Goal: Information Seeking & Learning: Find specific fact

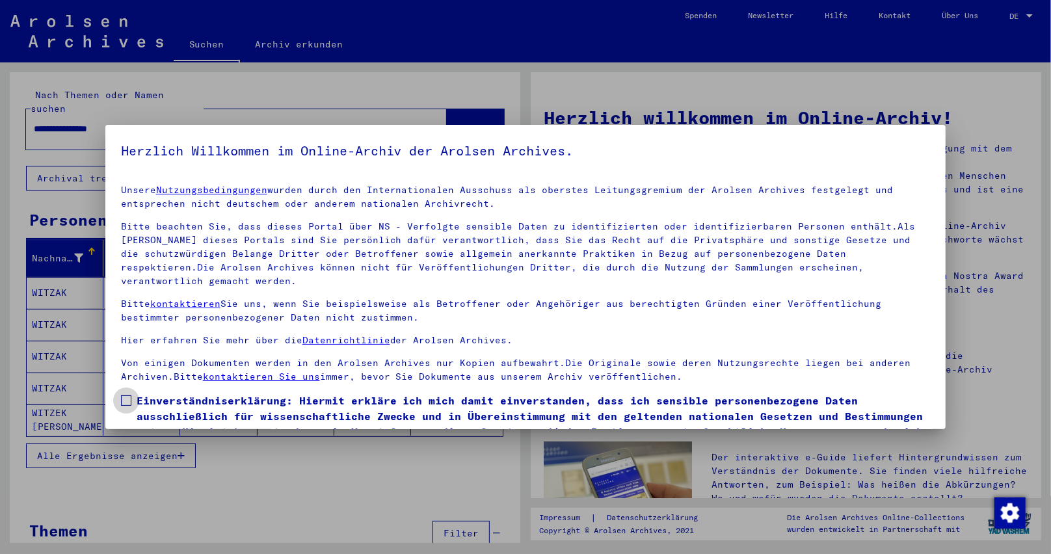
click at [131, 393] on label "Einverständniserklärung: Hiermit erkläre ich mich damit einverstanden, dass ich…" at bounding box center [526, 424] width 810 height 62
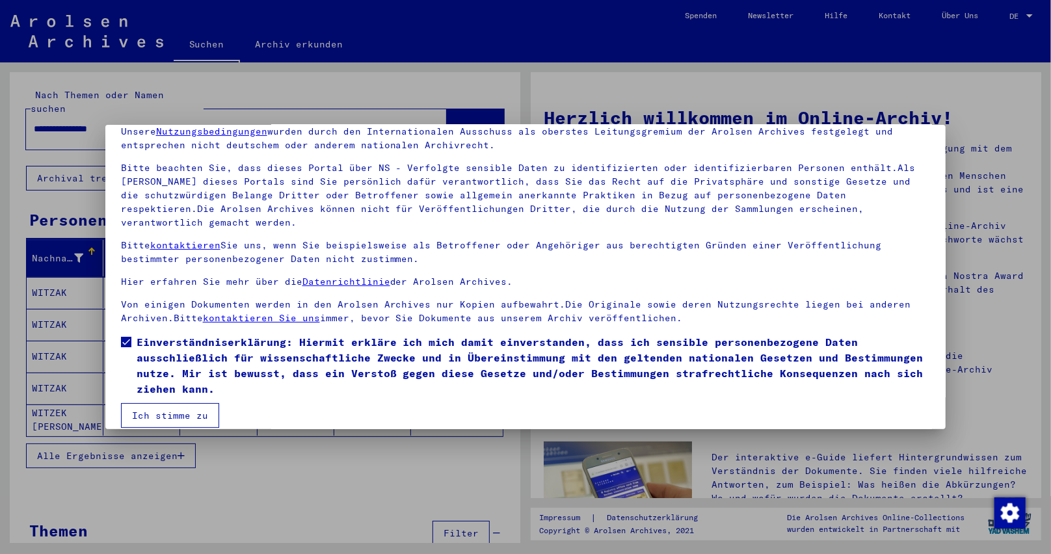
click at [161, 403] on button "Ich stimme zu" at bounding box center [170, 415] width 98 height 25
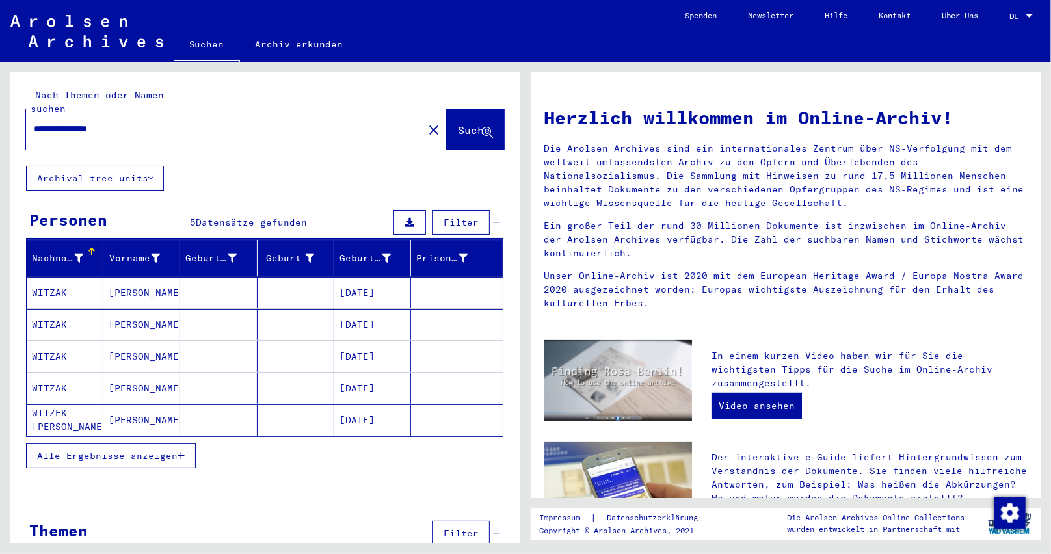
click at [374, 278] on mat-cell "[DATE]" at bounding box center [372, 292] width 77 height 31
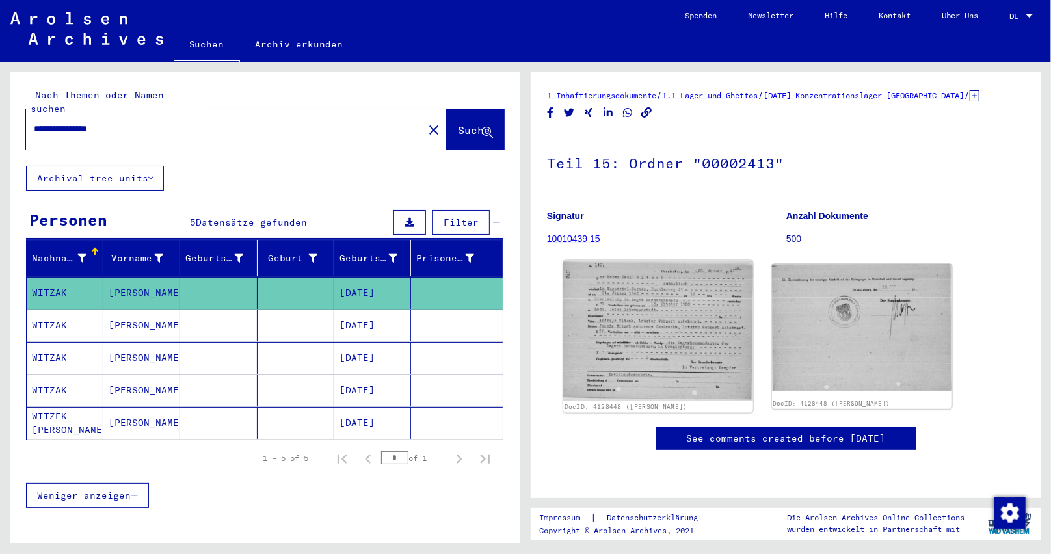
click at [661, 343] on img at bounding box center [657, 331] width 189 height 141
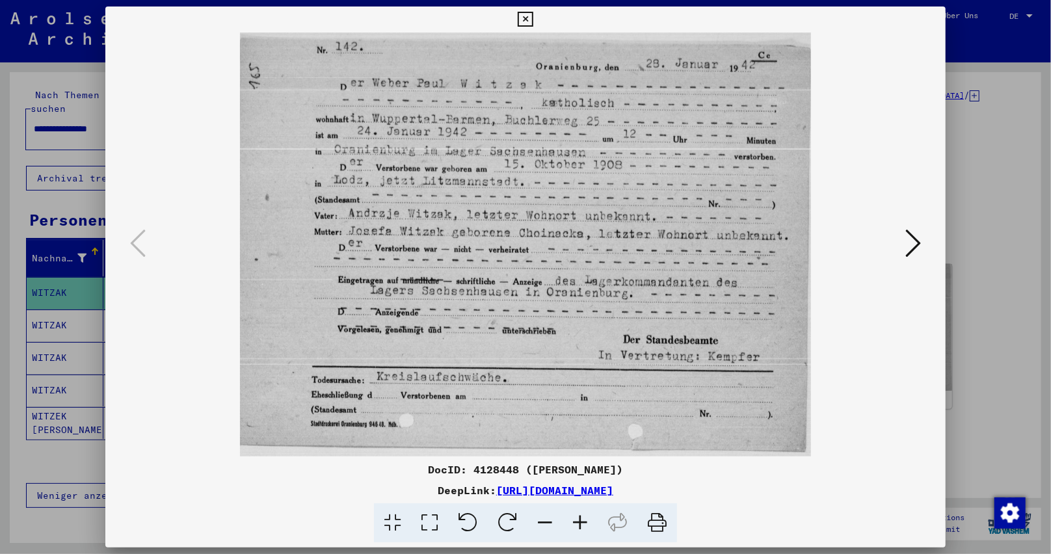
click at [520, 25] on icon at bounding box center [525, 20] width 15 height 16
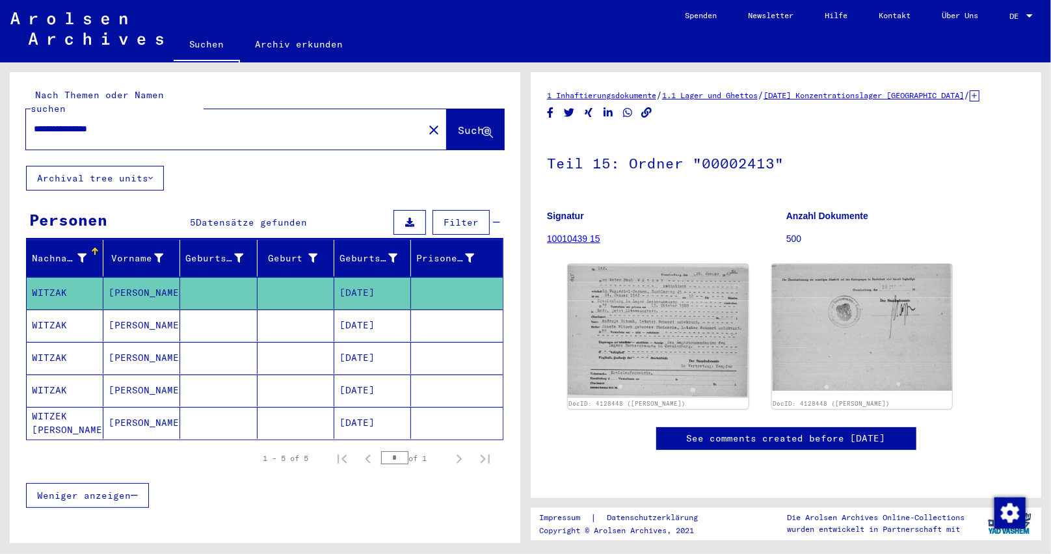
click at [367, 310] on mat-cell "[DATE]" at bounding box center [372, 326] width 77 height 32
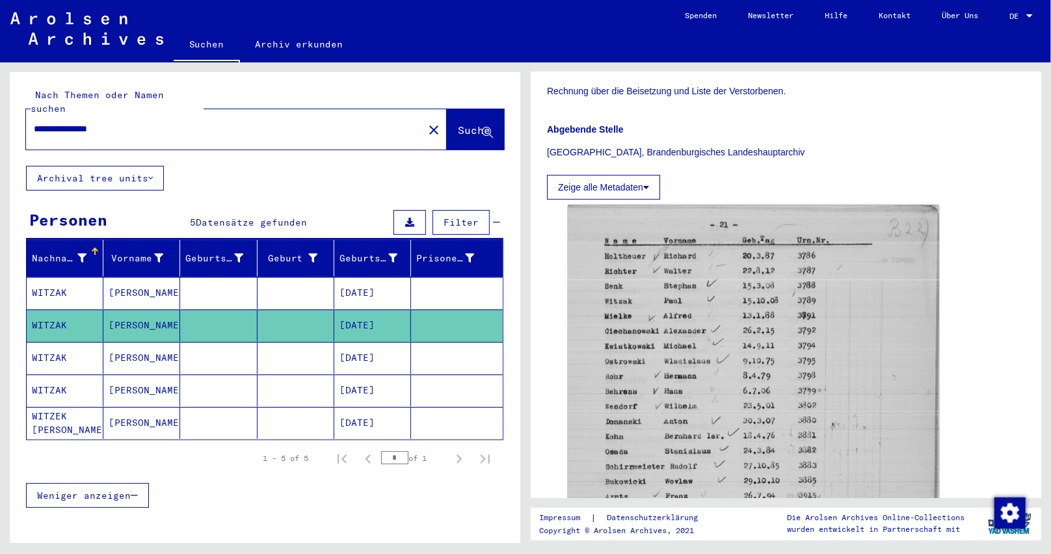
scroll to position [325, 0]
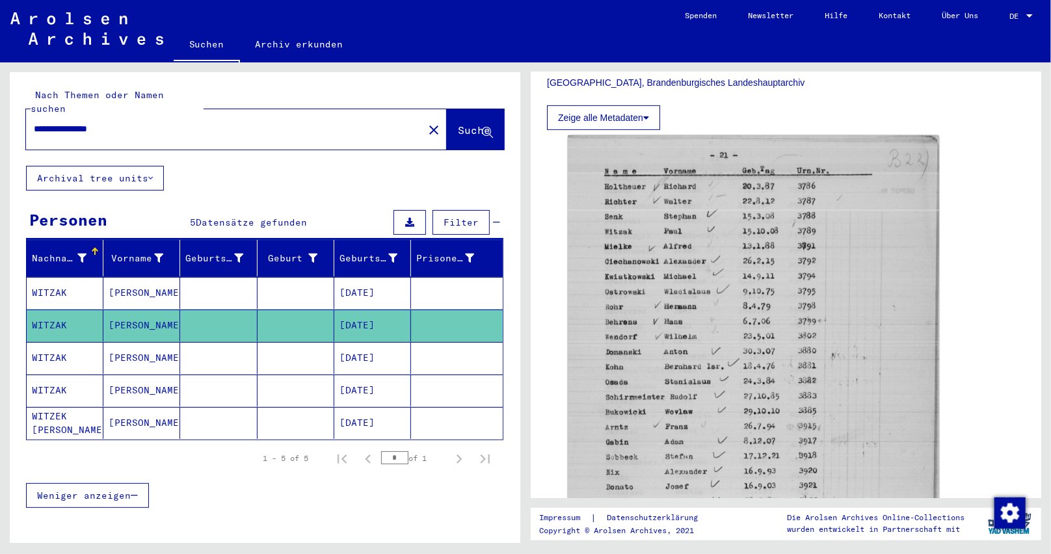
click at [363, 342] on mat-cell "[DATE]" at bounding box center [372, 358] width 77 height 32
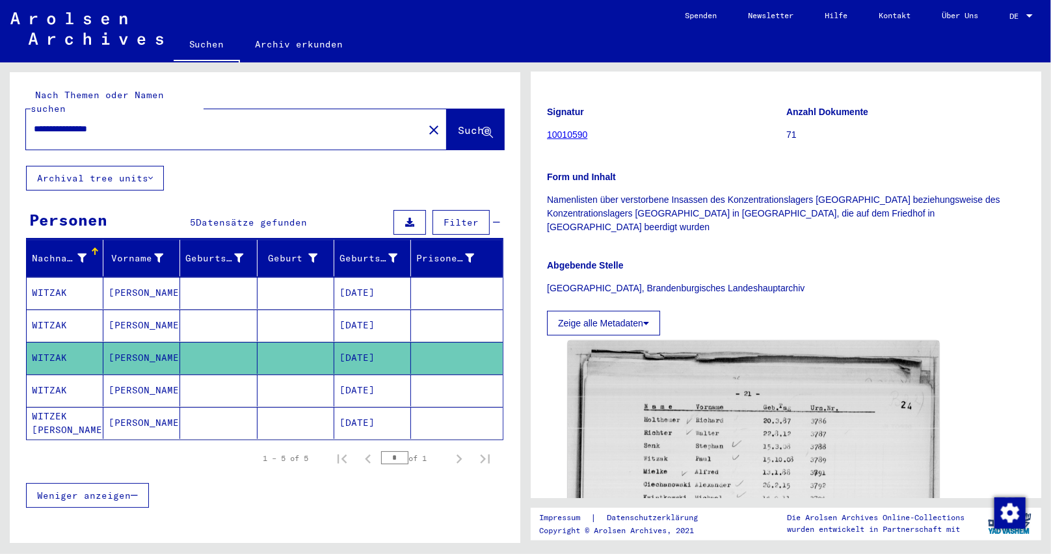
scroll to position [195, 0]
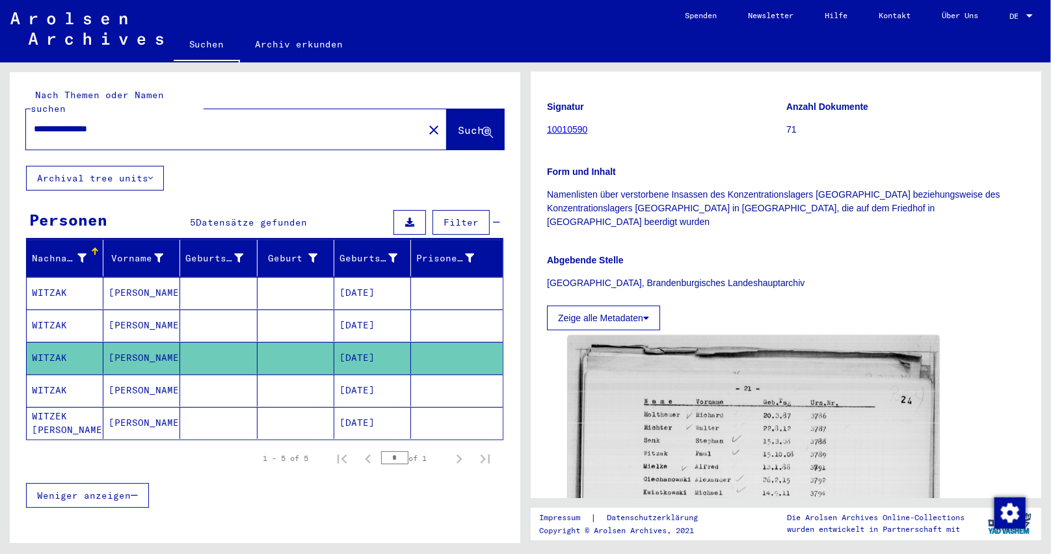
click at [345, 375] on mat-cell "[DATE]" at bounding box center [372, 391] width 77 height 32
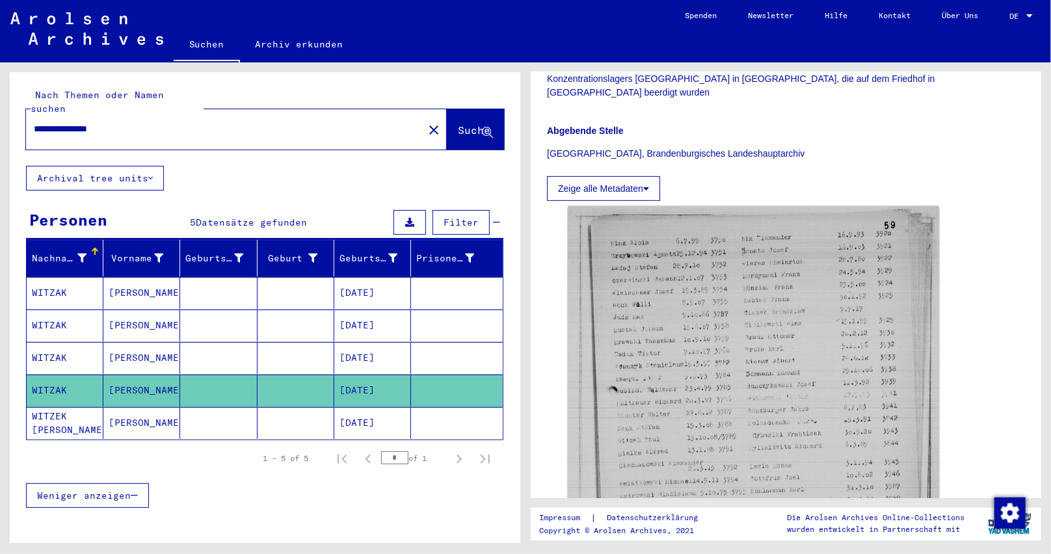
scroll to position [325, 0]
click at [352, 407] on mat-cell "[DATE]" at bounding box center [372, 423] width 77 height 32
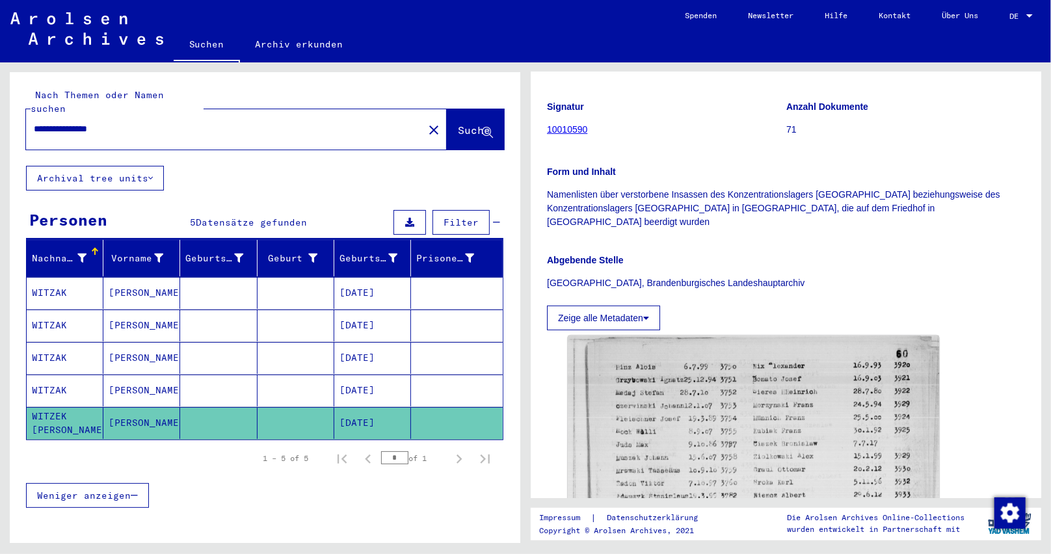
scroll to position [325, 0]
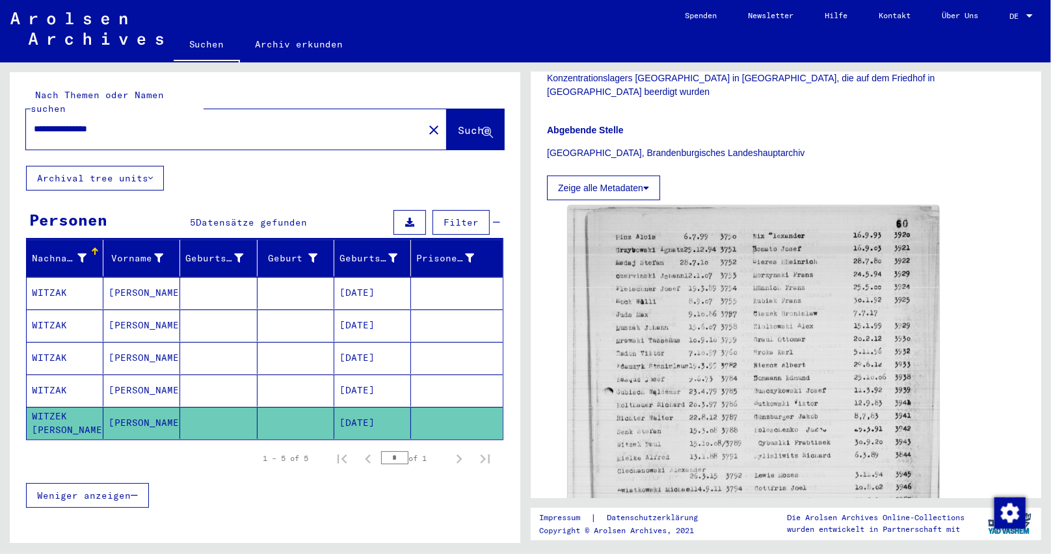
click at [352, 277] on mat-cell "[DATE]" at bounding box center [372, 293] width 77 height 32
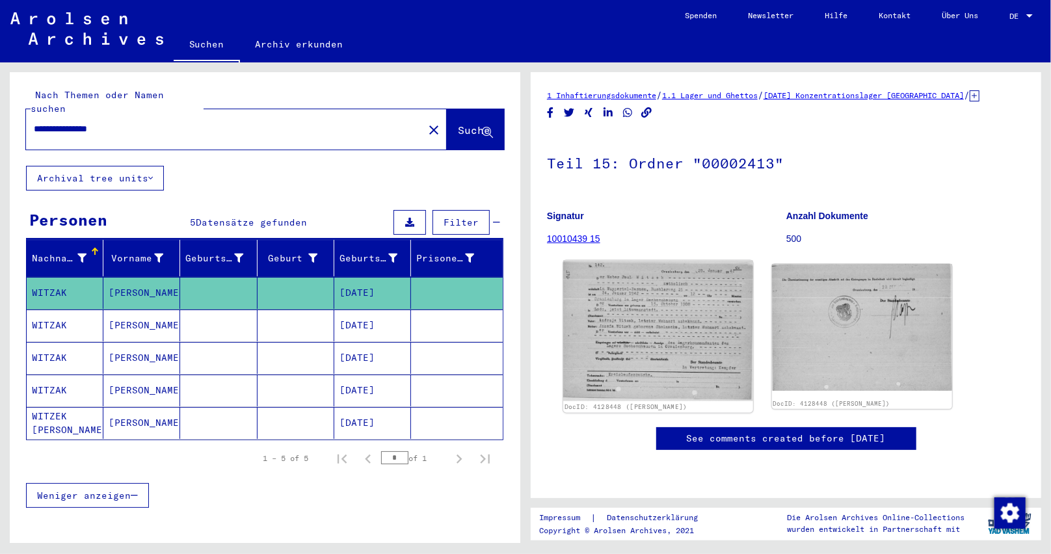
click at [652, 363] on img at bounding box center [657, 331] width 189 height 141
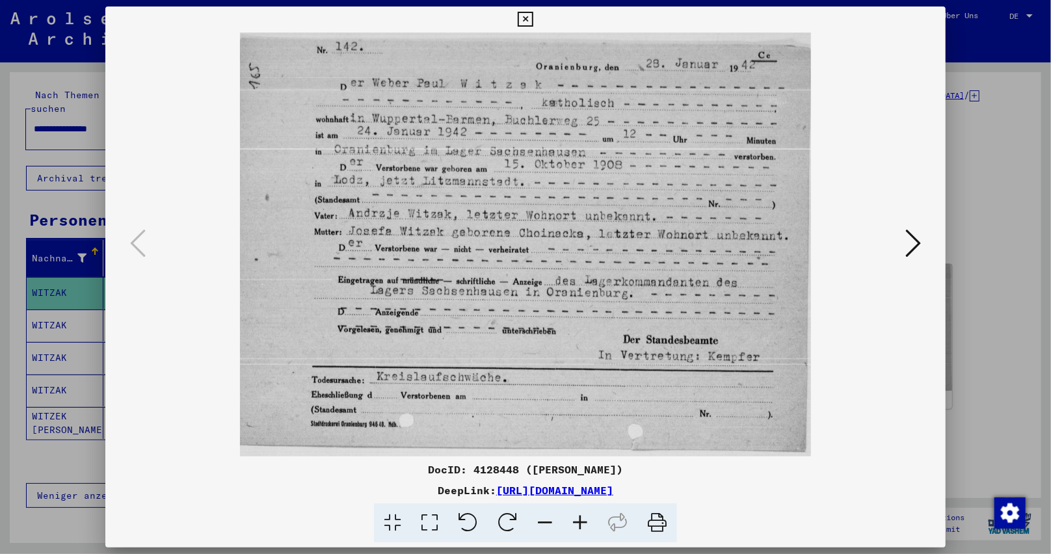
click at [522, 14] on icon at bounding box center [525, 20] width 15 height 16
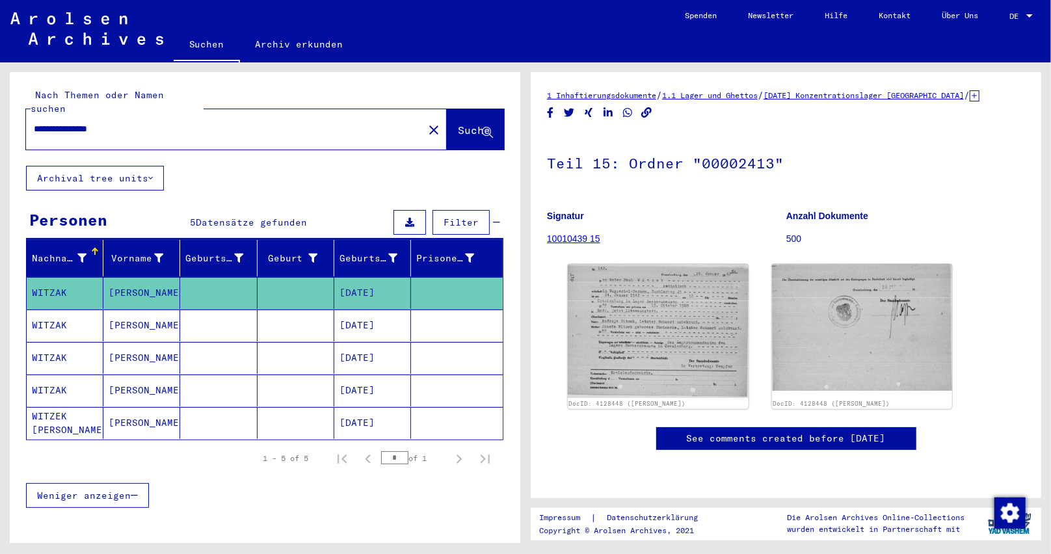
drag, startPoint x: 133, startPoint y: 116, endPoint x: 0, endPoint y: 107, distance: 133.0
click at [0, 107] on div "**********" at bounding box center [262, 302] width 525 height 481
paste input "text"
click at [458, 124] on span "Suche" at bounding box center [474, 130] width 33 height 13
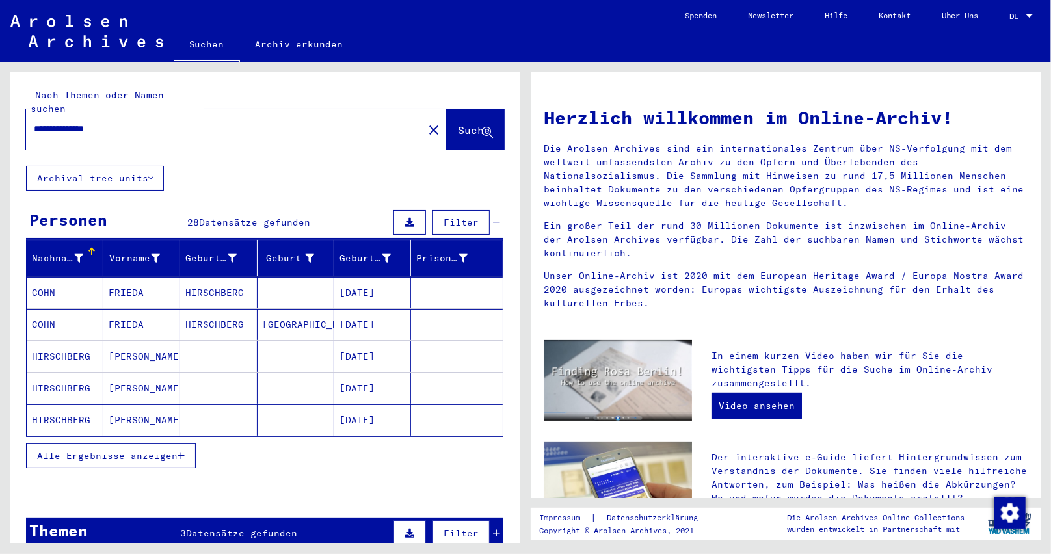
click at [377, 408] on mat-cell "[DATE]" at bounding box center [372, 420] width 77 height 31
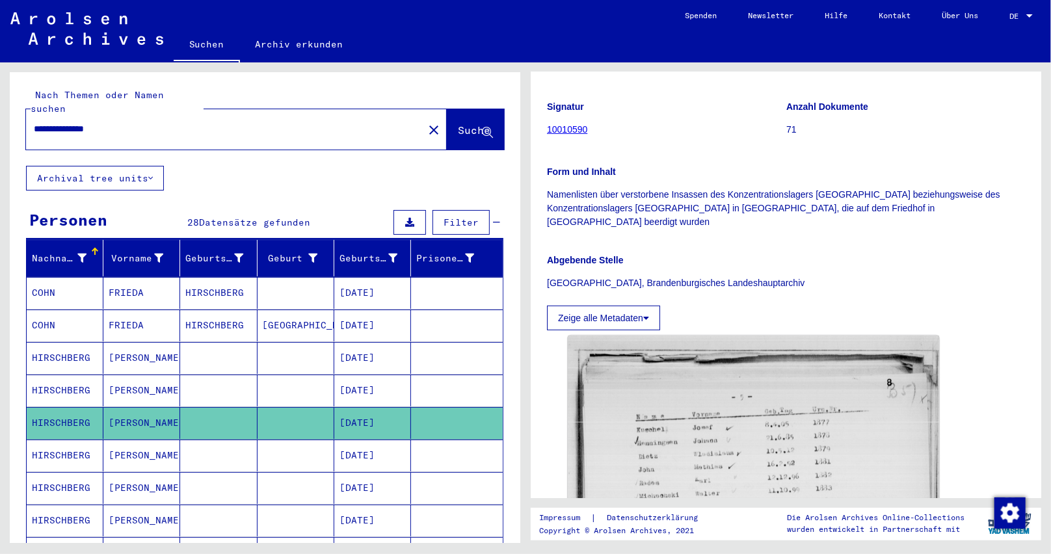
click at [370, 378] on mat-cell "[DATE]" at bounding box center [372, 391] width 77 height 32
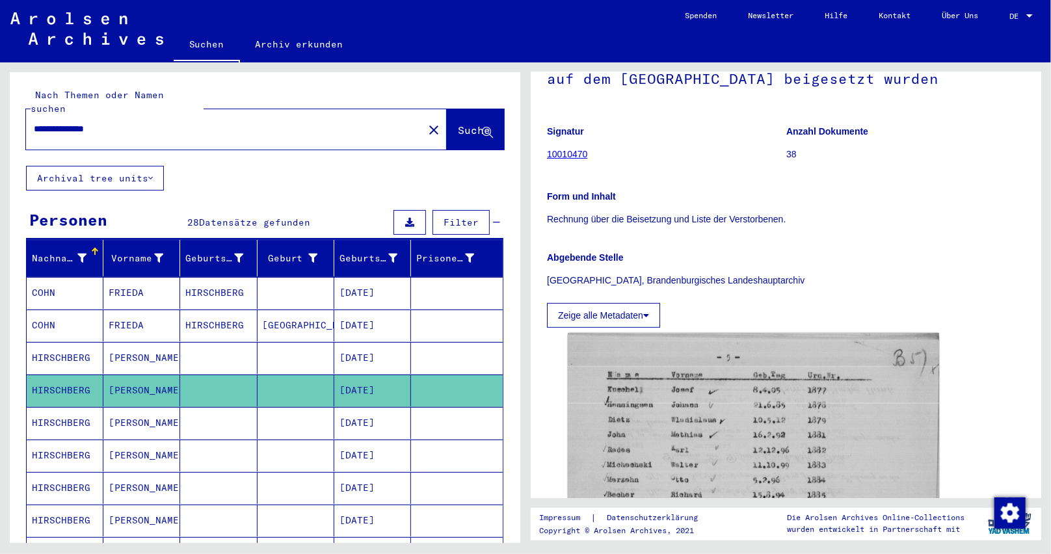
scroll to position [130, 0]
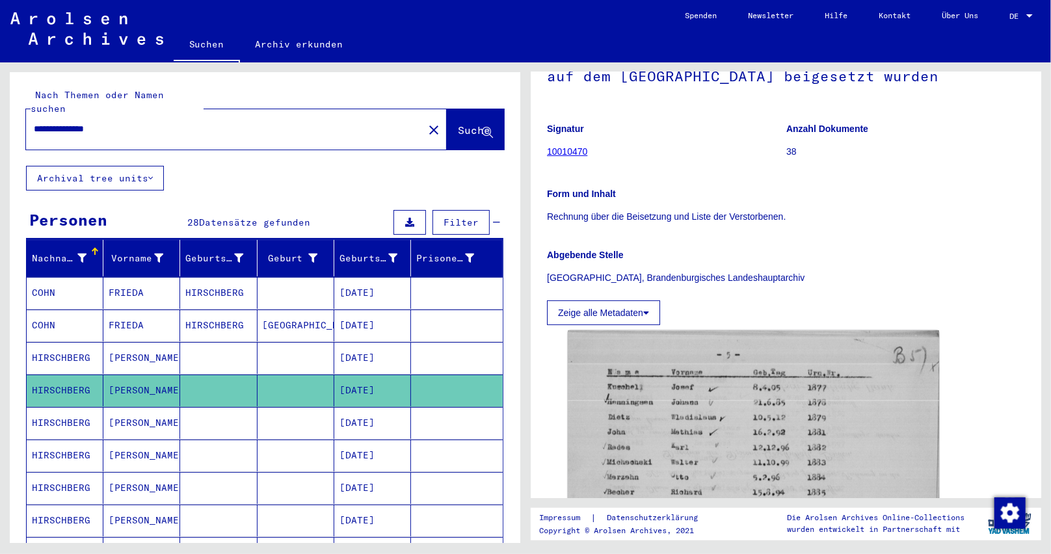
click at [377, 346] on mat-cell "[DATE]" at bounding box center [372, 358] width 77 height 32
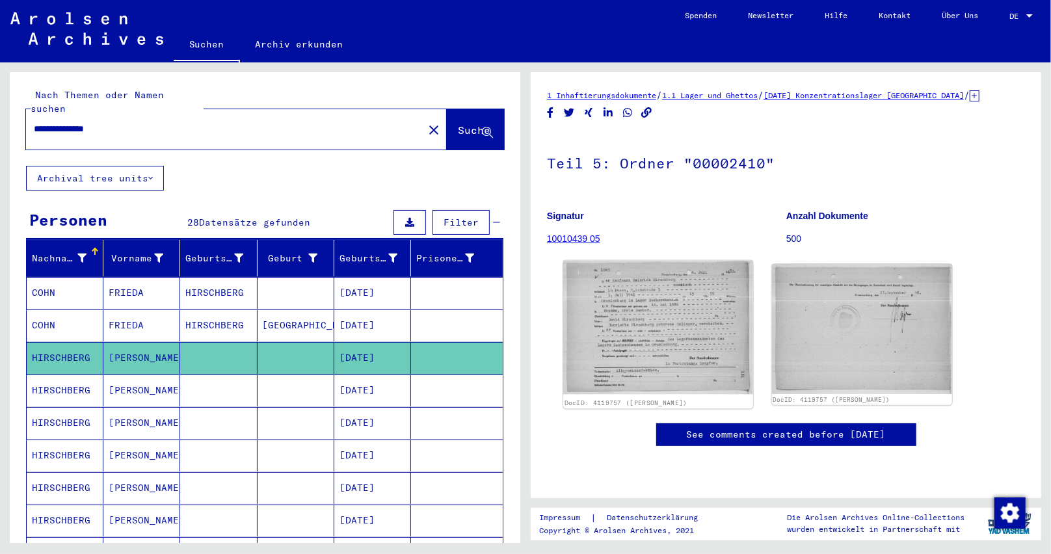
click at [715, 370] on img at bounding box center [657, 328] width 189 height 134
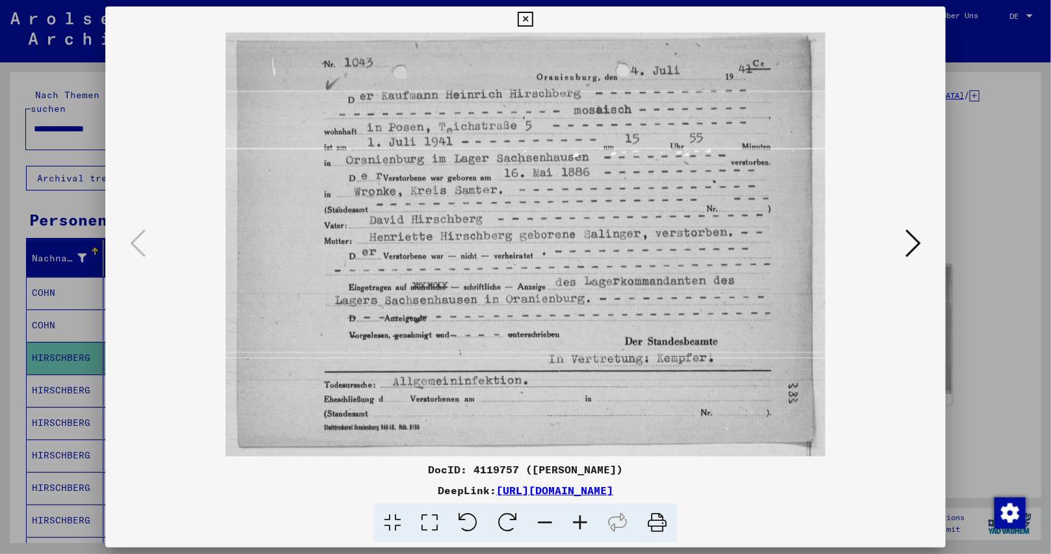
click at [585, 513] on icon at bounding box center [580, 523] width 35 height 40
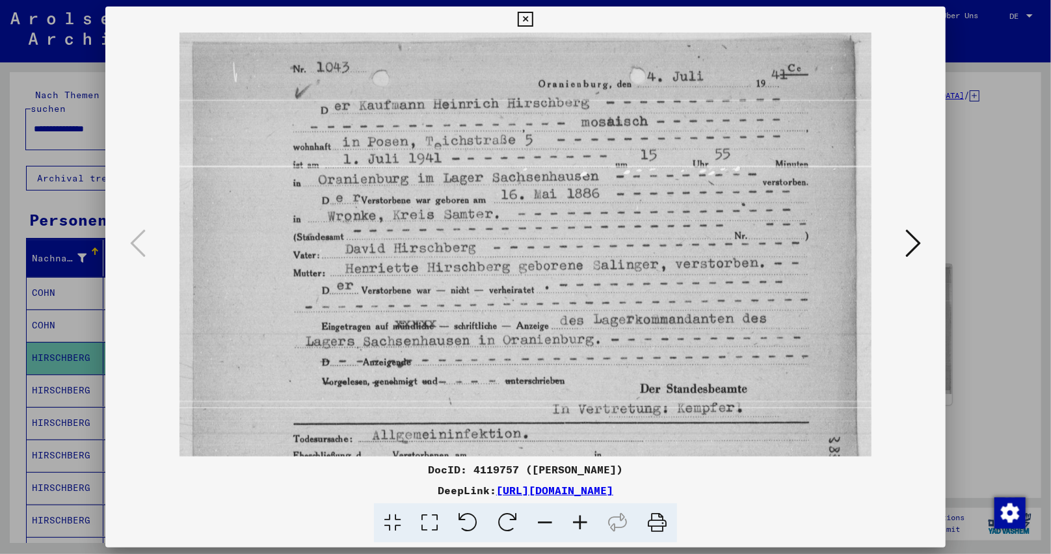
click at [585, 513] on icon at bounding box center [580, 523] width 35 height 40
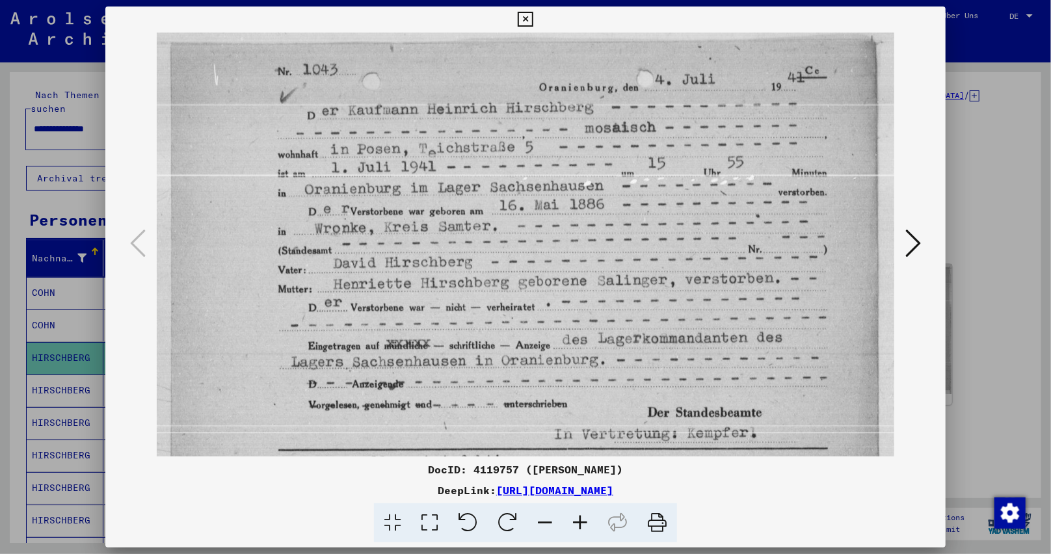
click at [585, 513] on icon at bounding box center [580, 523] width 35 height 40
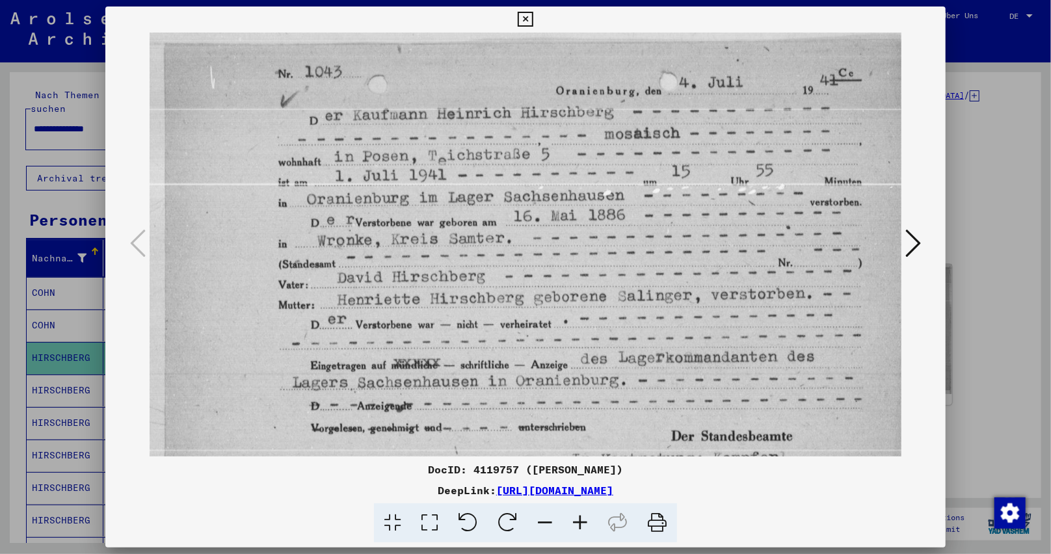
click at [585, 513] on icon at bounding box center [580, 523] width 35 height 40
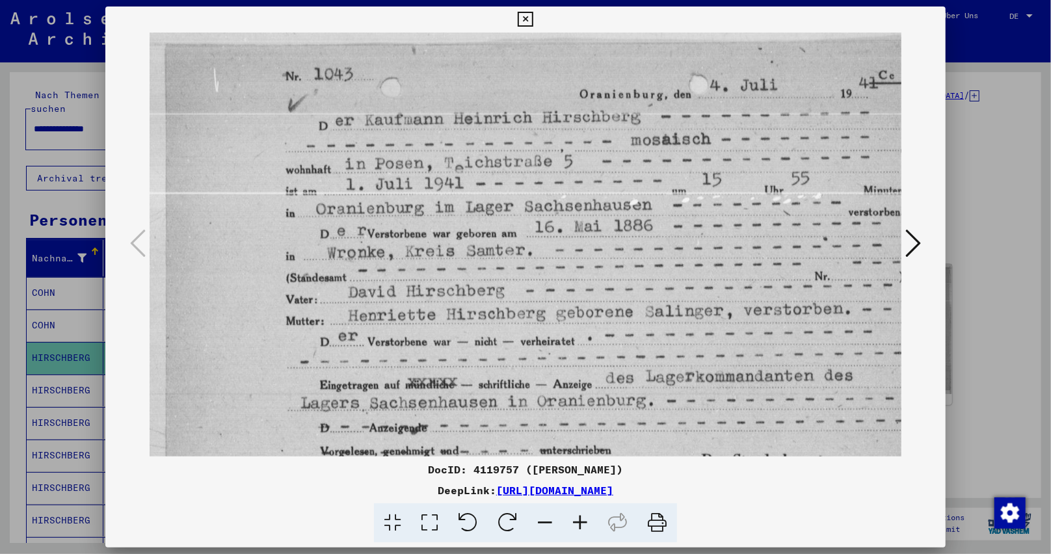
click at [585, 513] on icon at bounding box center [580, 523] width 35 height 40
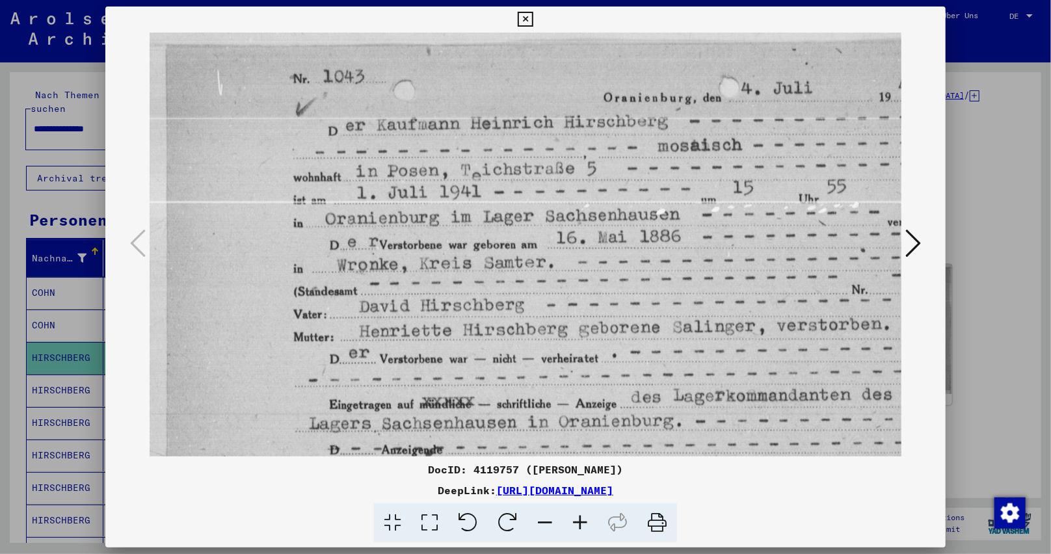
click at [918, 243] on icon at bounding box center [913, 243] width 16 height 31
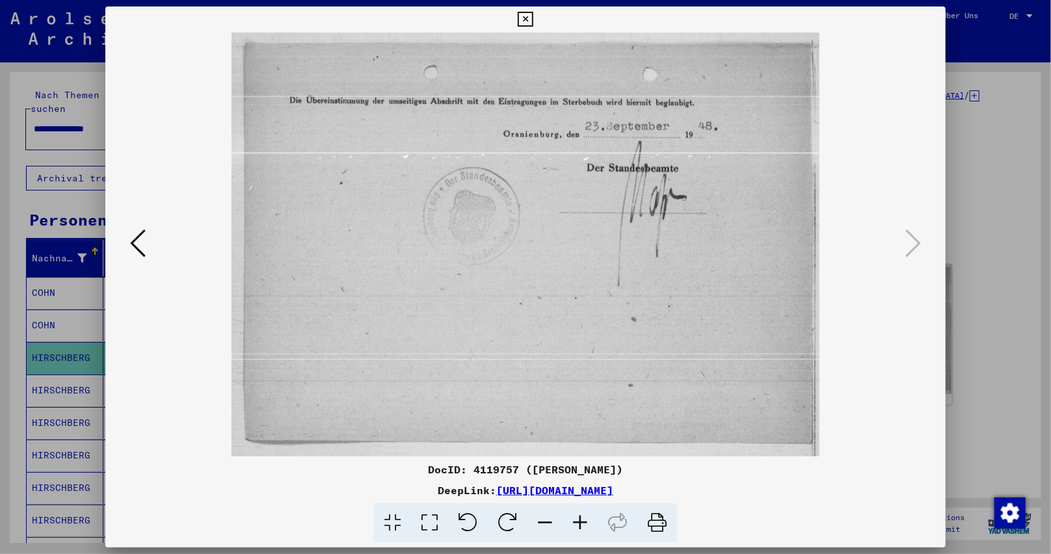
click at [531, 21] on icon at bounding box center [525, 20] width 15 height 16
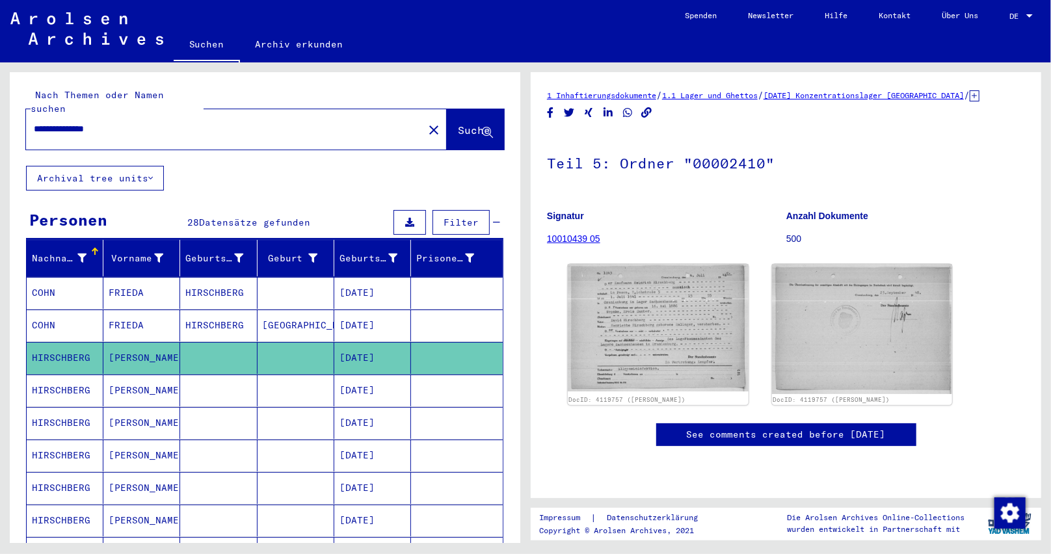
drag, startPoint x: 131, startPoint y: 111, endPoint x: 0, endPoint y: 122, distance: 131.8
click at [0, 122] on div "**********" at bounding box center [262, 302] width 525 height 481
paste input "text"
click at [105, 122] on input "*****" at bounding box center [225, 129] width 382 height 14
click at [458, 124] on span "Suche" at bounding box center [474, 130] width 33 height 13
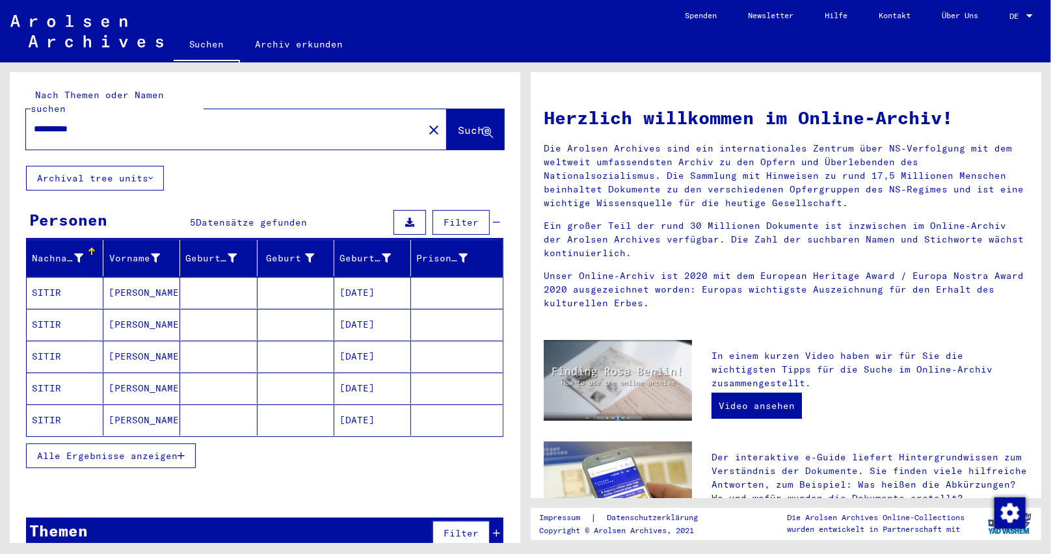
click at [384, 277] on mat-cell "[DATE]" at bounding box center [372, 292] width 77 height 31
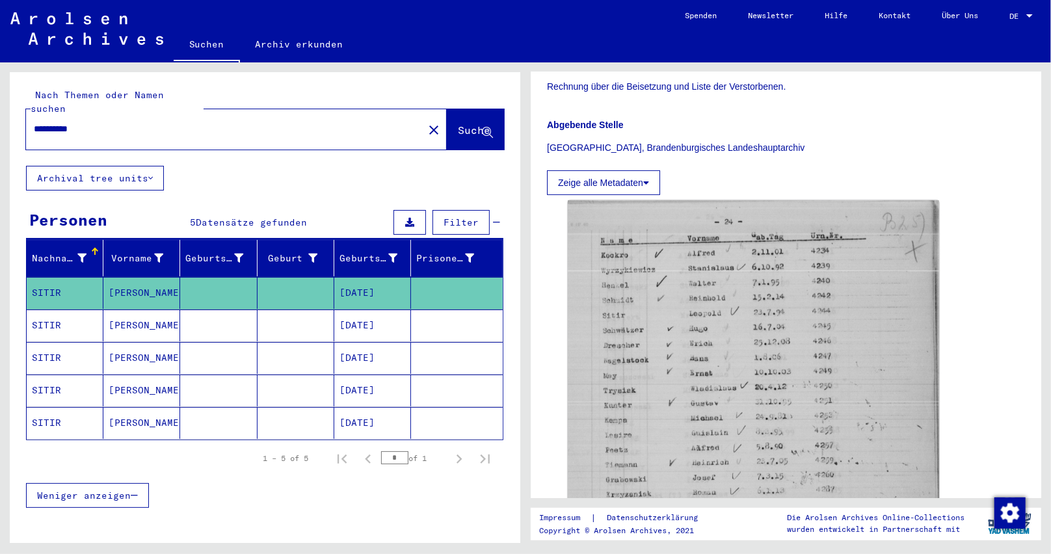
click at [374, 310] on mat-cell "[DATE]" at bounding box center [372, 326] width 77 height 32
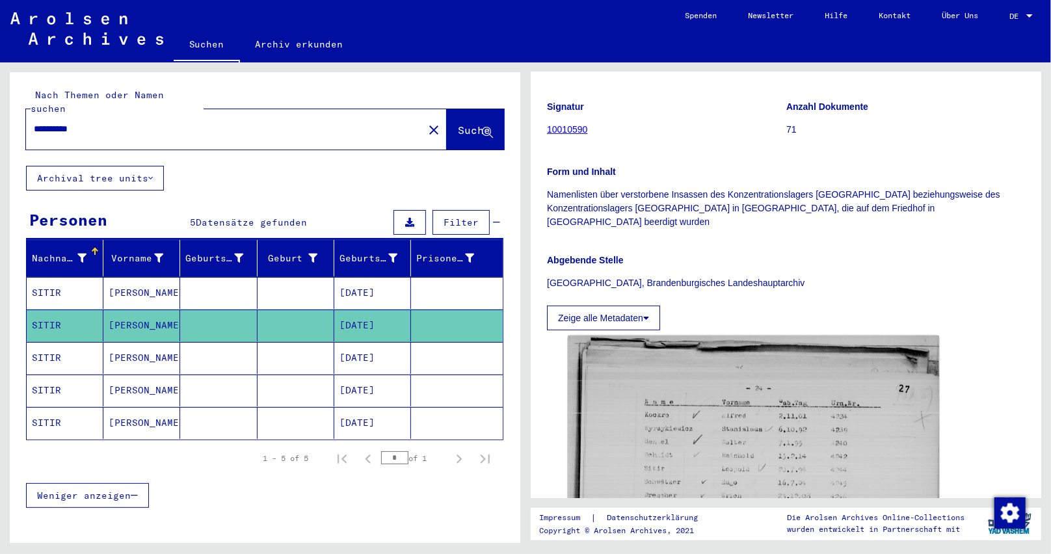
click at [374, 342] on mat-cell "[DATE]" at bounding box center [372, 358] width 77 height 32
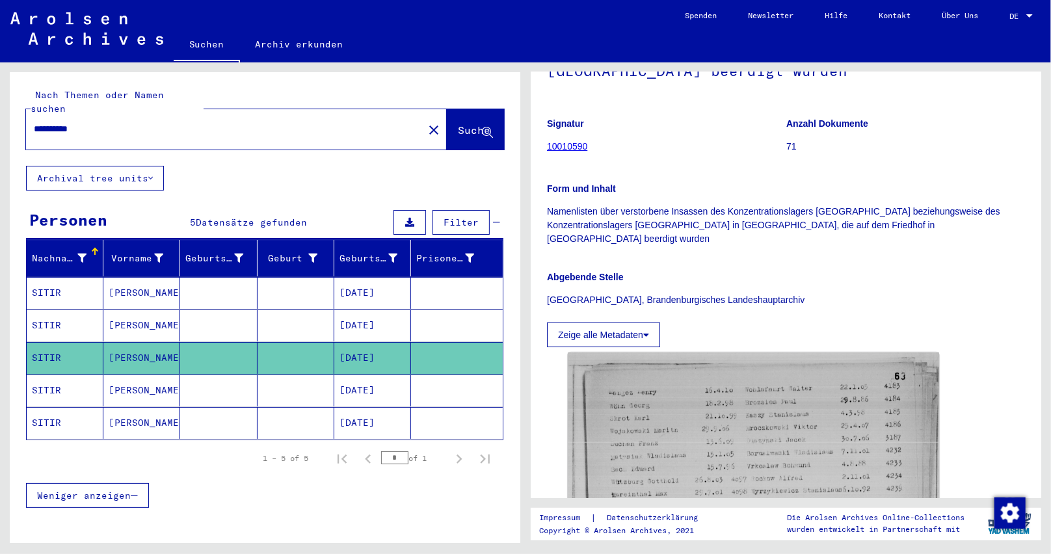
click at [382, 378] on mat-cell "[DATE]" at bounding box center [372, 391] width 77 height 32
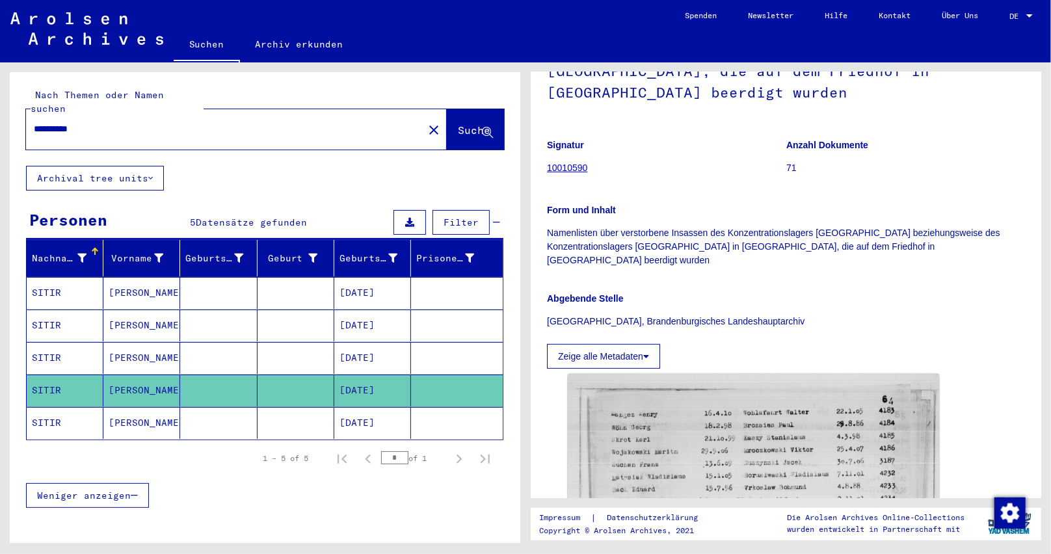
scroll to position [260, 0]
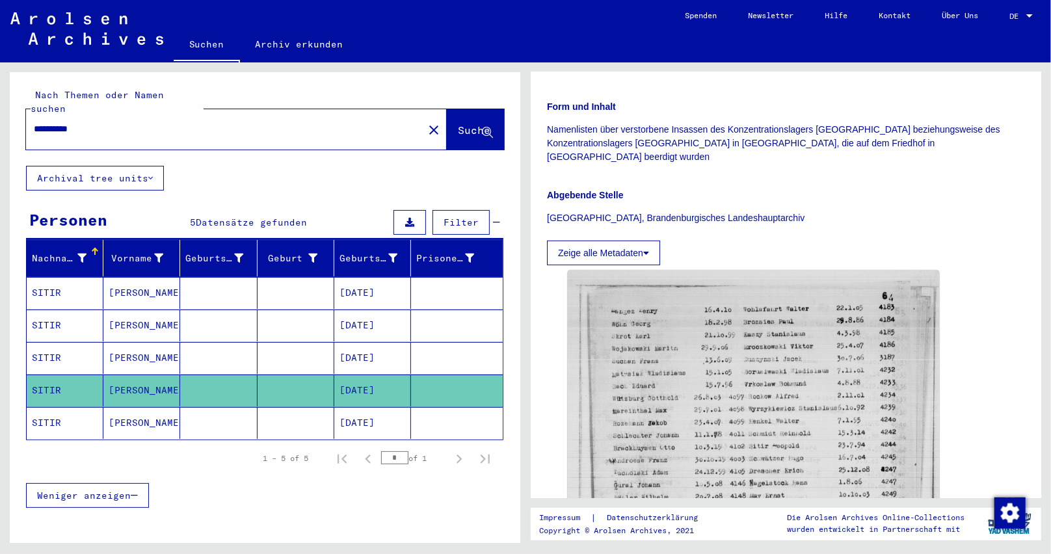
click at [386, 407] on mat-cell "[DATE]" at bounding box center [372, 423] width 77 height 32
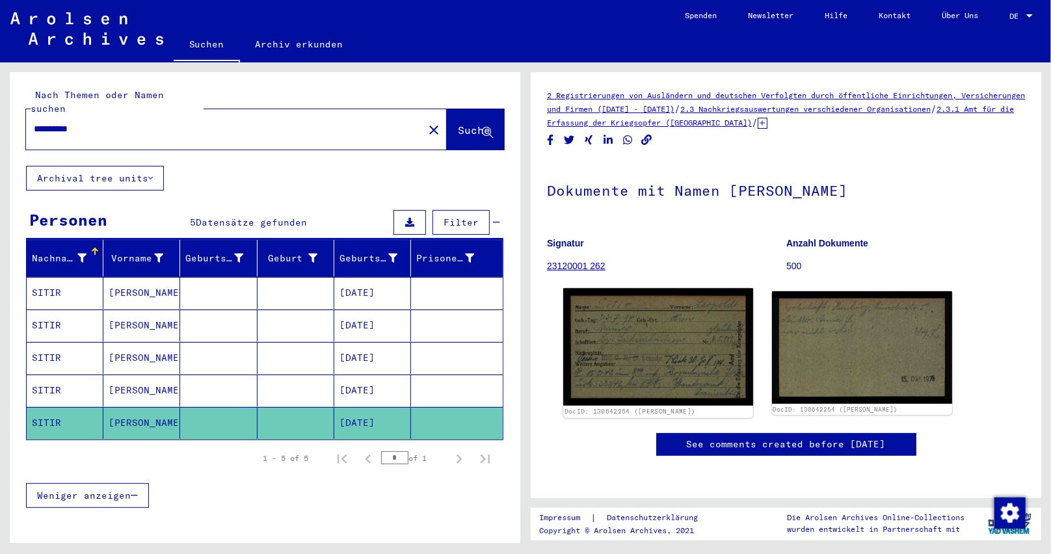
click at [639, 377] on img at bounding box center [657, 347] width 189 height 118
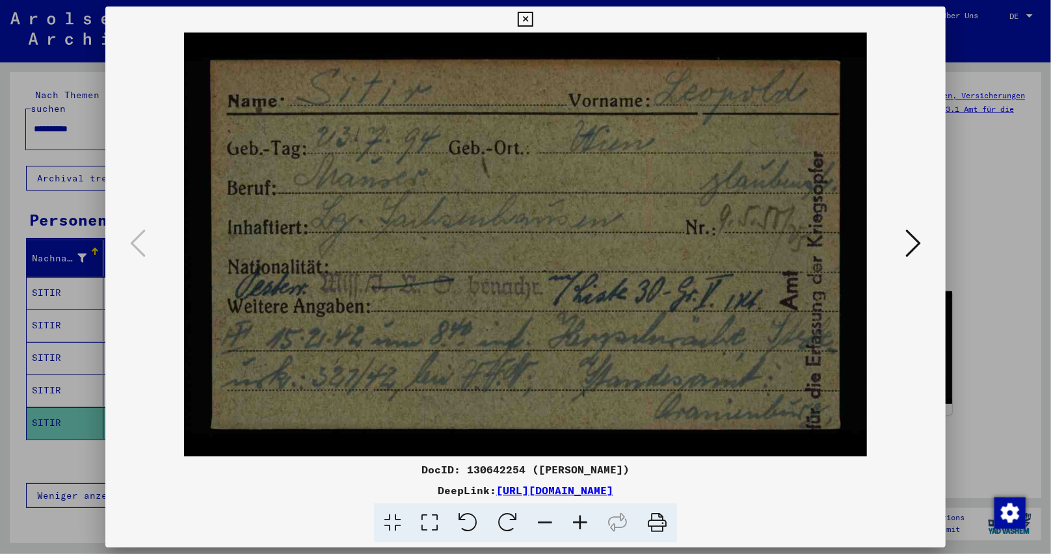
click at [583, 518] on icon at bounding box center [580, 523] width 35 height 40
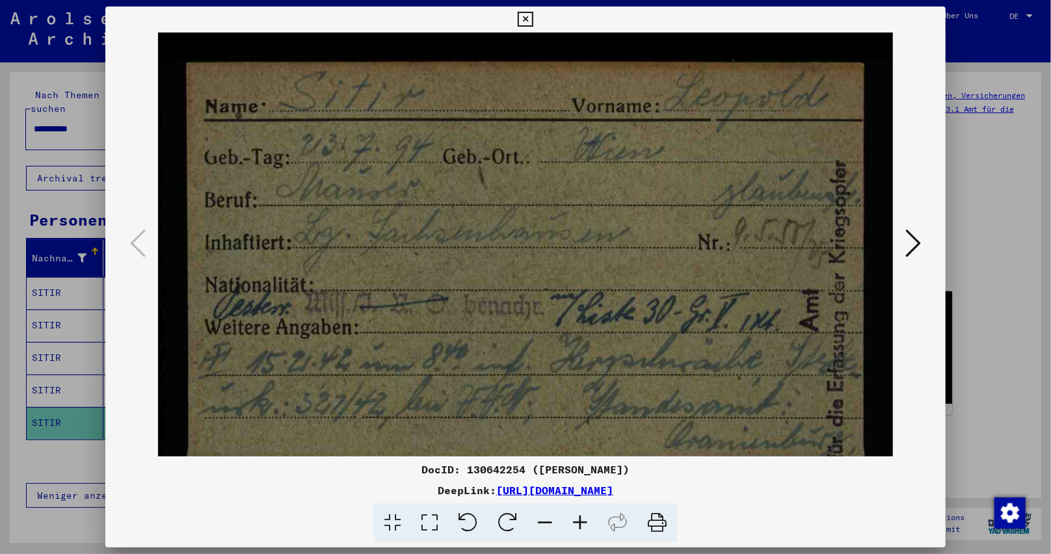
click at [585, 516] on icon at bounding box center [580, 523] width 35 height 40
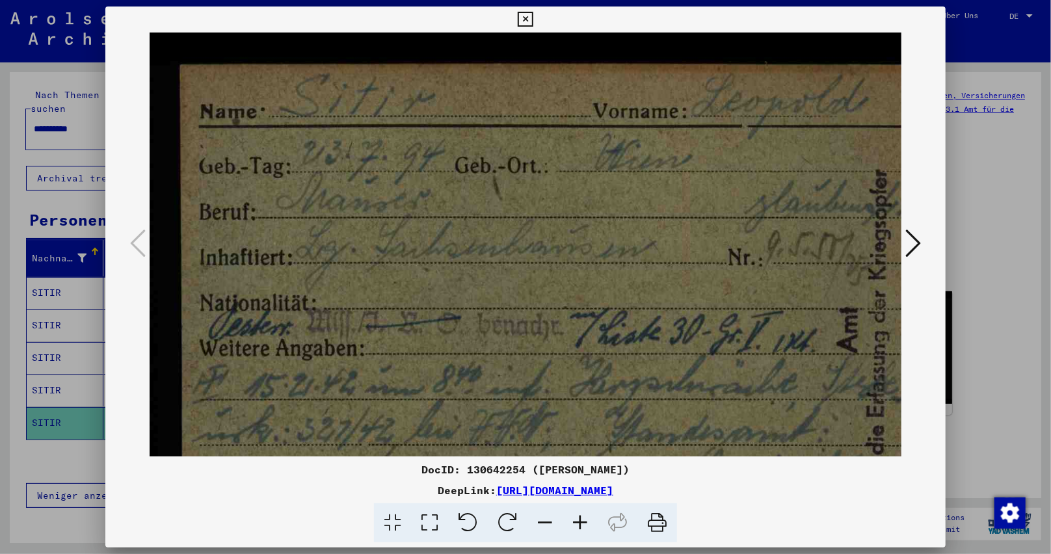
click at [585, 516] on icon at bounding box center [580, 523] width 35 height 40
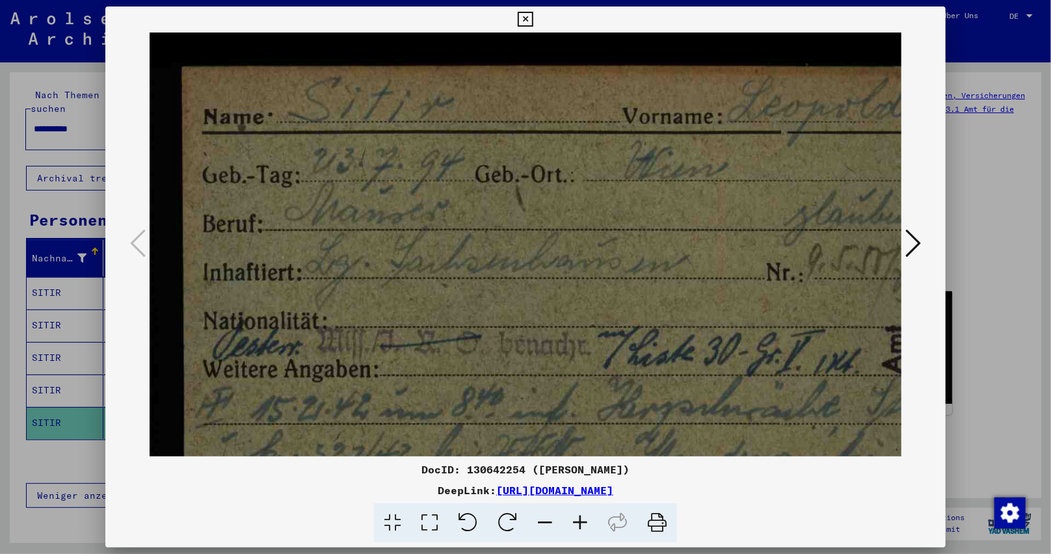
click at [585, 516] on icon at bounding box center [580, 523] width 35 height 40
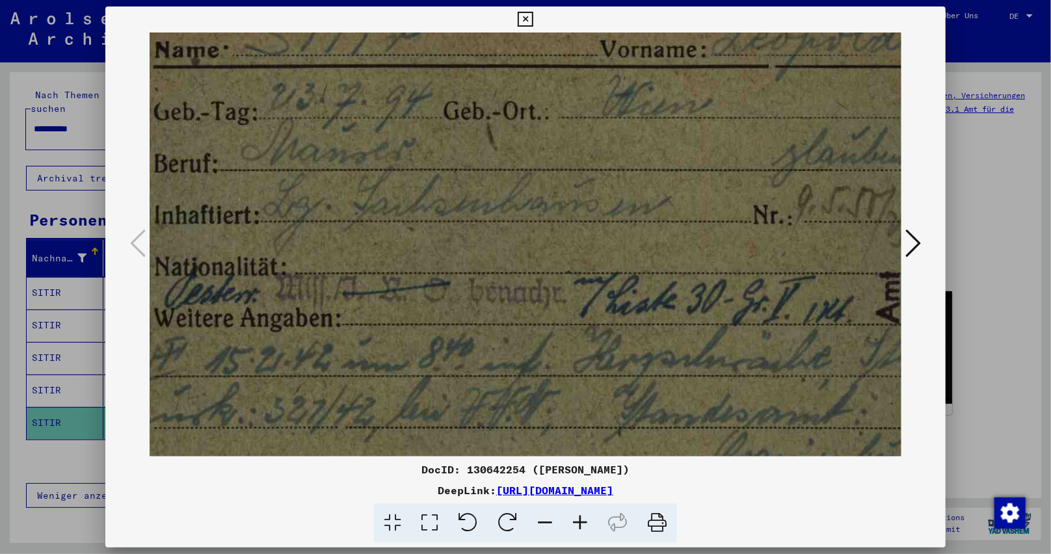
drag, startPoint x: 586, startPoint y: 319, endPoint x: 536, endPoint y: 243, distance: 90.5
click at [536, 243] on img at bounding box center [544, 237] width 892 height 554
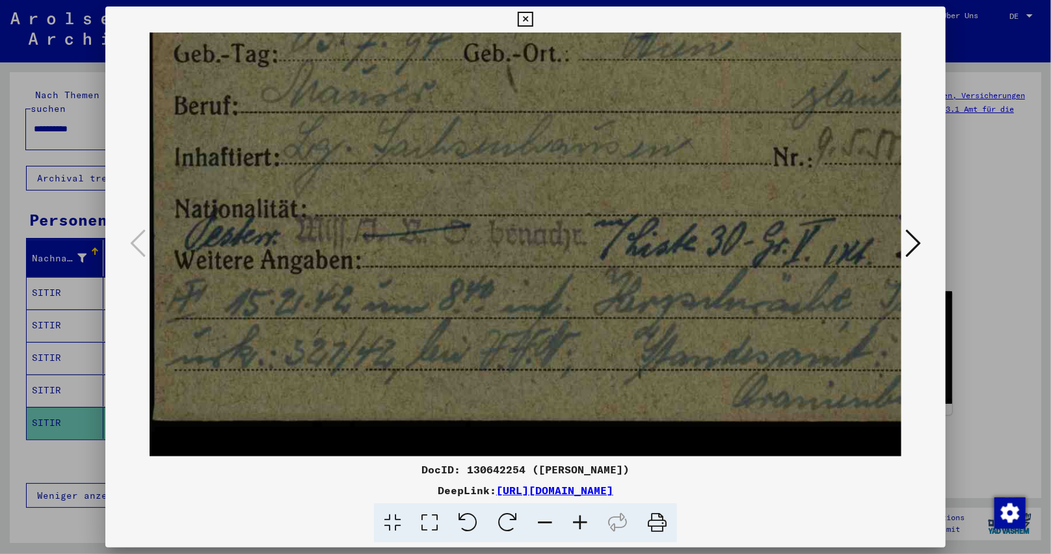
drag, startPoint x: 584, startPoint y: 356, endPoint x: 599, endPoint y: 295, distance: 62.3
click at [599, 295] on img at bounding box center [564, 179] width 892 height 554
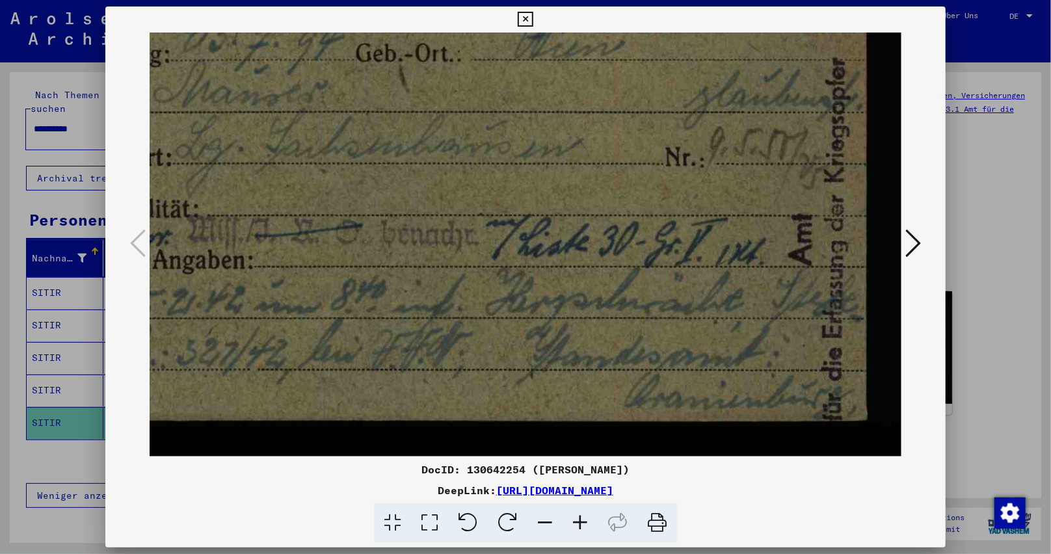
drag, startPoint x: 600, startPoint y: 369, endPoint x: 168, endPoint y: 247, distance: 448.6
click at [117, 274] on div at bounding box center [525, 245] width 841 height 424
click at [914, 244] on icon at bounding box center [913, 243] width 16 height 31
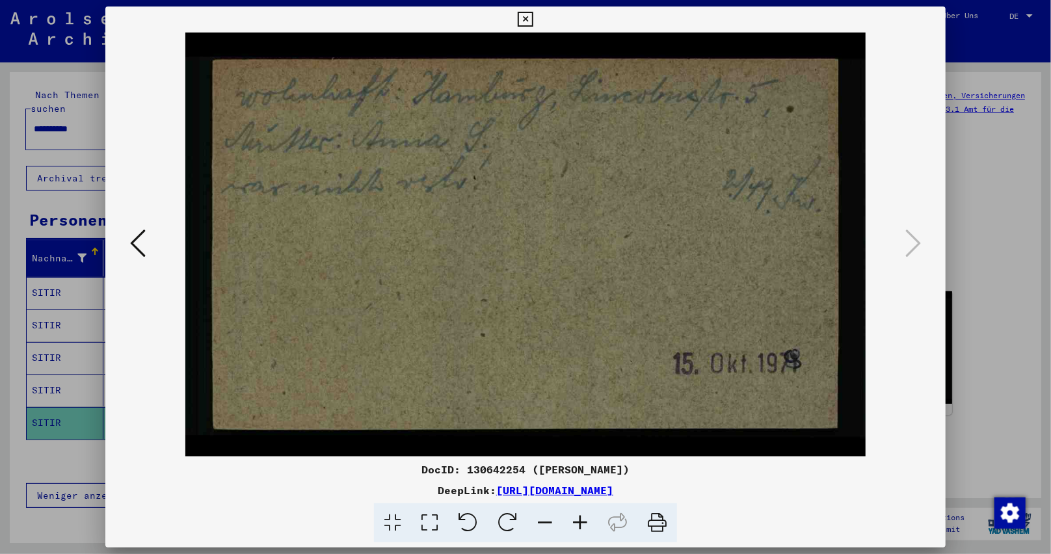
drag, startPoint x: 431, startPoint y: 195, endPoint x: 441, endPoint y: 296, distance: 101.3
click at [441, 296] on img at bounding box center [525, 245] width 681 height 424
click at [525, 15] on icon at bounding box center [525, 20] width 15 height 16
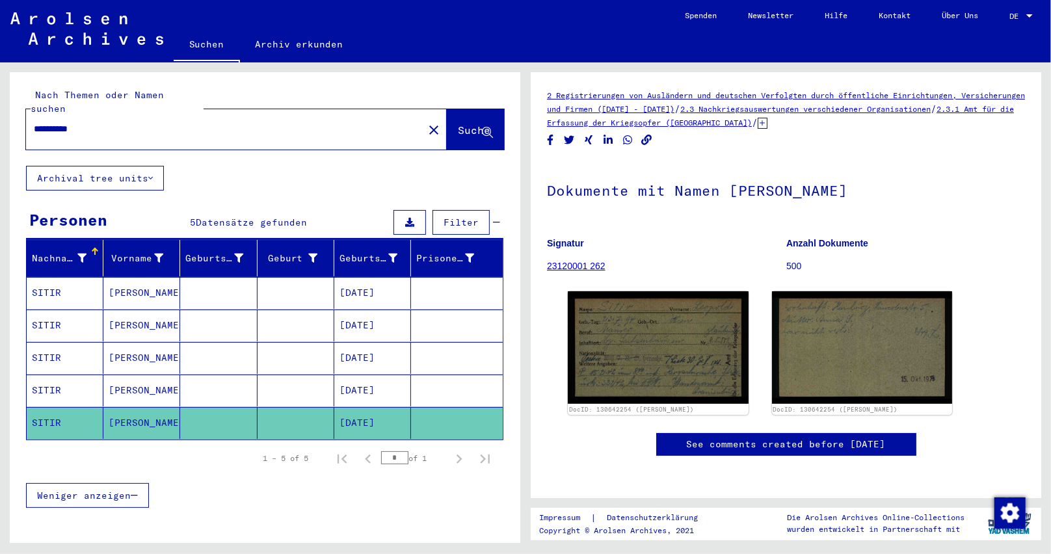
click at [365, 375] on mat-cell "[DATE]" at bounding box center [372, 391] width 77 height 32
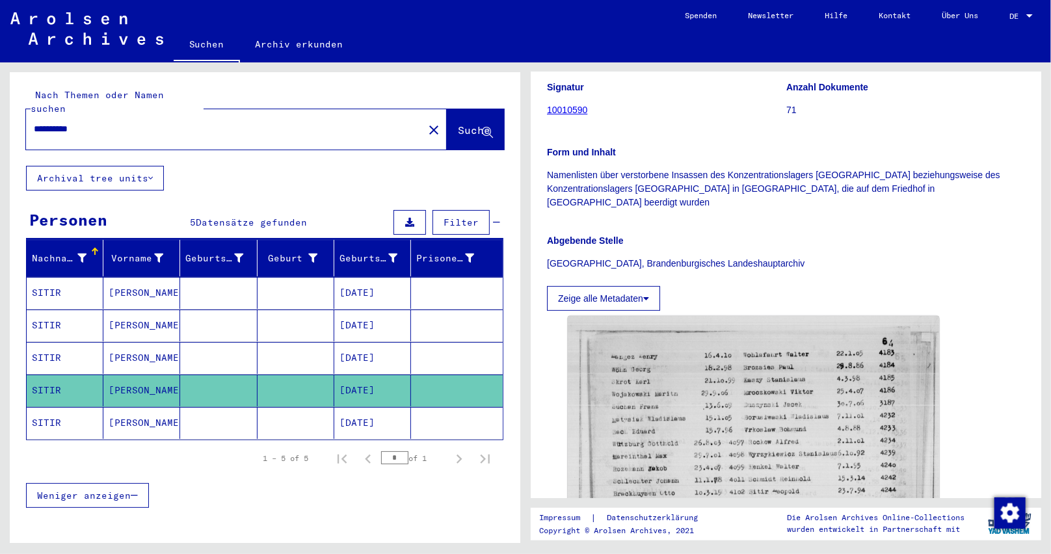
scroll to position [260, 0]
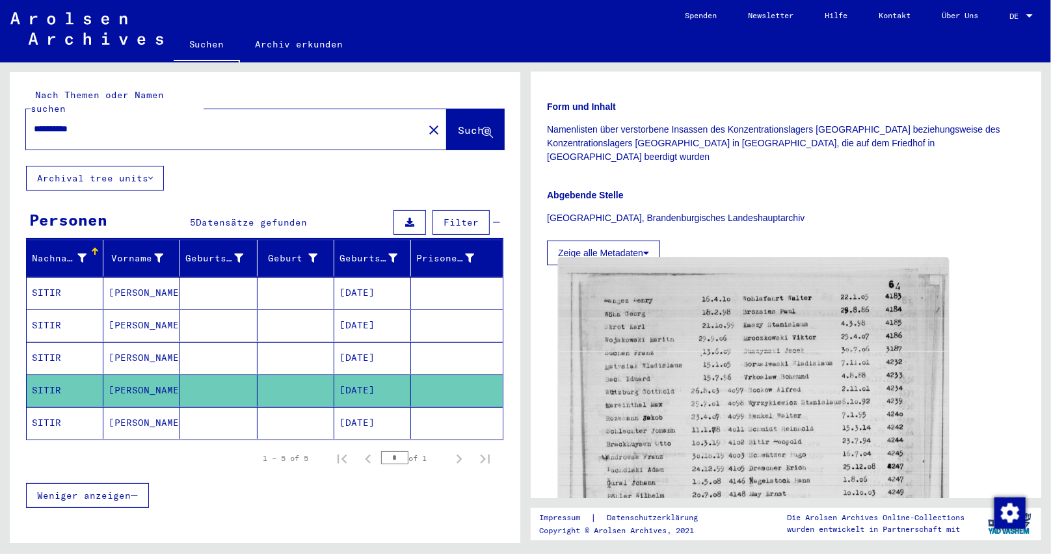
click at [780, 363] on img at bounding box center [754, 518] width 390 height 520
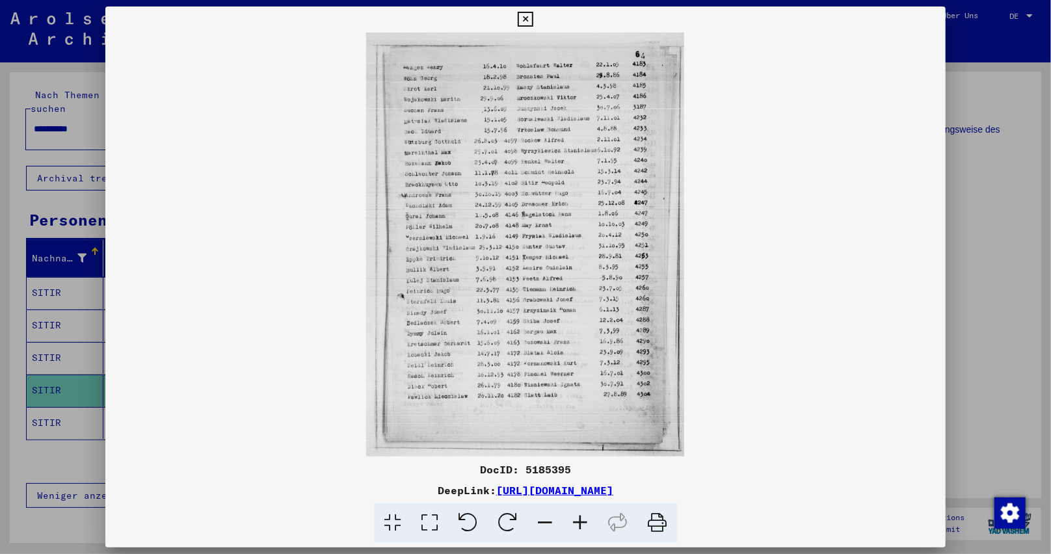
click at [576, 519] on icon at bounding box center [580, 523] width 35 height 40
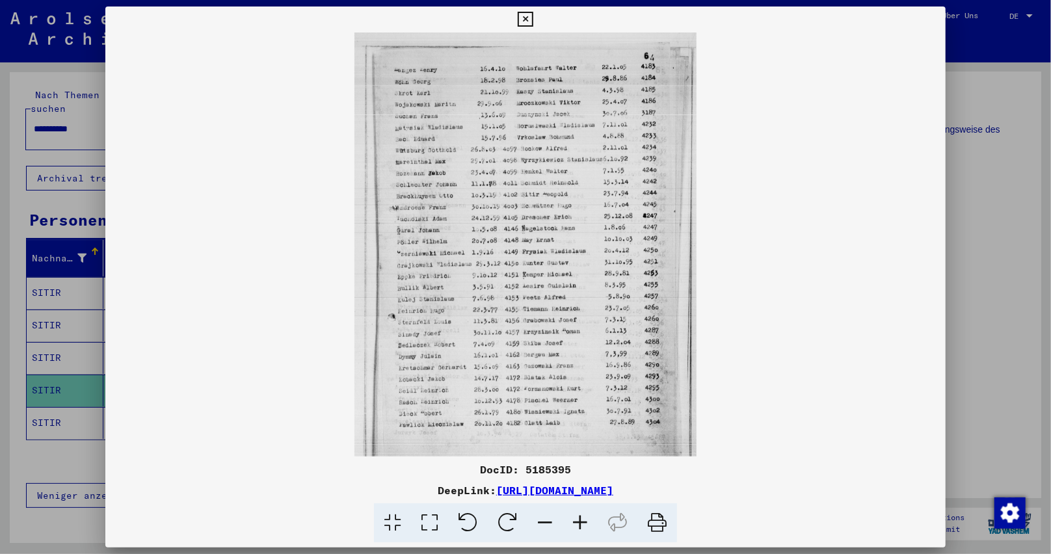
click at [576, 519] on icon at bounding box center [580, 523] width 35 height 40
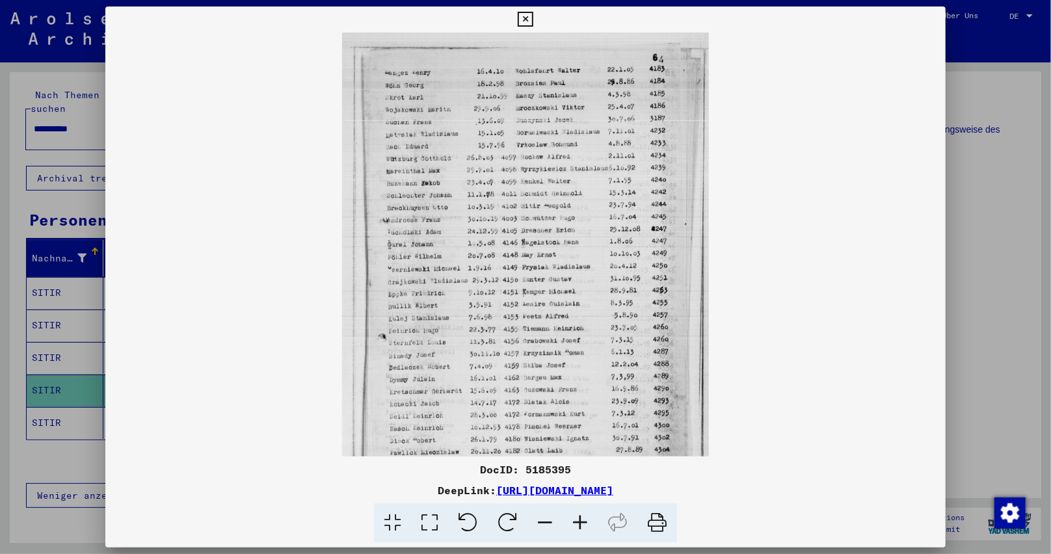
click at [576, 519] on icon at bounding box center [580, 523] width 35 height 40
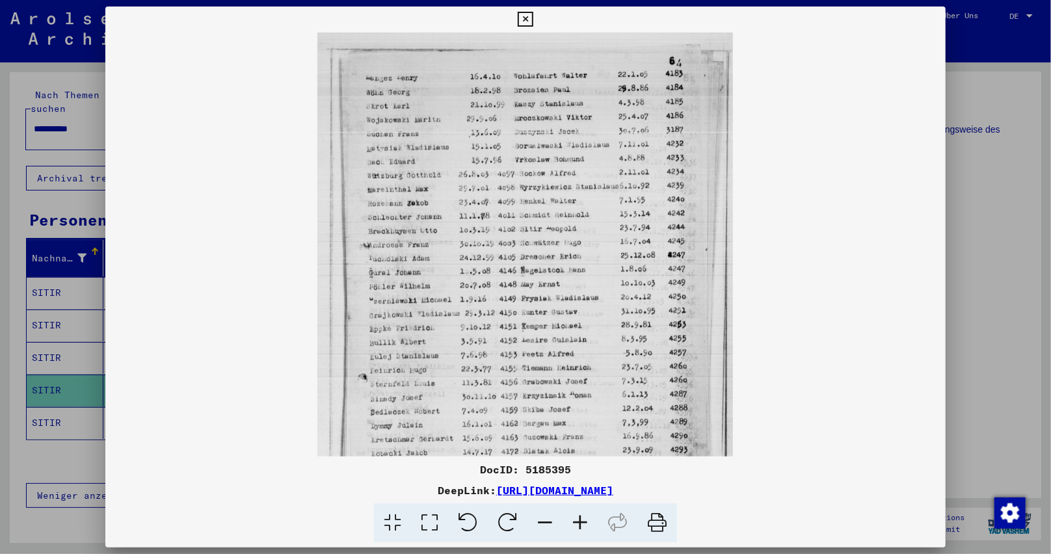
click at [576, 520] on icon at bounding box center [580, 523] width 35 height 40
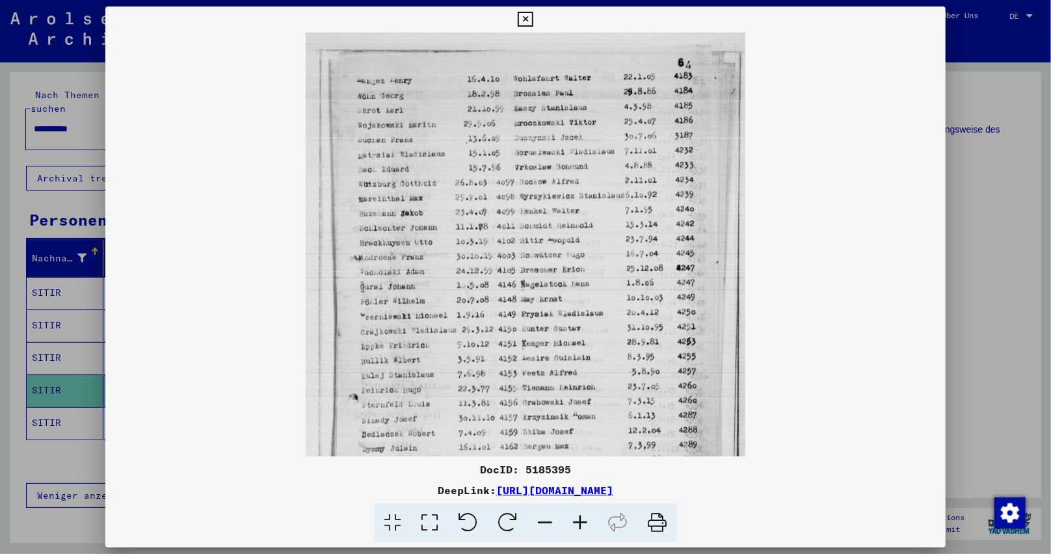
click at [576, 521] on icon at bounding box center [580, 523] width 35 height 40
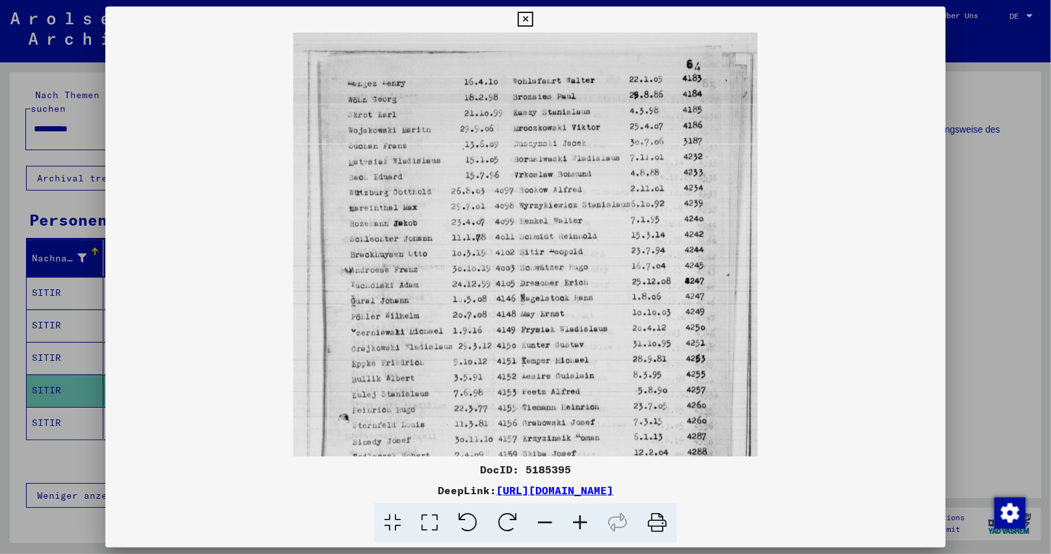
click at [576, 521] on icon at bounding box center [580, 523] width 35 height 40
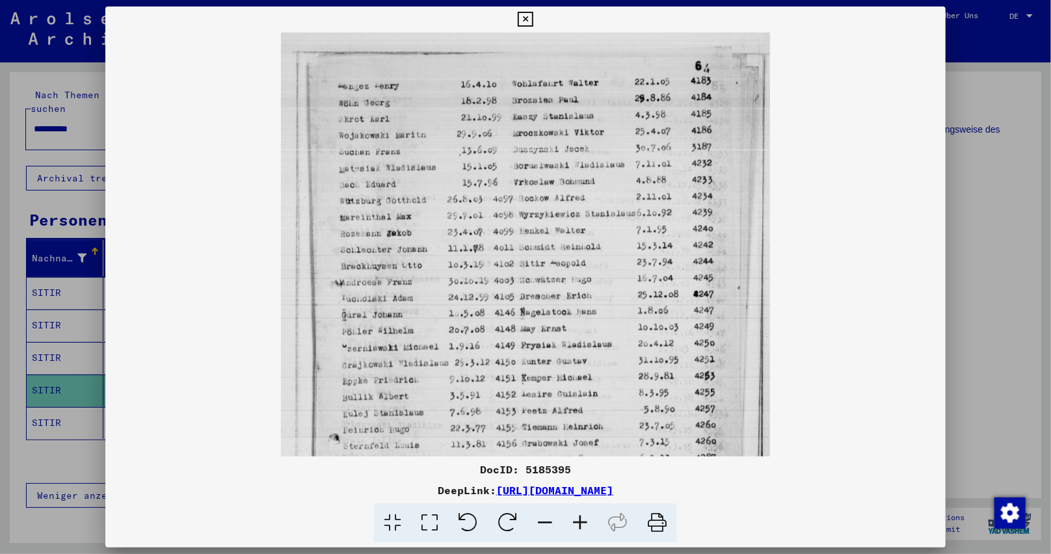
click at [576, 521] on icon at bounding box center [580, 523] width 35 height 40
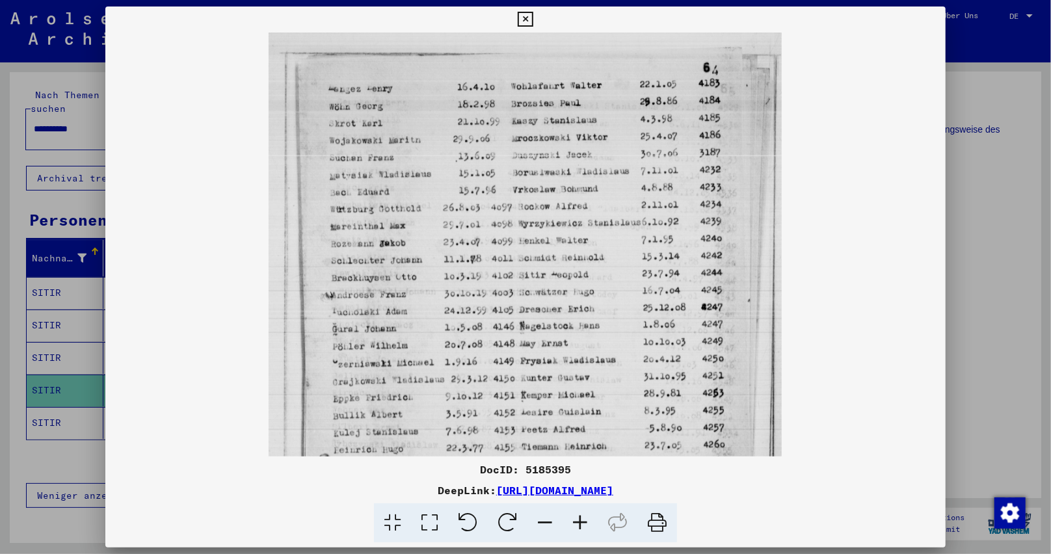
click at [576, 521] on icon at bounding box center [580, 523] width 35 height 40
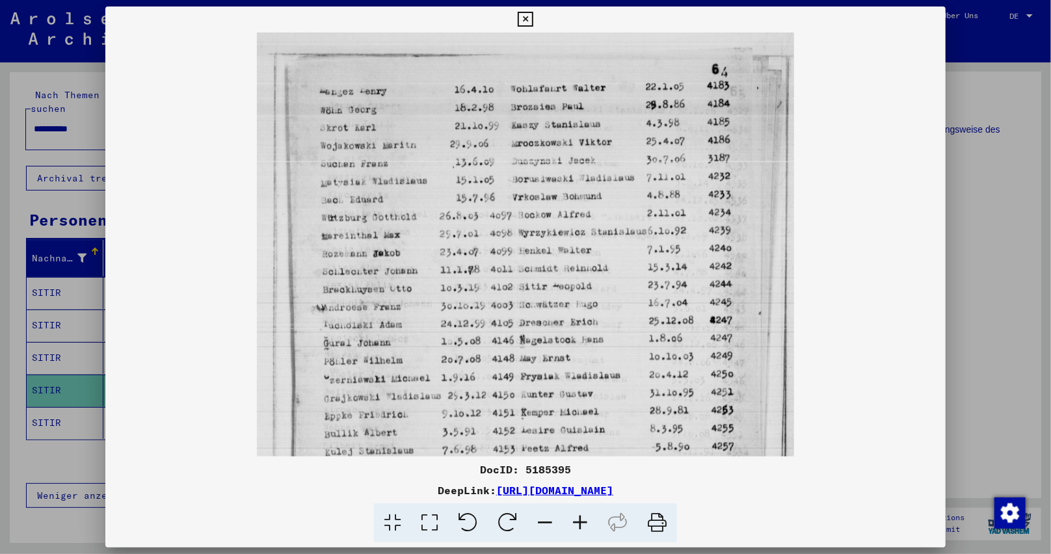
click at [576, 521] on icon at bounding box center [580, 523] width 35 height 40
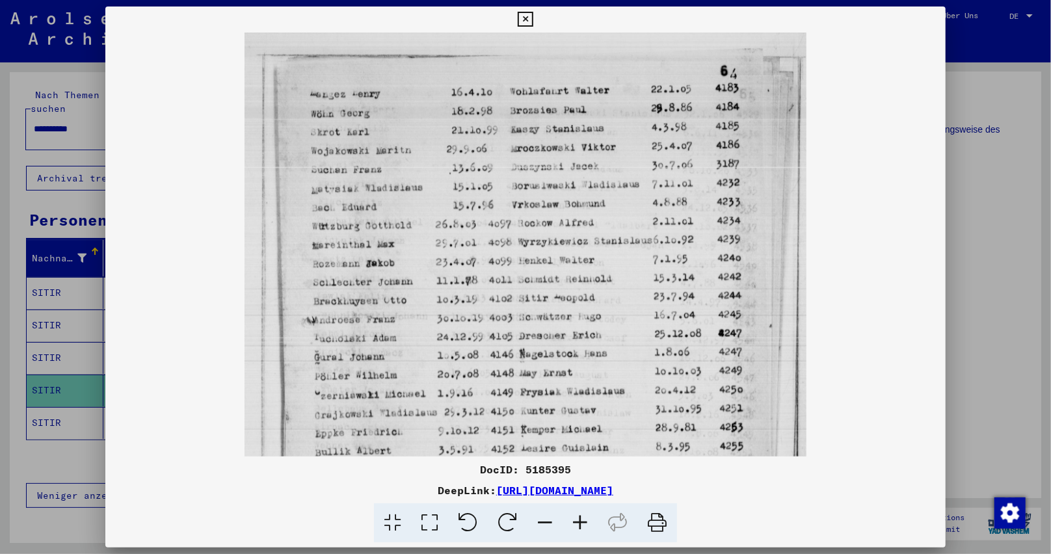
click at [576, 521] on icon at bounding box center [580, 523] width 35 height 40
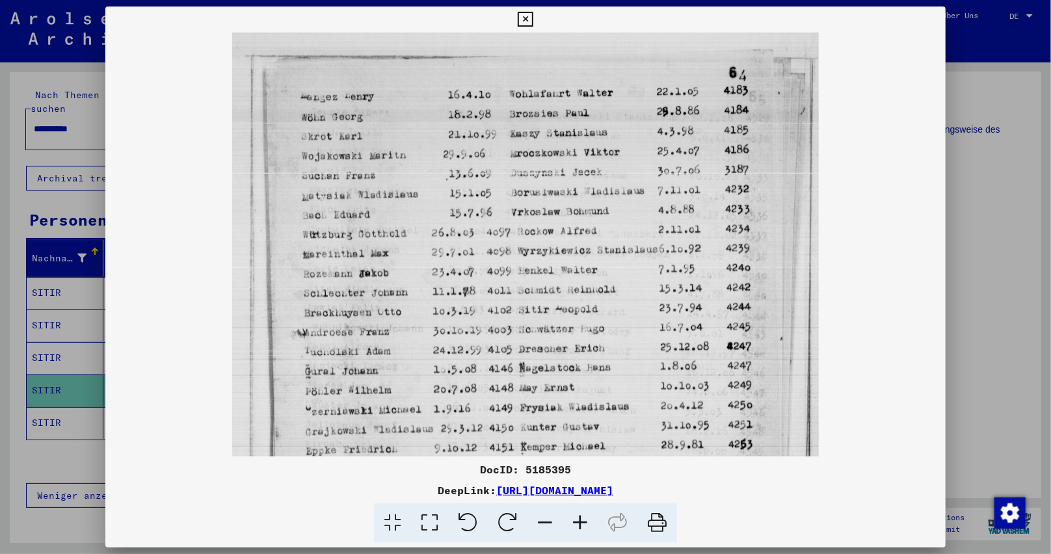
click at [576, 522] on icon at bounding box center [580, 523] width 35 height 40
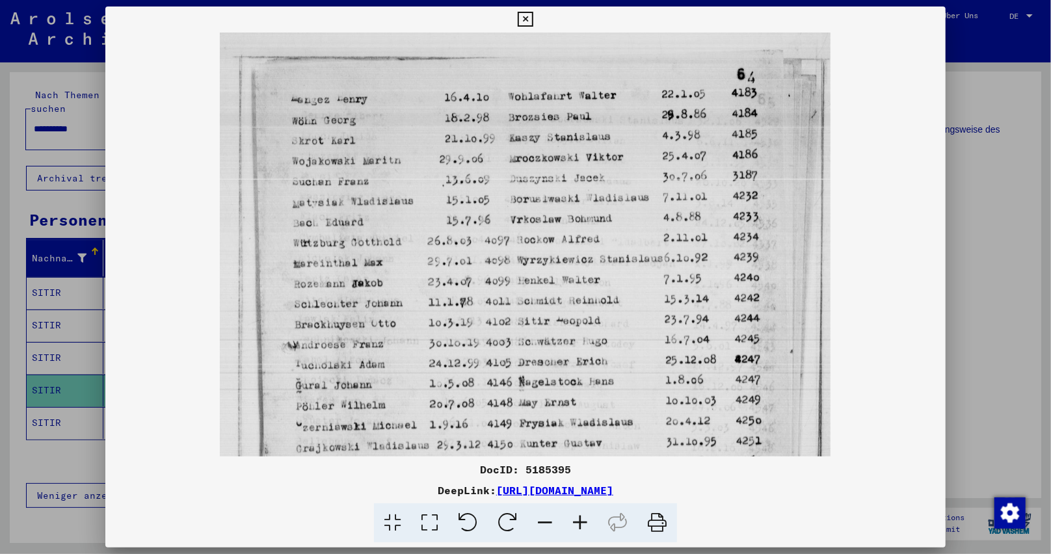
click at [576, 522] on icon at bounding box center [580, 523] width 35 height 40
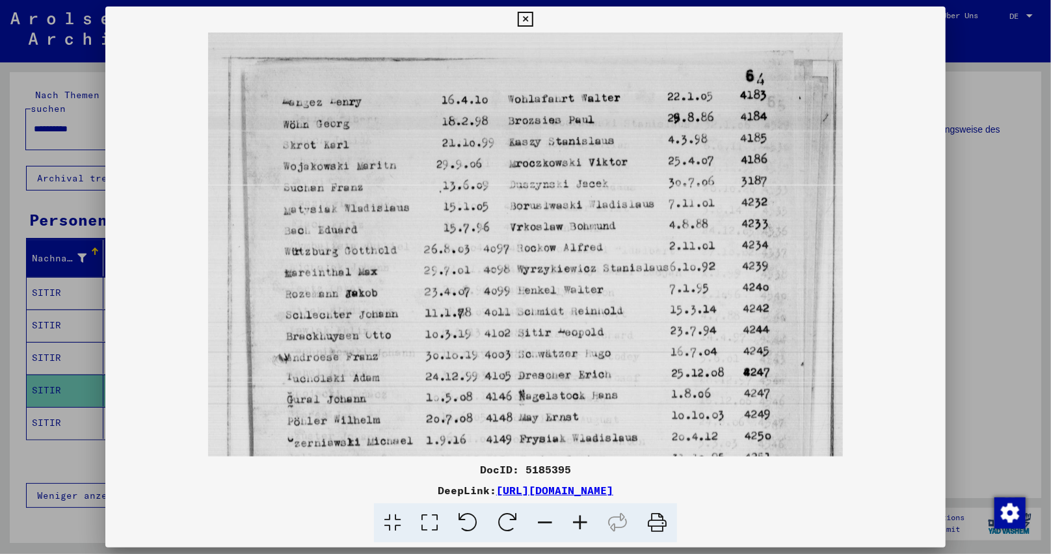
click at [576, 522] on icon at bounding box center [580, 523] width 35 height 40
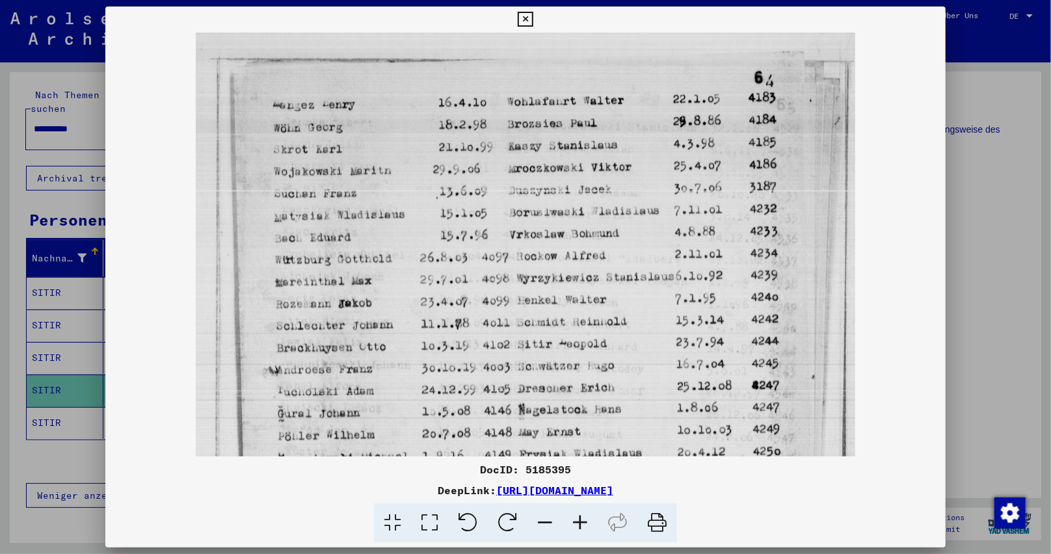
click at [576, 522] on icon at bounding box center [580, 523] width 35 height 40
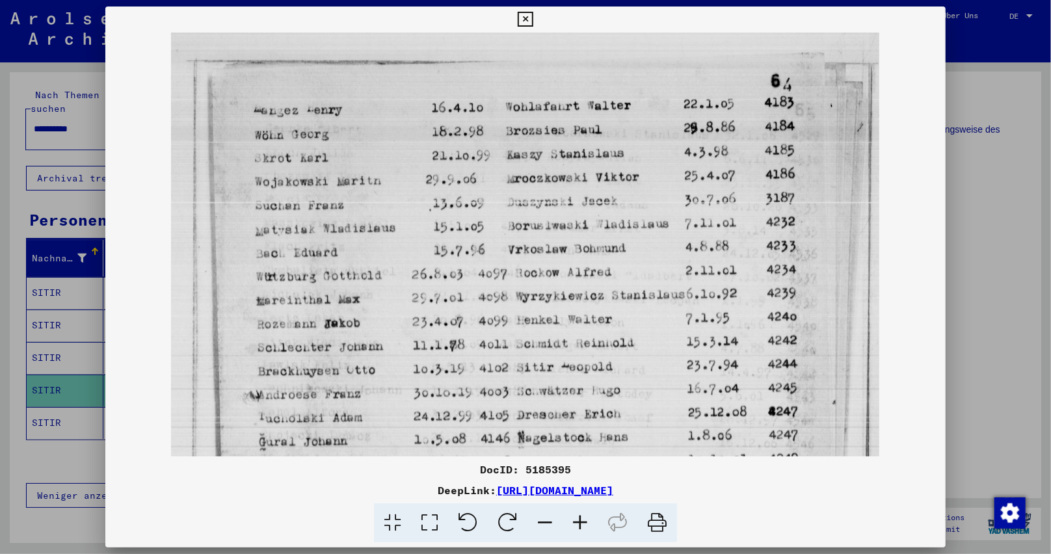
click at [576, 522] on icon at bounding box center [580, 523] width 35 height 40
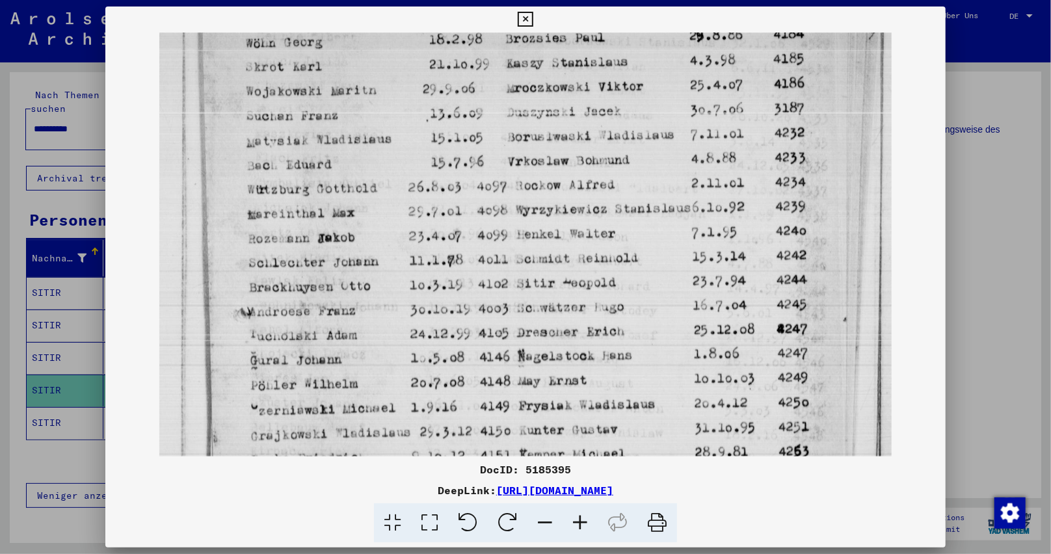
drag, startPoint x: 449, startPoint y: 319, endPoint x: 561, endPoint y: 217, distance: 151.5
click at [561, 217] on img at bounding box center [525, 425] width 733 height 977
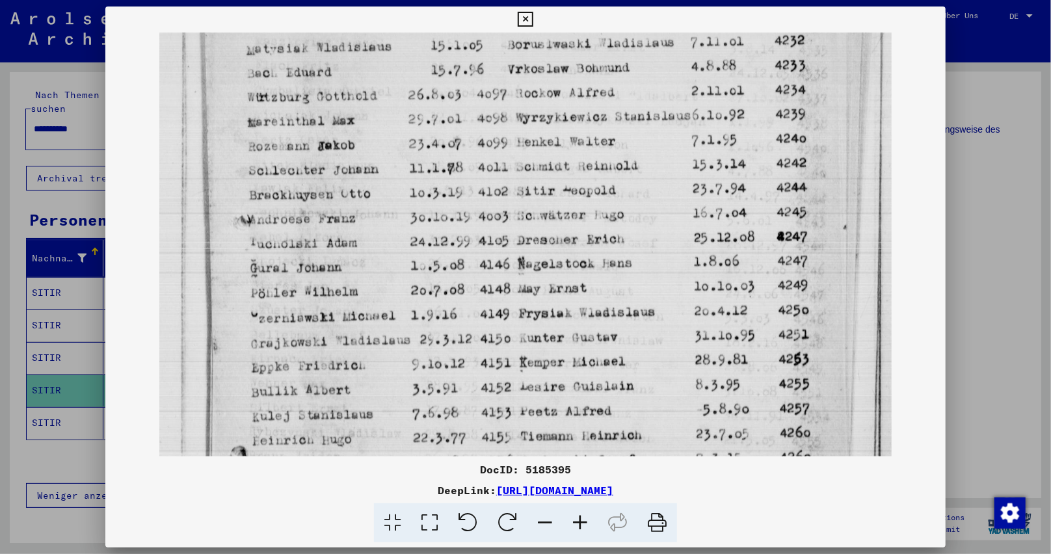
drag, startPoint x: 491, startPoint y: 334, endPoint x: 522, endPoint y: 243, distance: 96.2
click at [524, 206] on img at bounding box center [525, 333] width 733 height 977
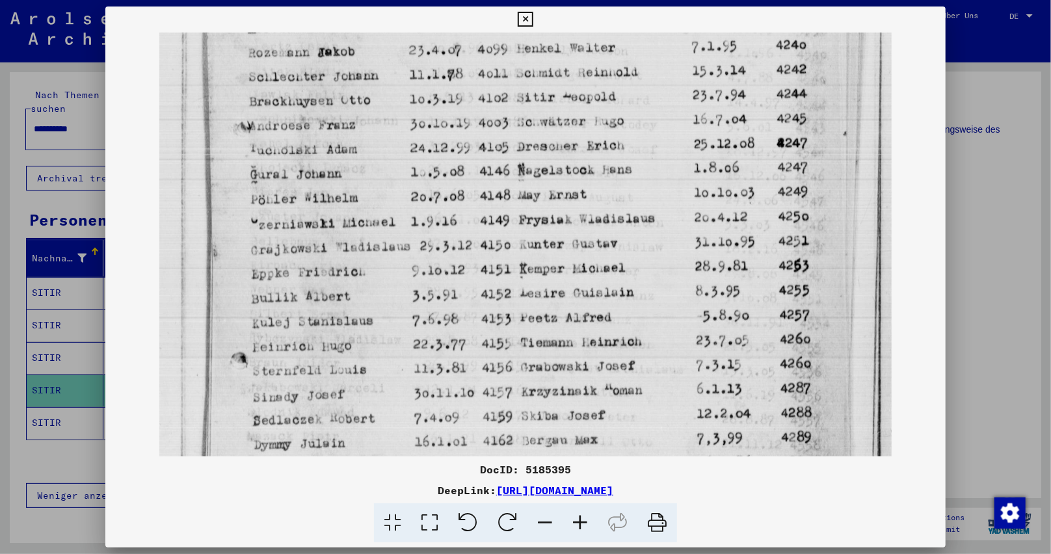
drag, startPoint x: 491, startPoint y: 321, endPoint x: 523, endPoint y: 244, distance: 83.1
click at [523, 239] on img at bounding box center [525, 239] width 733 height 977
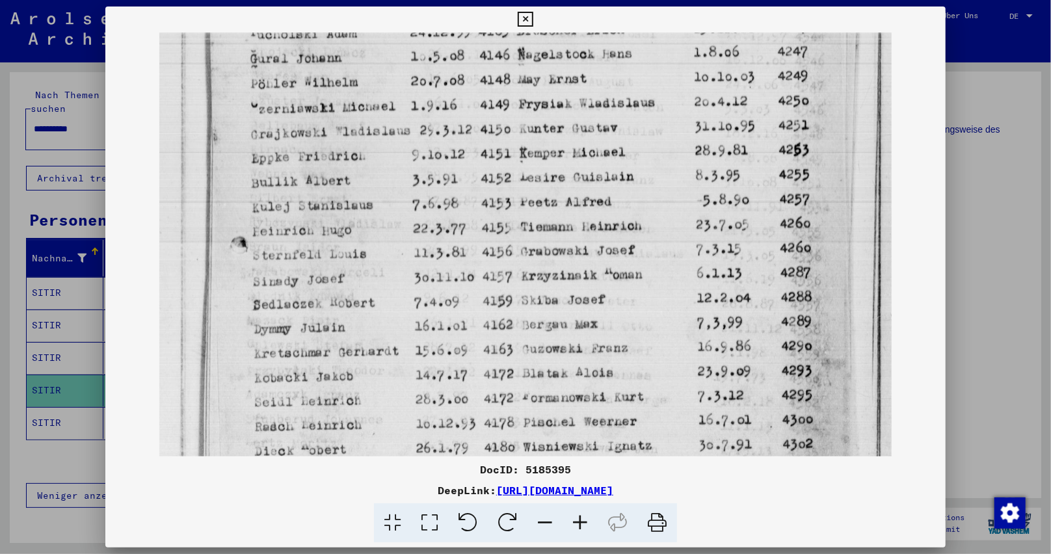
drag, startPoint x: 486, startPoint y: 337, endPoint x: 537, endPoint y: 246, distance: 103.7
click at [537, 246] on img at bounding box center [525, 123] width 733 height 977
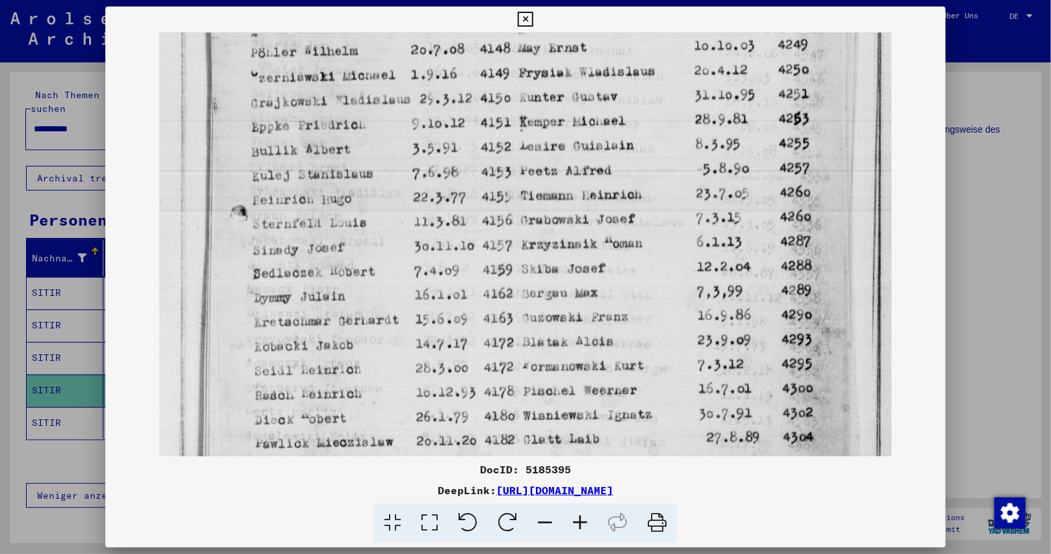
scroll to position [433, 0]
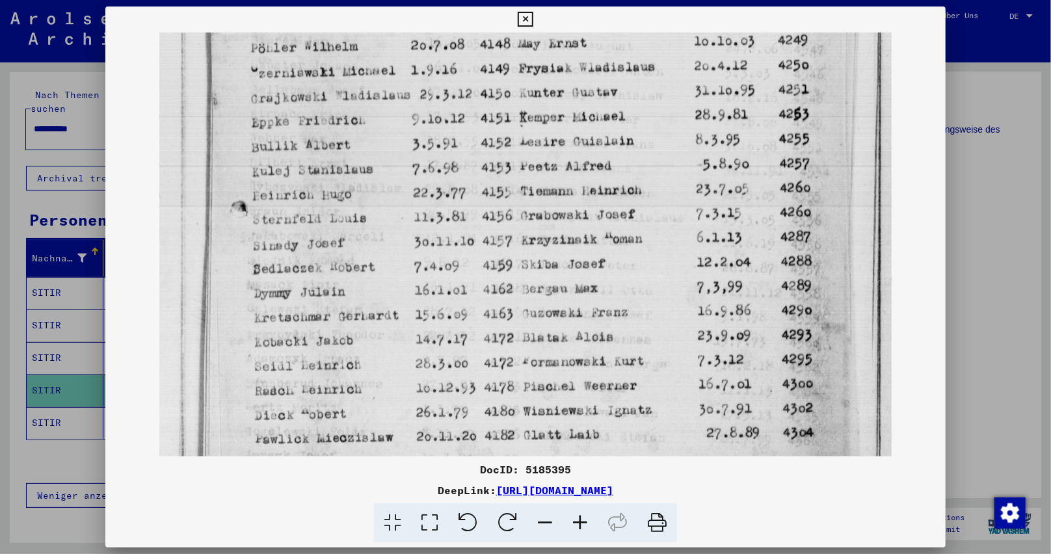
click at [503, 323] on img at bounding box center [525, 87] width 733 height 977
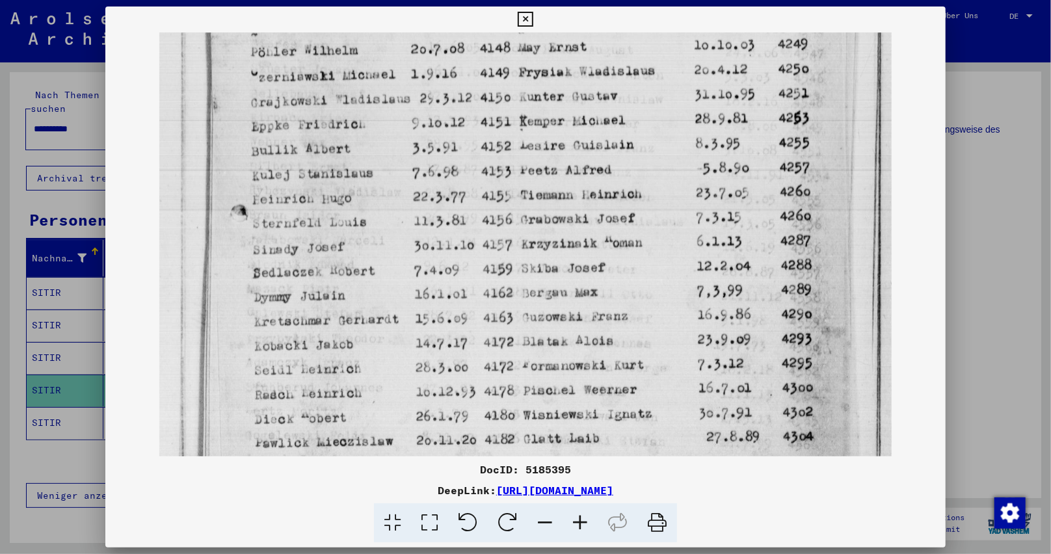
drag, startPoint x: 470, startPoint y: 373, endPoint x: 496, endPoint y: 377, distance: 26.3
click at [496, 377] on img at bounding box center [525, 91] width 733 height 977
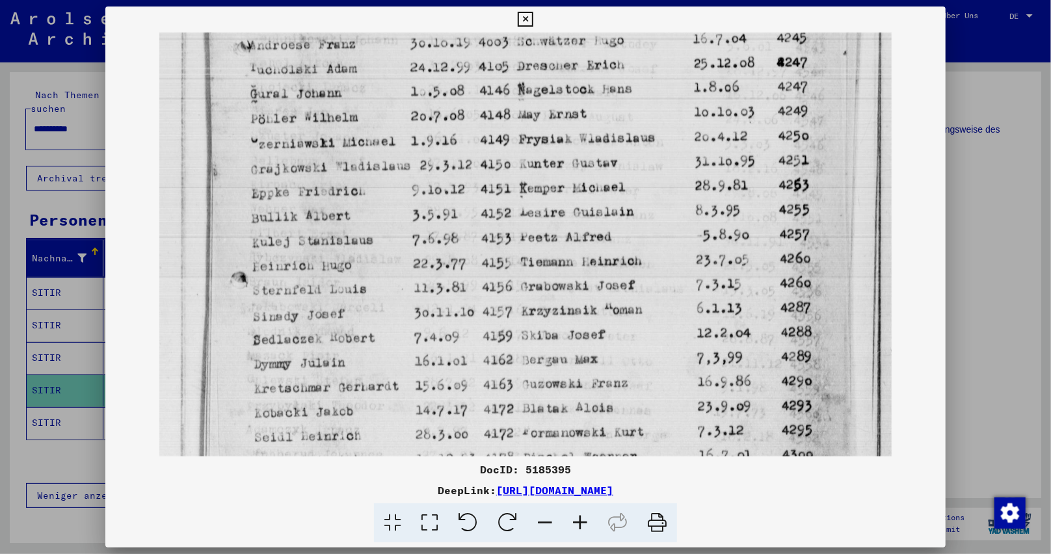
drag, startPoint x: 423, startPoint y: 274, endPoint x: 424, endPoint y: 330, distance: 55.9
click at [424, 330] on img at bounding box center [525, 158] width 733 height 977
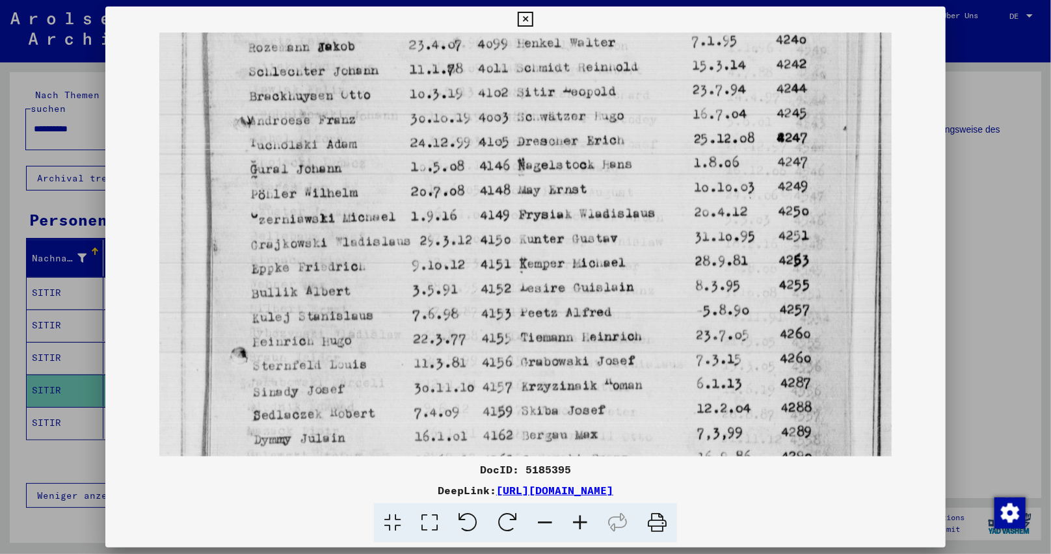
drag, startPoint x: 437, startPoint y: 237, endPoint x: 442, endPoint y: 306, distance: 69.1
click at [441, 313] on img at bounding box center [525, 234] width 733 height 977
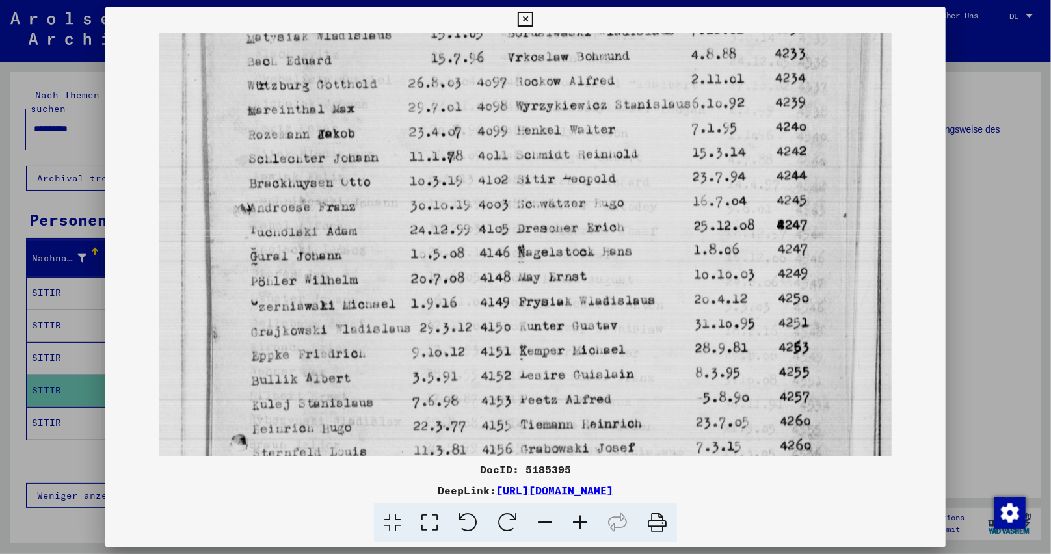
drag, startPoint x: 428, startPoint y: 217, endPoint x: 431, endPoint y: 304, distance: 87.2
click at [431, 304] on img at bounding box center [525, 321] width 733 height 977
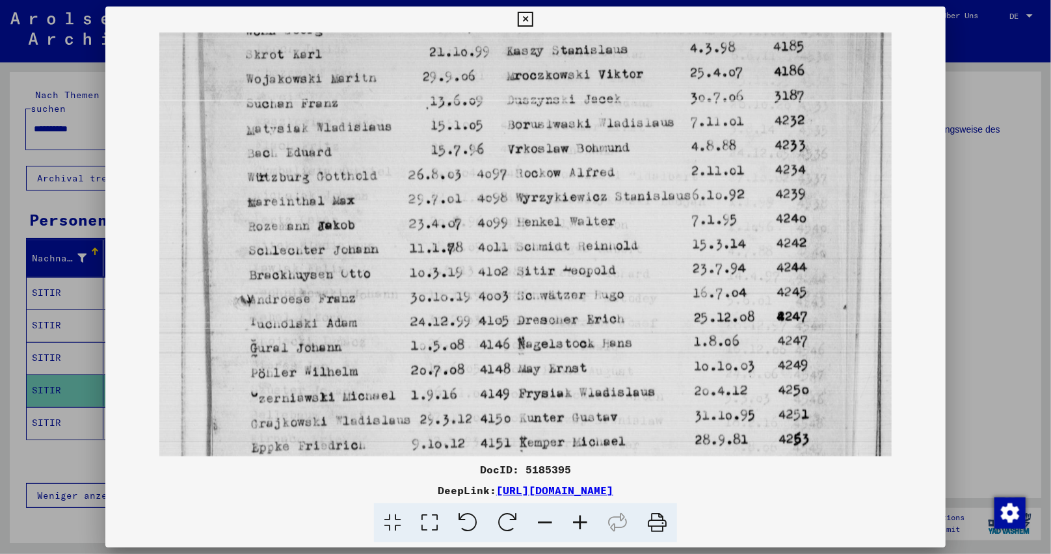
drag, startPoint x: 444, startPoint y: 176, endPoint x: 442, endPoint y: 279, distance: 102.8
click at [442, 279] on img at bounding box center [525, 413] width 733 height 977
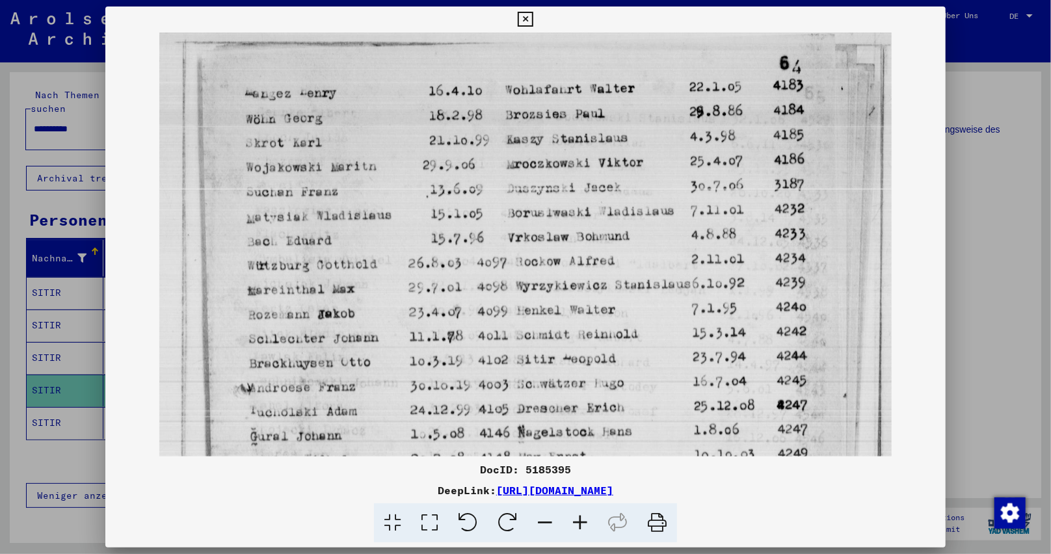
click at [453, 279] on img at bounding box center [525, 501] width 733 height 977
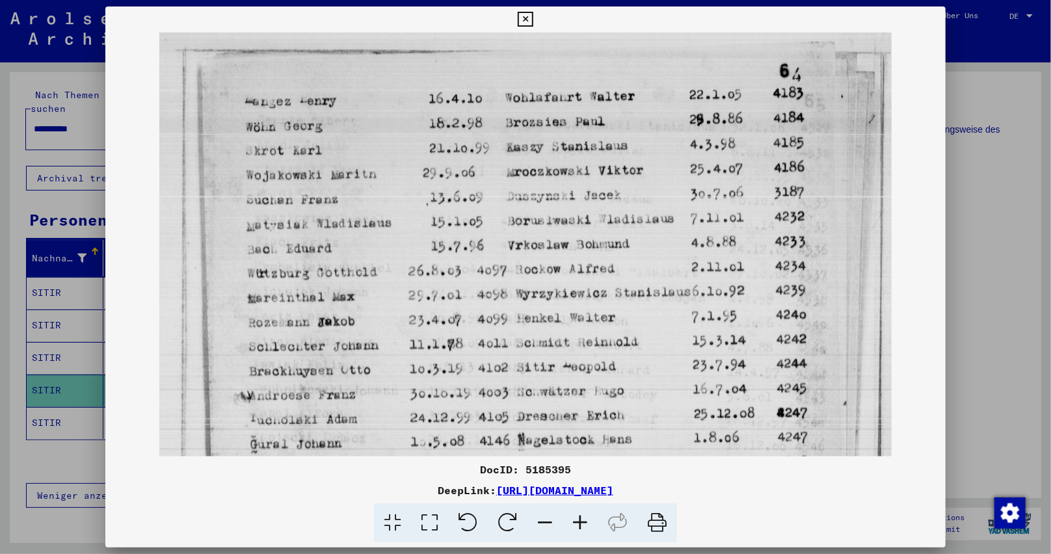
scroll to position [0, 0]
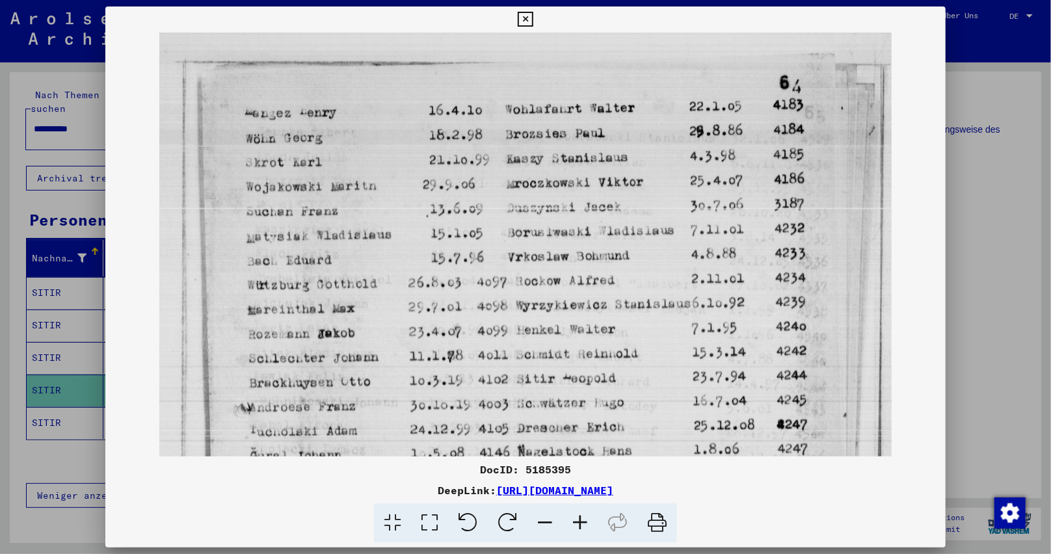
click at [457, 253] on img at bounding box center [525, 521] width 733 height 977
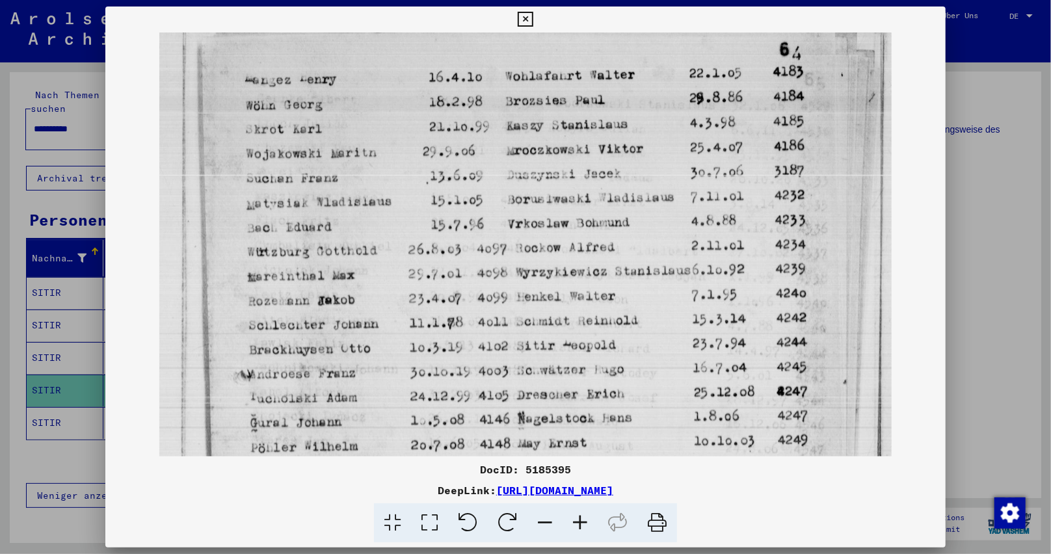
drag, startPoint x: 542, startPoint y: 299, endPoint x: 548, endPoint y: 271, distance: 27.9
click at [548, 271] on img at bounding box center [525, 487] width 733 height 977
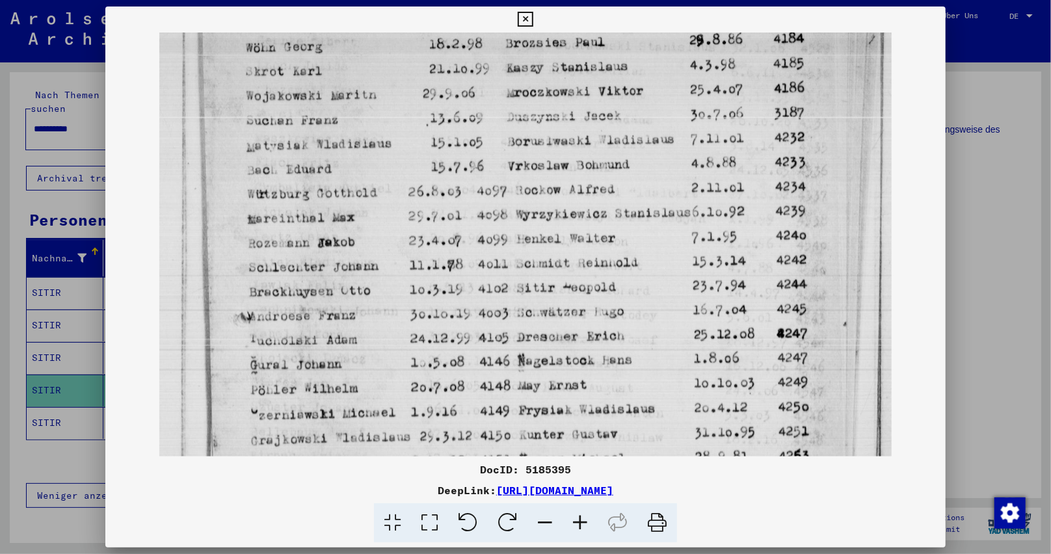
click at [555, 279] on img at bounding box center [525, 429] width 733 height 977
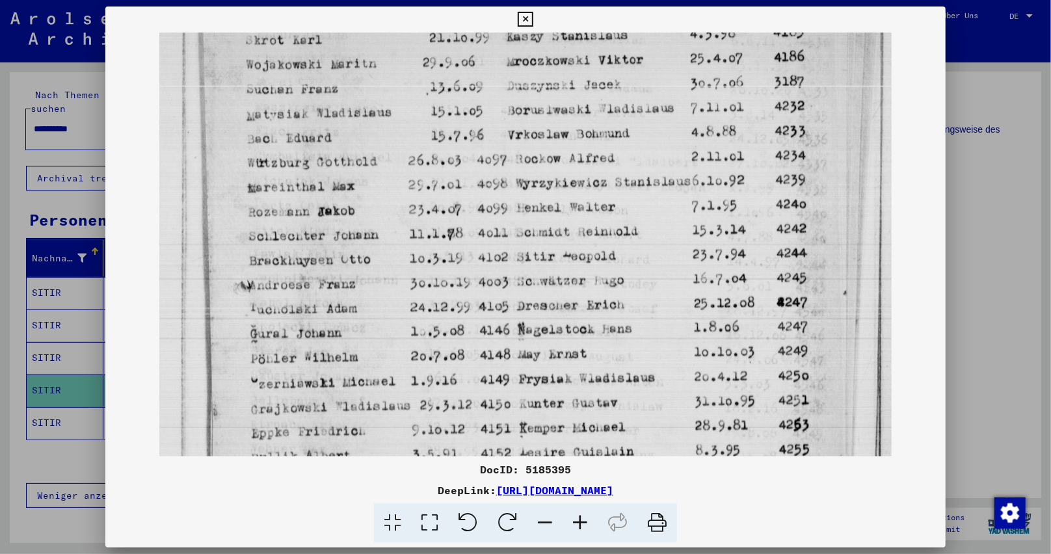
drag, startPoint x: 522, startPoint y: 346, endPoint x: 533, endPoint y: 336, distance: 15.2
click at [537, 310] on img at bounding box center [525, 398] width 733 height 977
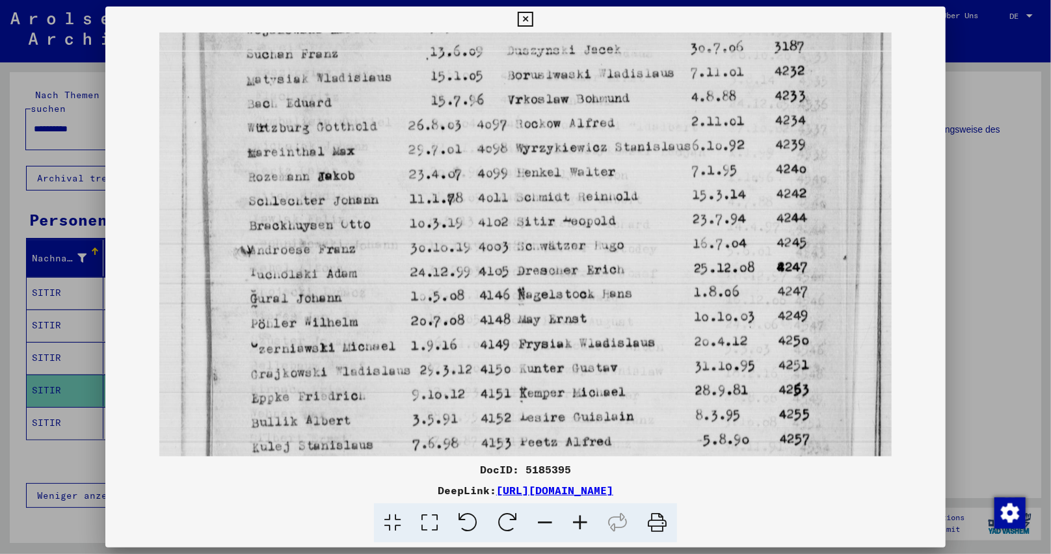
drag, startPoint x: 538, startPoint y: 328, endPoint x: 537, endPoint y: 341, distance: 13.8
click at [539, 321] on img at bounding box center [525, 363] width 733 height 977
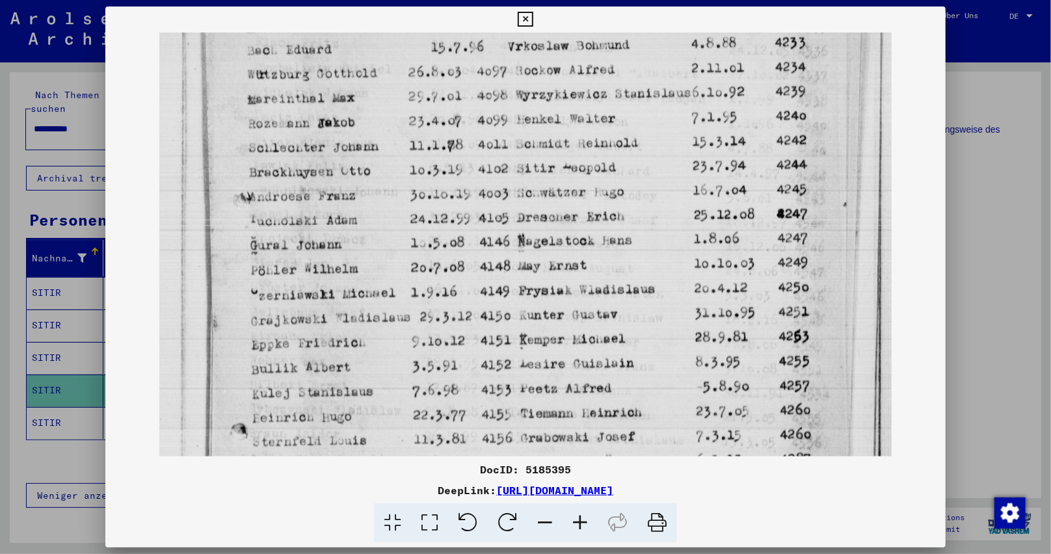
drag, startPoint x: 526, startPoint y: 367, endPoint x: 538, endPoint y: 310, distance: 58.4
click at [538, 312] on img at bounding box center [525, 310] width 733 height 977
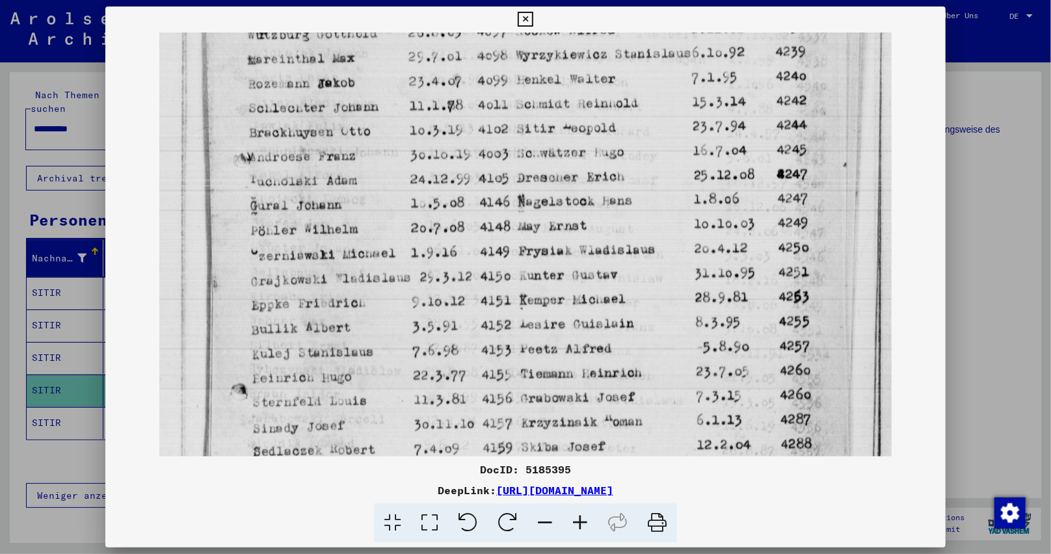
drag, startPoint x: 506, startPoint y: 383, endPoint x: 518, endPoint y: 345, distance: 40.1
click at [516, 348] on img at bounding box center [525, 270] width 733 height 977
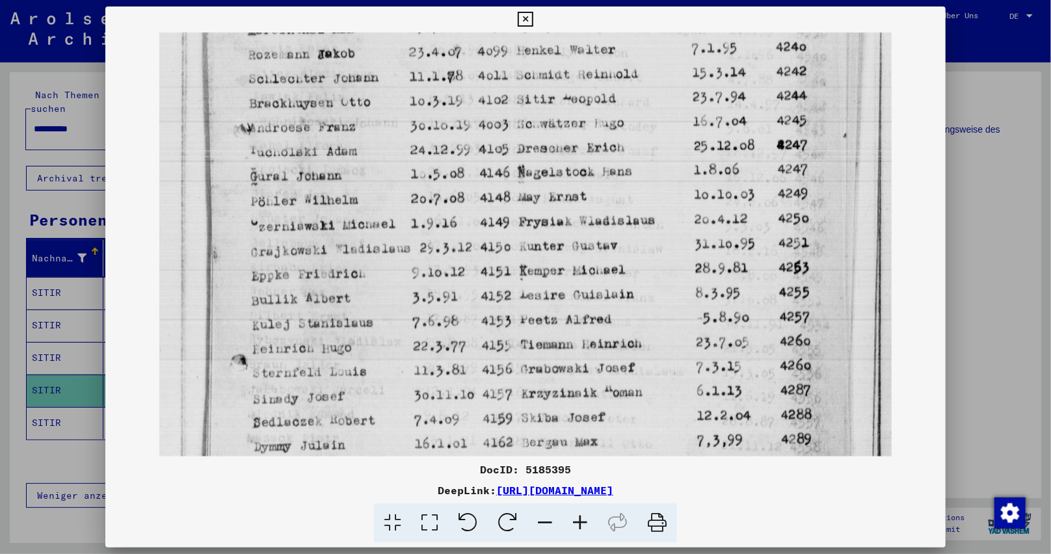
drag, startPoint x: 511, startPoint y: 395, endPoint x: 521, endPoint y: 348, distance: 48.5
click at [521, 354] on img at bounding box center [525, 241] width 733 height 977
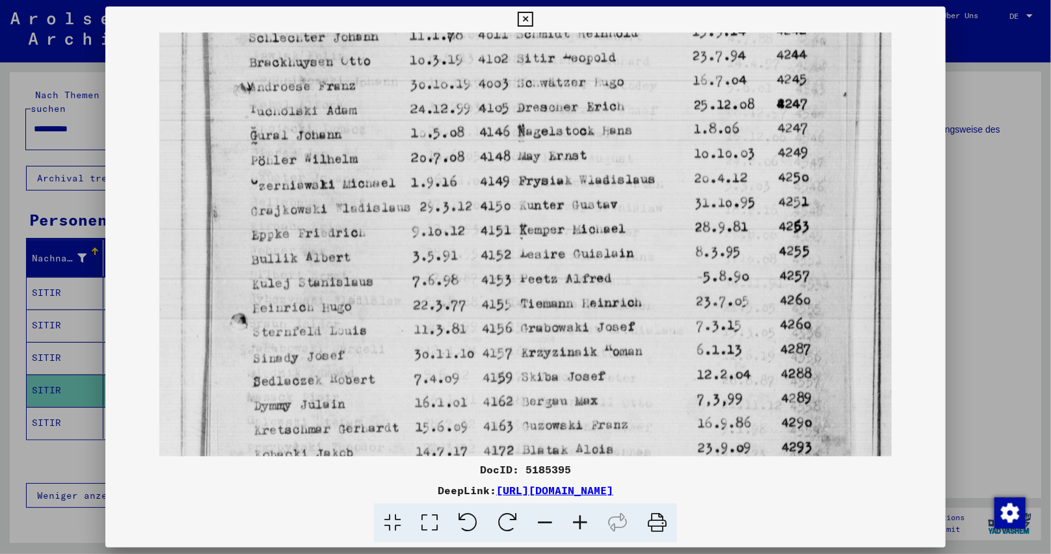
drag, startPoint x: 509, startPoint y: 396, endPoint x: 512, endPoint y: 382, distance: 14.8
click at [512, 382] on img at bounding box center [525, 200] width 733 height 977
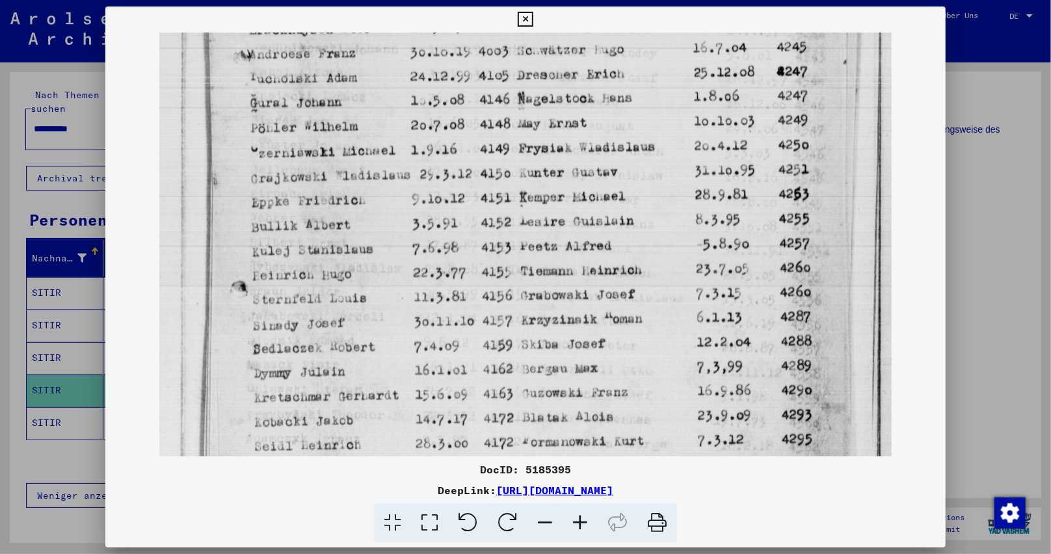
drag, startPoint x: 505, startPoint y: 397, endPoint x: 512, endPoint y: 305, distance: 91.9
click at [511, 324] on img at bounding box center [525, 167] width 733 height 977
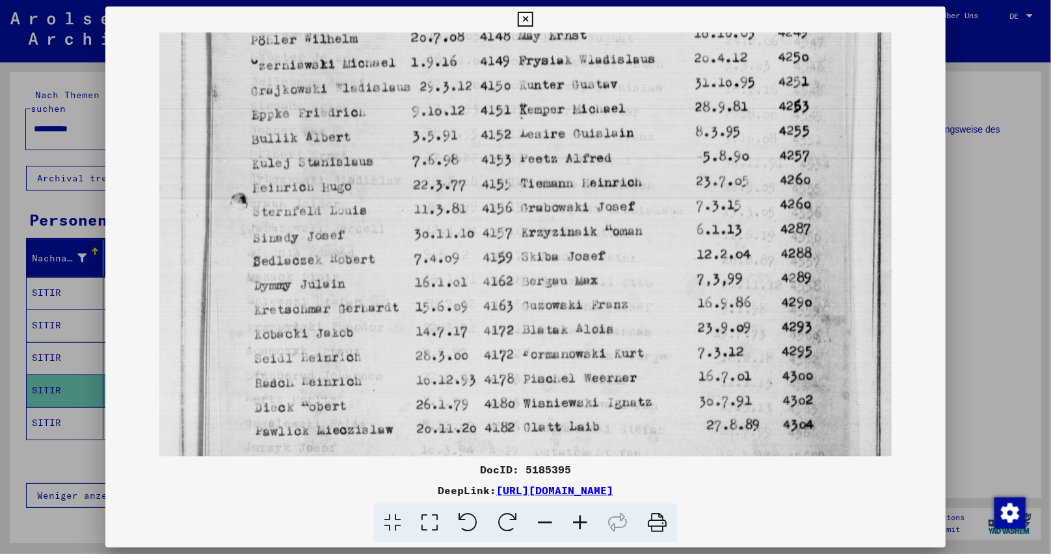
drag, startPoint x: 509, startPoint y: 399, endPoint x: 509, endPoint y: 323, distance: 76.1
click at [509, 332] on img at bounding box center [525, 80] width 733 height 977
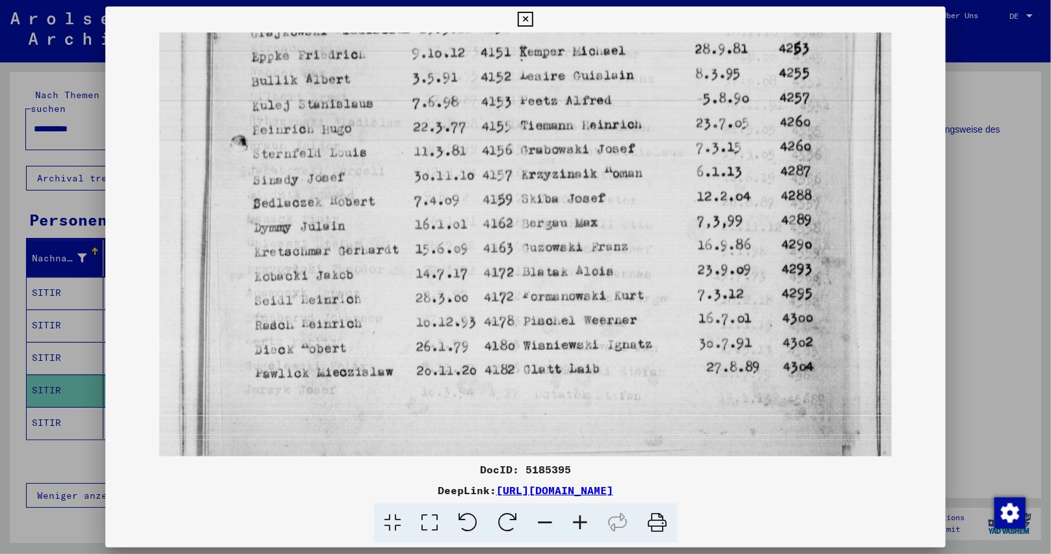
drag, startPoint x: 515, startPoint y: 379, endPoint x: 522, endPoint y: 338, distance: 41.5
click at [521, 346] on img at bounding box center [525, 22] width 733 height 977
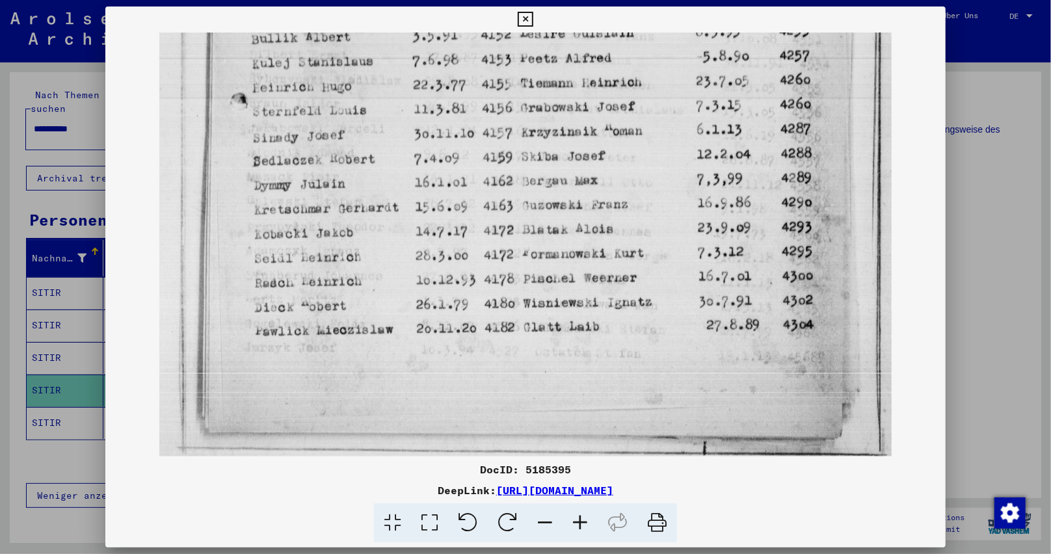
drag, startPoint x: 512, startPoint y: 328, endPoint x: 513, endPoint y: 252, distance: 76.1
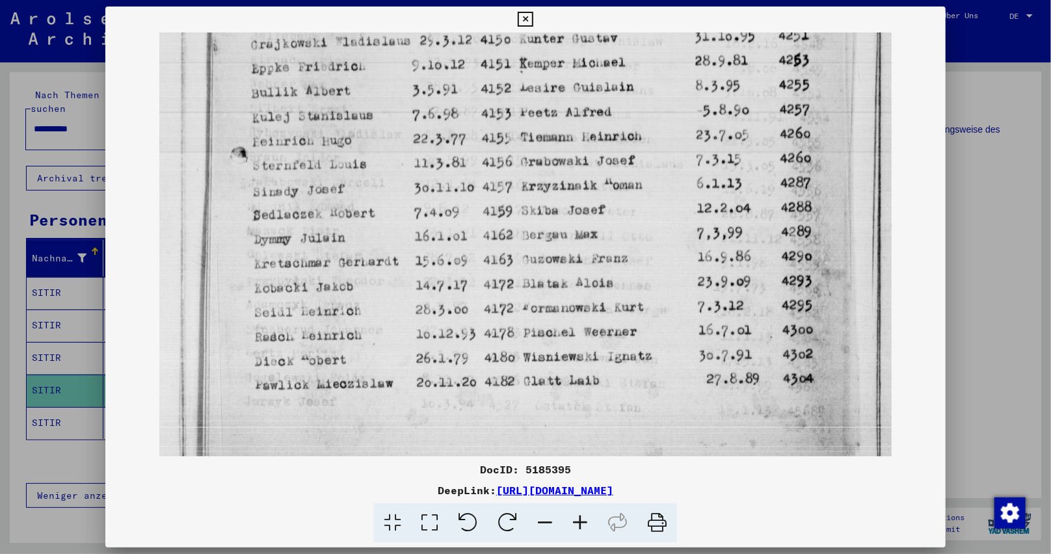
drag, startPoint x: 420, startPoint y: 211, endPoint x: 421, endPoint y: 274, distance: 63.7
click at [421, 274] on img at bounding box center [525, 33] width 733 height 977
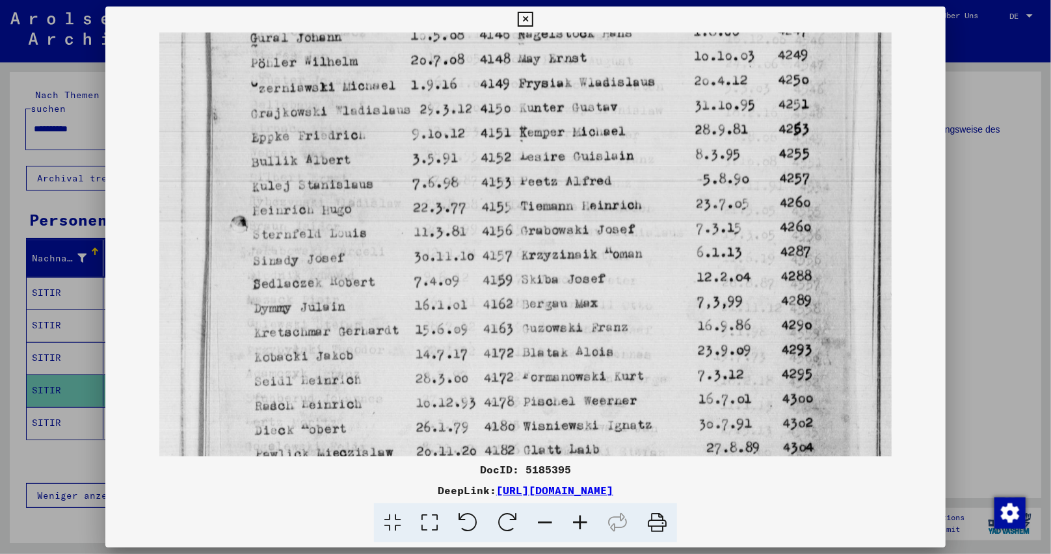
drag, startPoint x: 418, startPoint y: 164, endPoint x: 432, endPoint y: 249, distance: 86.3
click at [432, 249] on img at bounding box center [525, 102] width 733 height 977
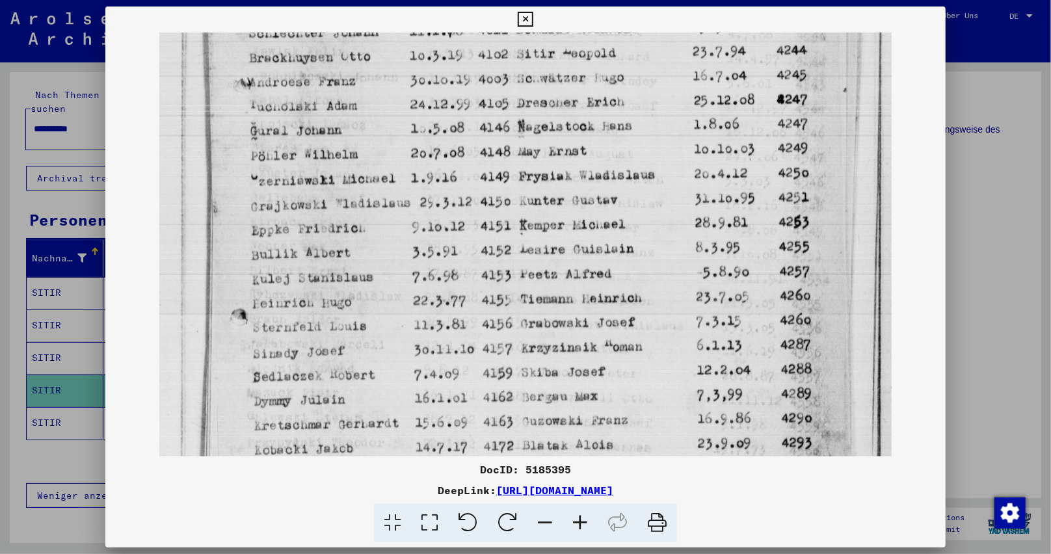
click at [428, 289] on img at bounding box center [525, 195] width 733 height 977
drag, startPoint x: 440, startPoint y: 243, endPoint x: 440, endPoint y: 285, distance: 41.6
click at [440, 290] on img at bounding box center [525, 195] width 733 height 977
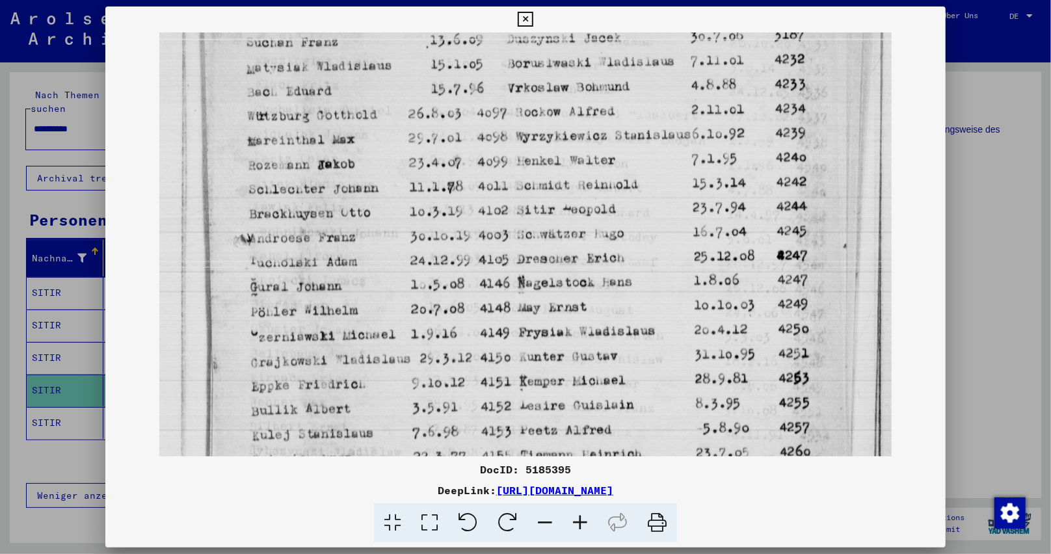
drag, startPoint x: 442, startPoint y: 223, endPoint x: 471, endPoint y: 328, distance: 108.7
click at [471, 328] on img at bounding box center [525, 351] width 733 height 977
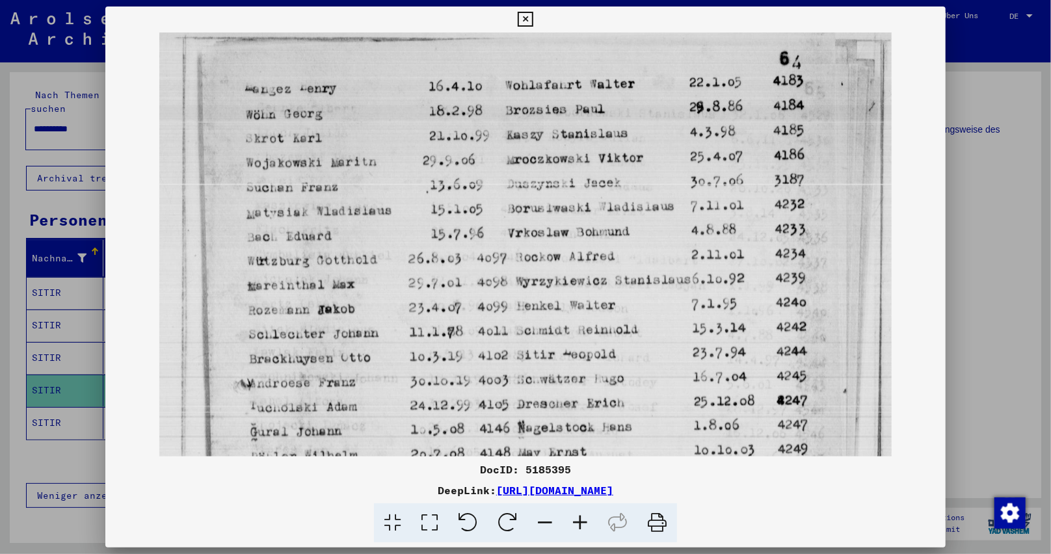
click at [486, 333] on img at bounding box center [525, 496] width 733 height 977
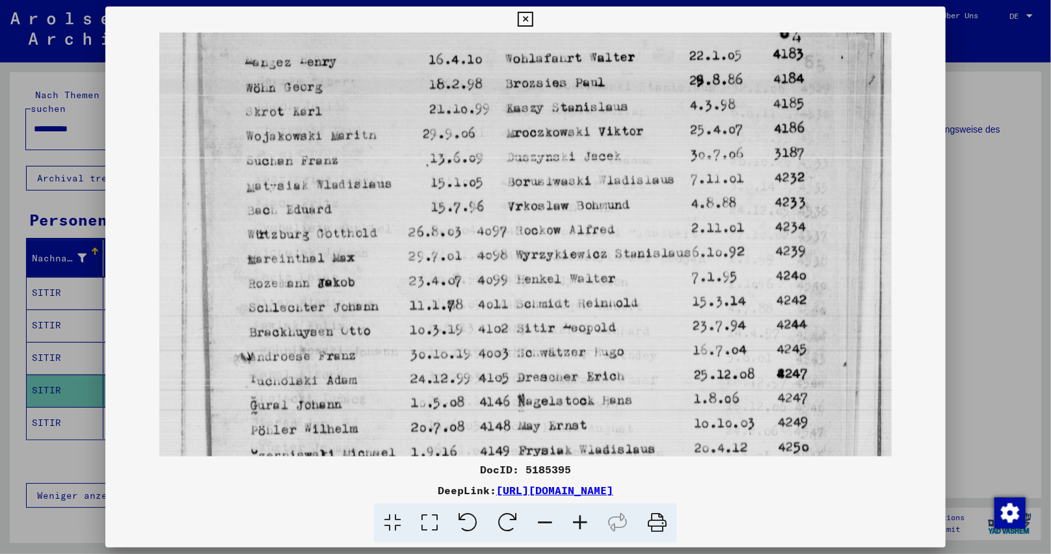
drag, startPoint x: 393, startPoint y: 215, endPoint x: 414, endPoint y: 177, distance: 43.4
click at [414, 177] on img at bounding box center [525, 470] width 733 height 977
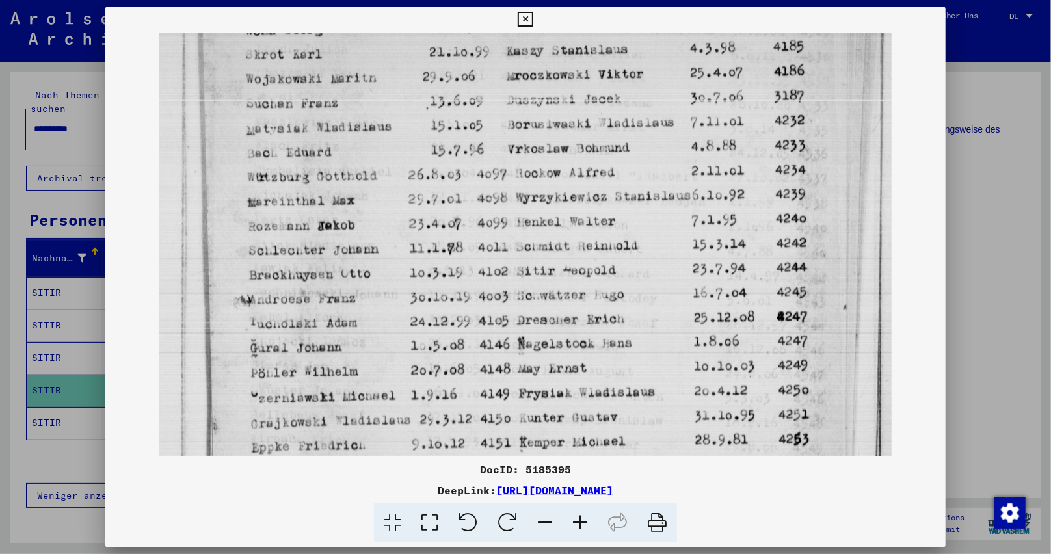
drag, startPoint x: 417, startPoint y: 226, endPoint x: 434, endPoint y: 170, distance: 59.2
click at [434, 170] on img at bounding box center [525, 413] width 733 height 977
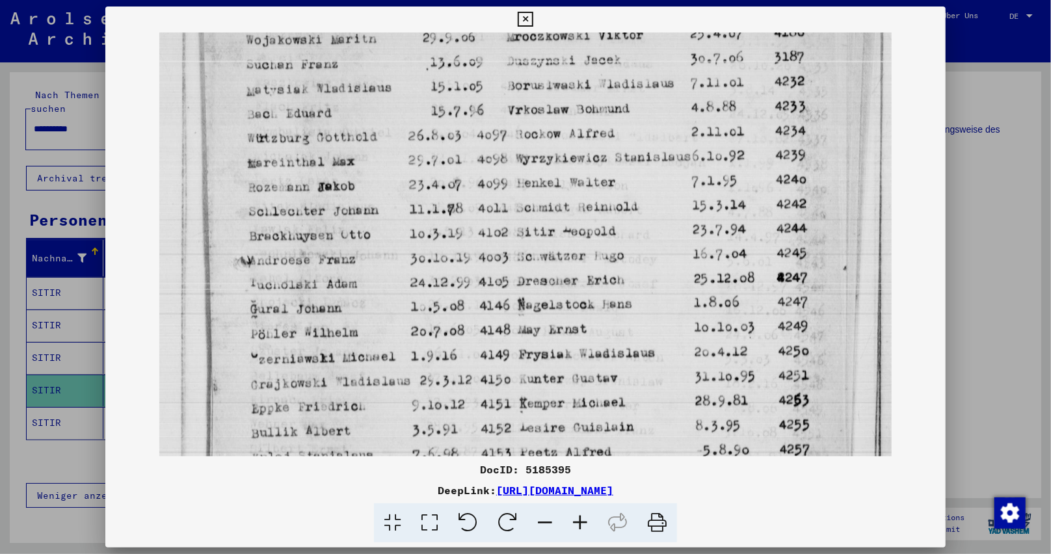
drag, startPoint x: 434, startPoint y: 225, endPoint x: 442, endPoint y: 184, distance: 41.7
click at [442, 184] on img at bounding box center [525, 374] width 733 height 977
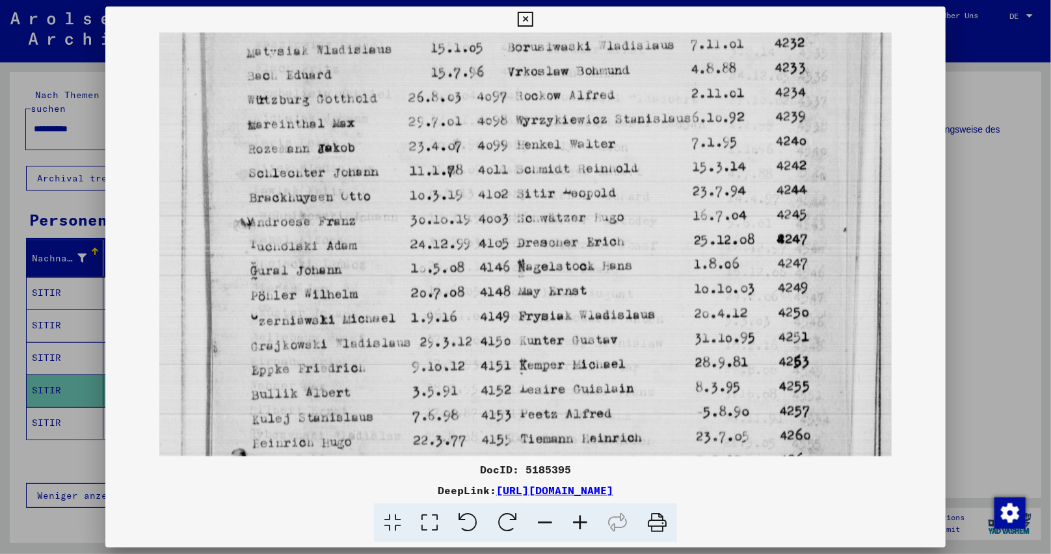
drag, startPoint x: 436, startPoint y: 248, endPoint x: 448, endPoint y: 208, distance: 41.4
click at [448, 208] on img at bounding box center [525, 335] width 733 height 977
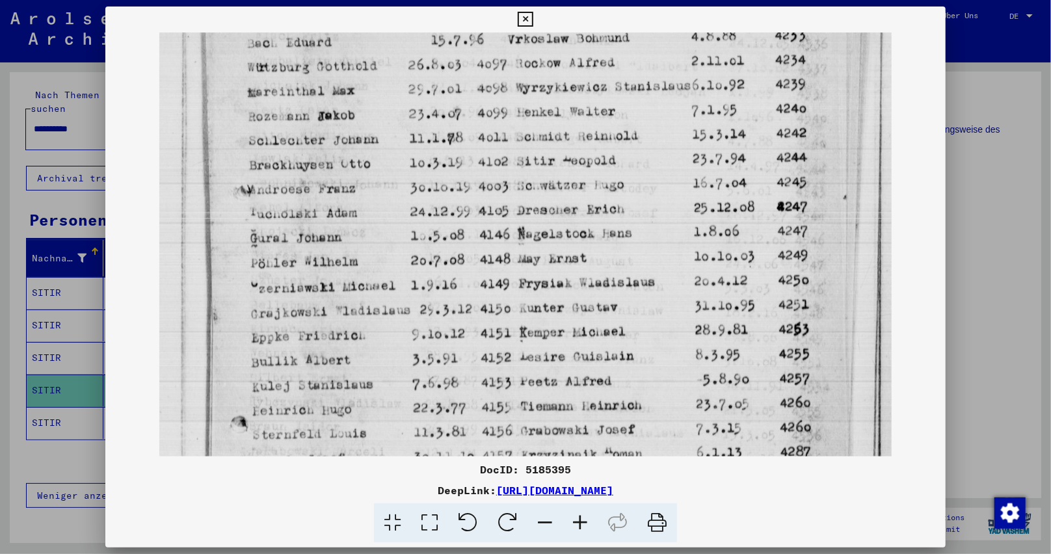
drag, startPoint x: 450, startPoint y: 243, endPoint x: 455, endPoint y: 215, distance: 28.3
click at [456, 209] on img at bounding box center [525, 303] width 733 height 977
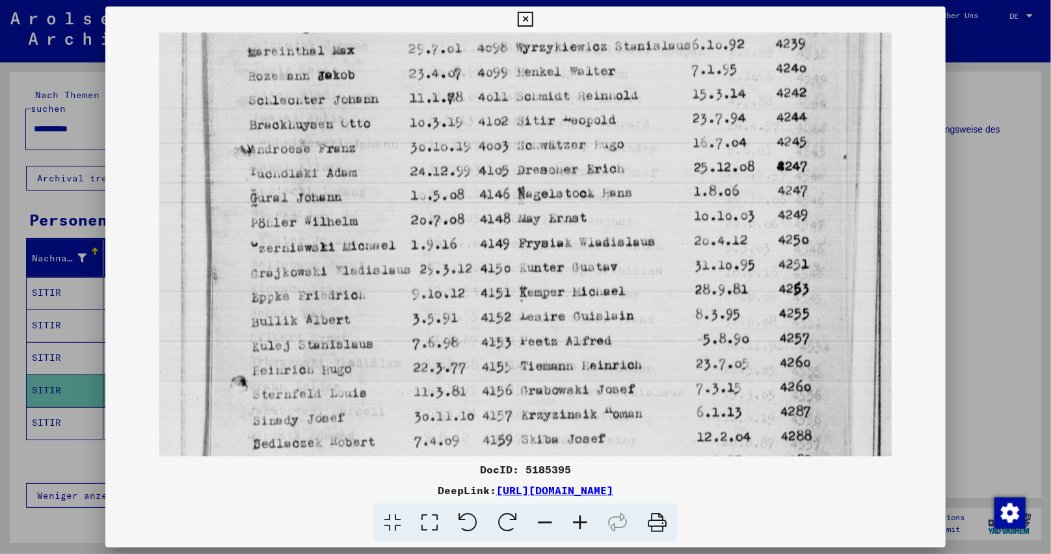
drag, startPoint x: 452, startPoint y: 261, endPoint x: 456, endPoint y: 230, distance: 30.8
click at [456, 230] on img at bounding box center [525, 262] width 733 height 977
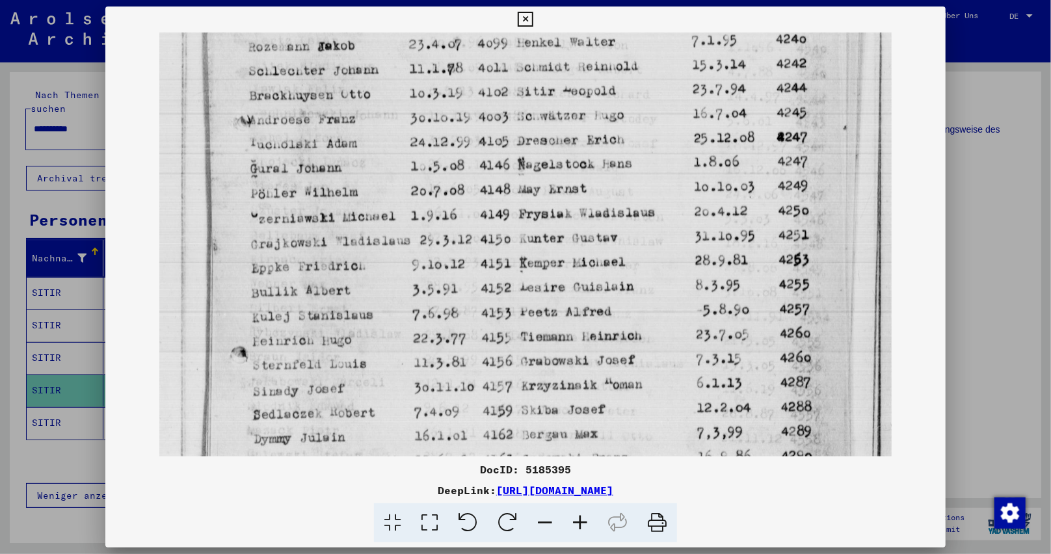
drag
click at [459, 242] on img at bounding box center [525, 233] width 733 height 977
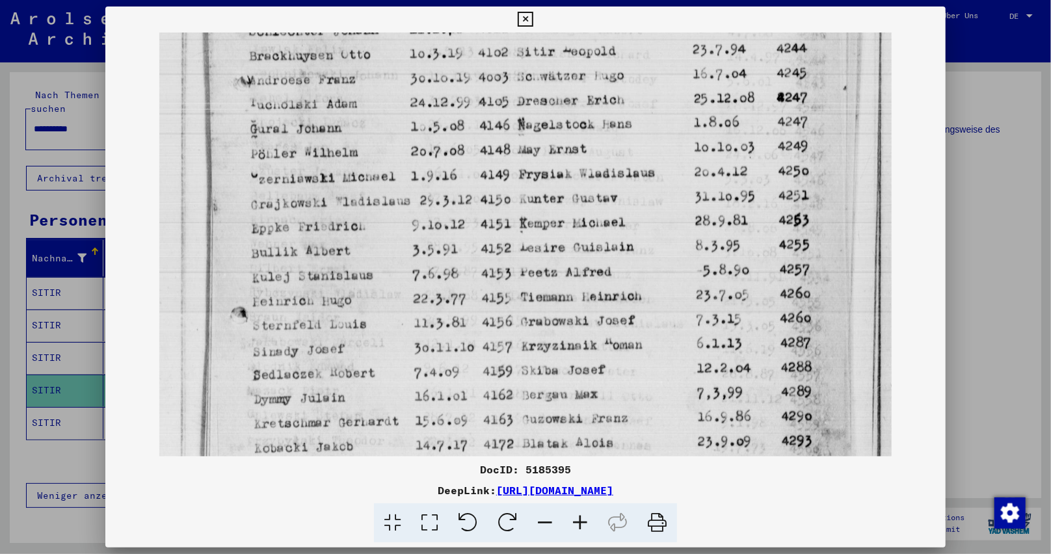
click at [463, 240] on img at bounding box center [525, 193] width 733 height 977
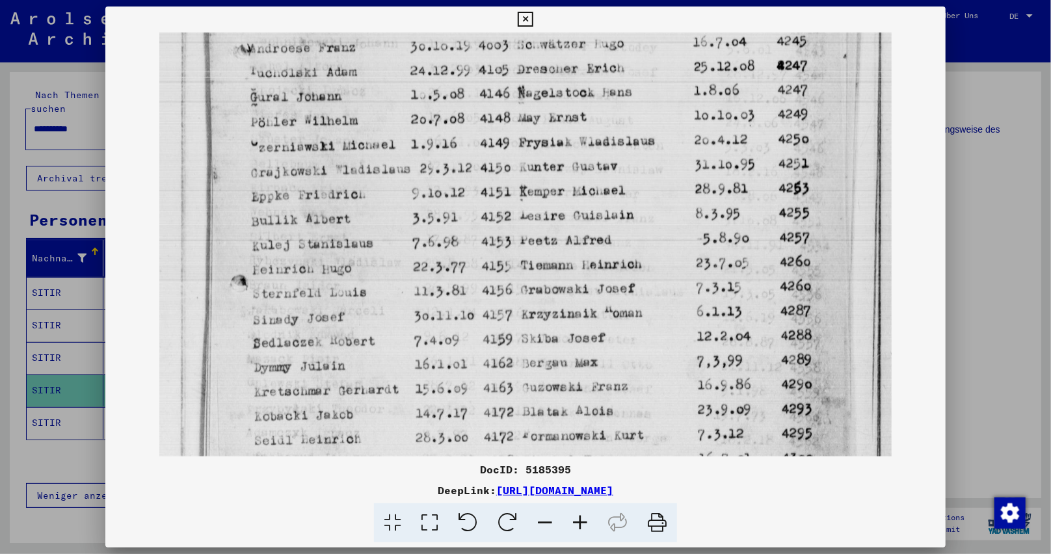
click at [462, 244] on img at bounding box center [525, 162] width 733 height 977
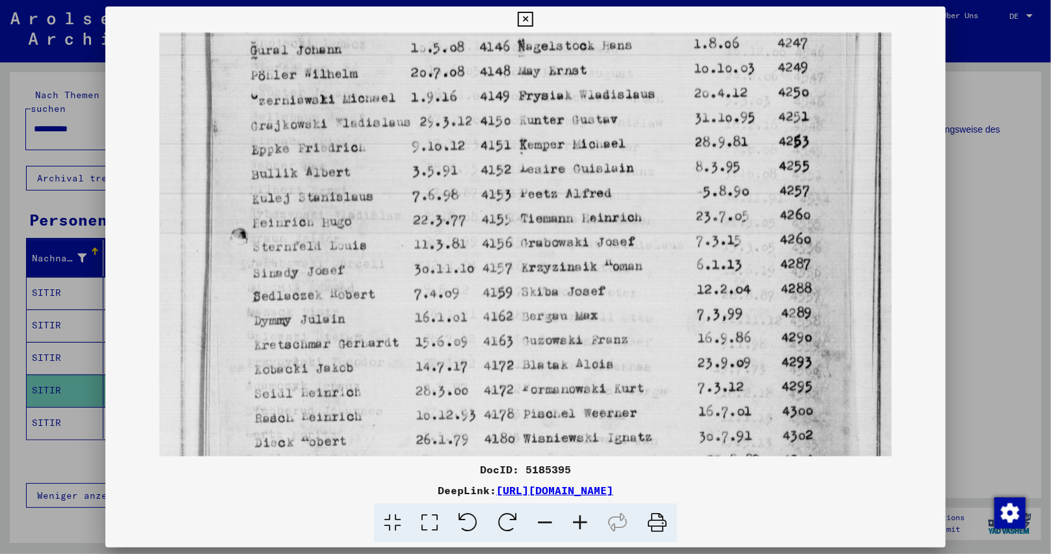
click at [470, 237] on img at bounding box center [525, 115] width 733 height 977
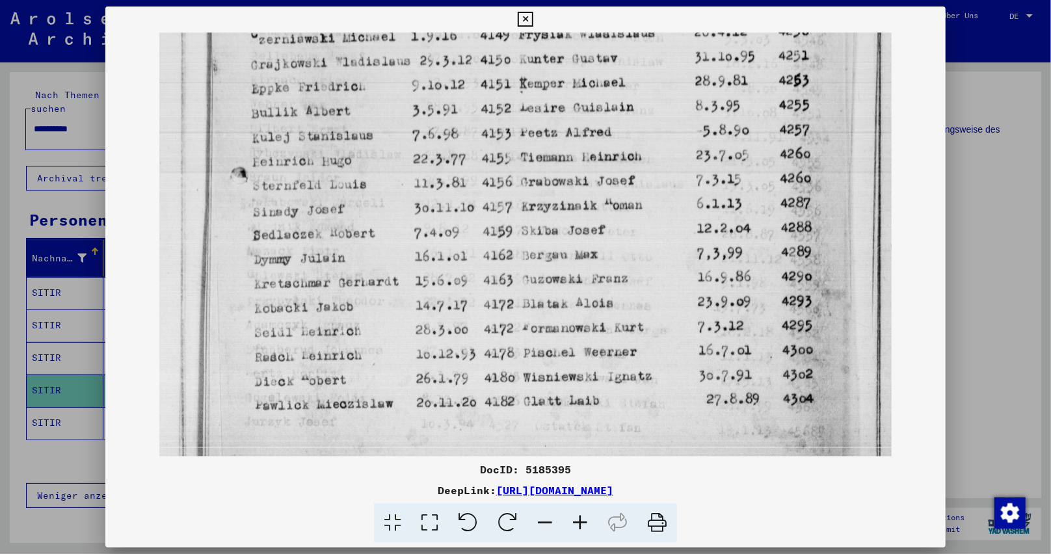
click at [464, 230] on img at bounding box center [525, 54] width 733 height 977
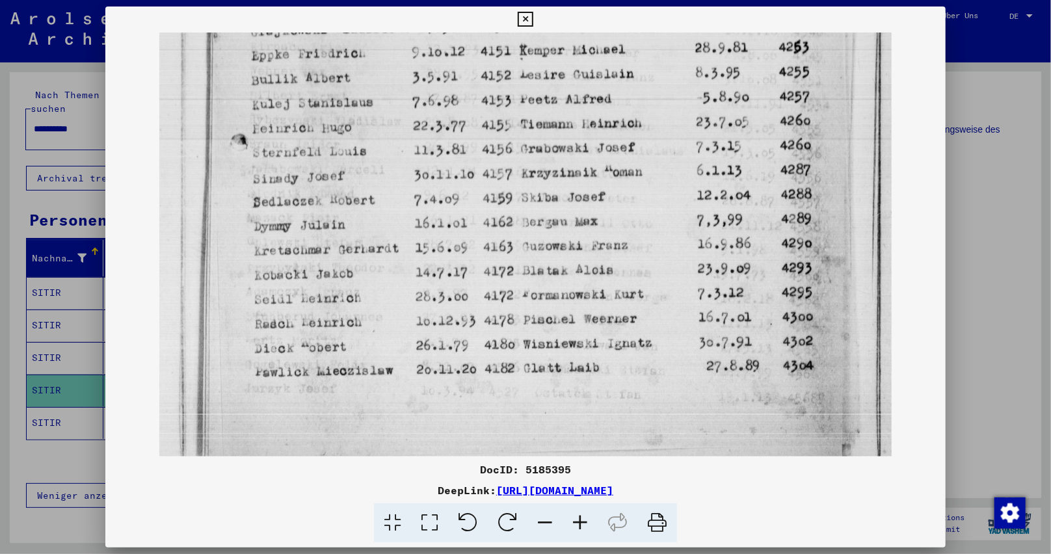
click at [457, 254] on img at bounding box center [525, 20] width 733 height 977
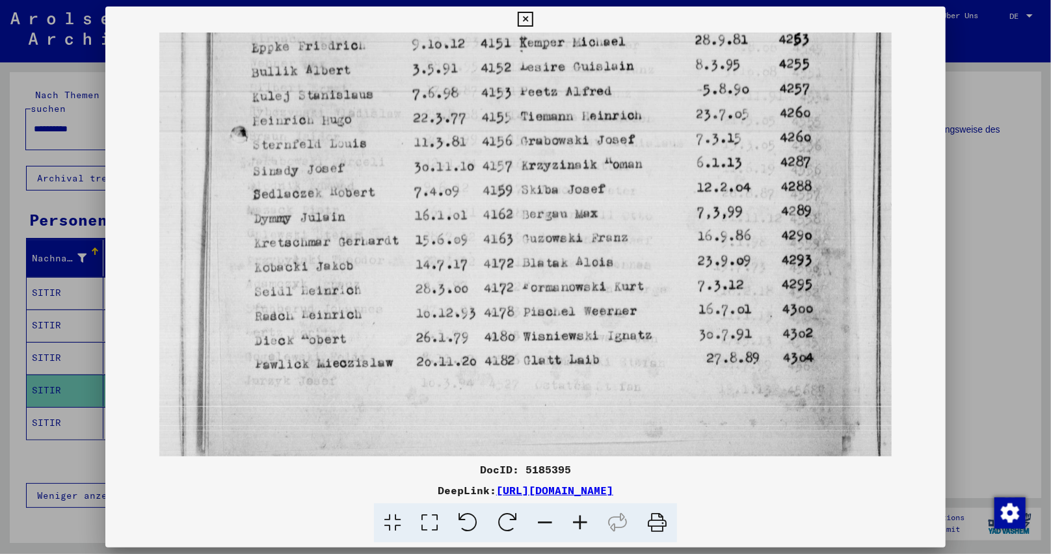
click at [526, 18] on icon at bounding box center [525, 20] width 15 height 16
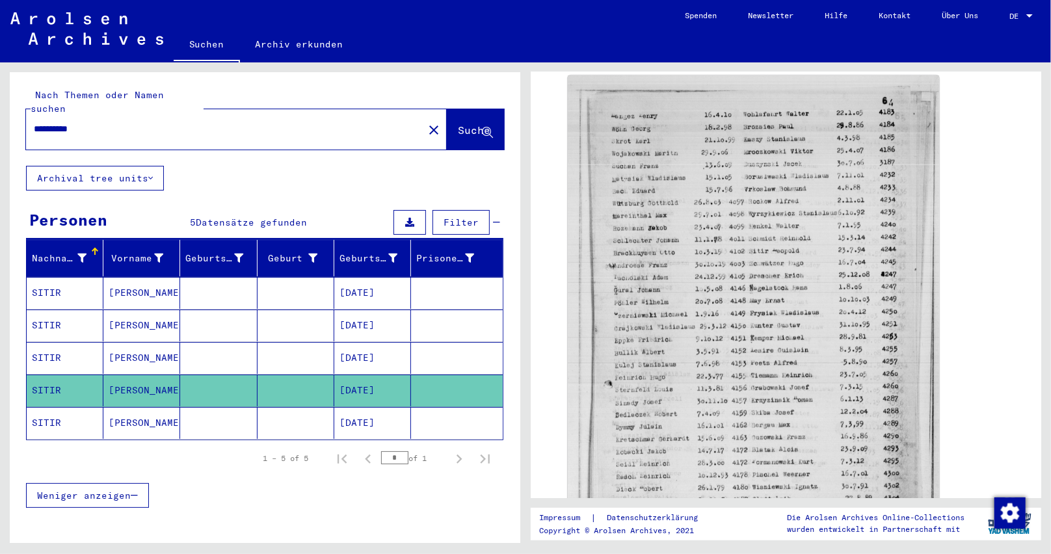
scroll to position [650, 0]
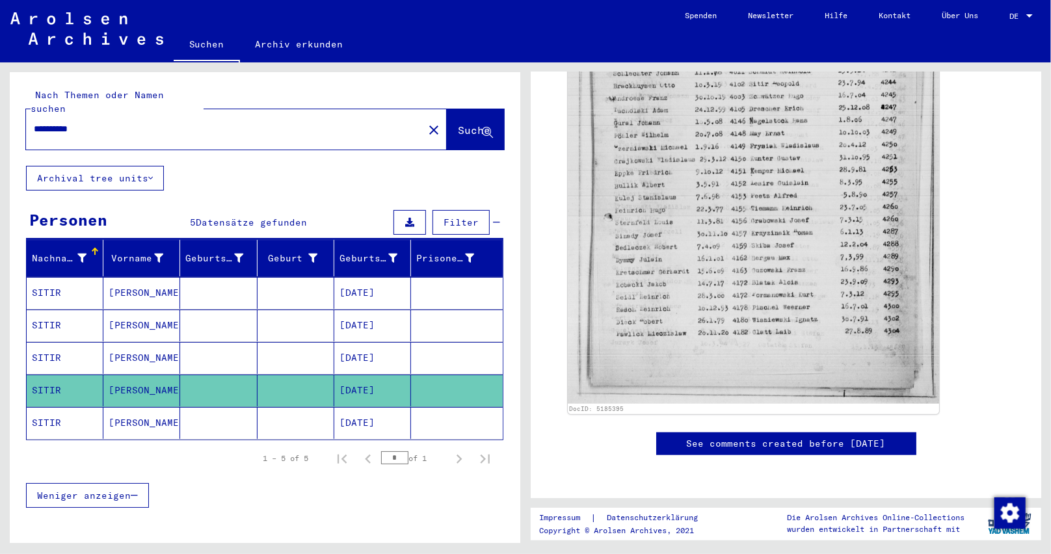
click at [370, 407] on mat-cell "[DATE]" at bounding box center [372, 423] width 77 height 32
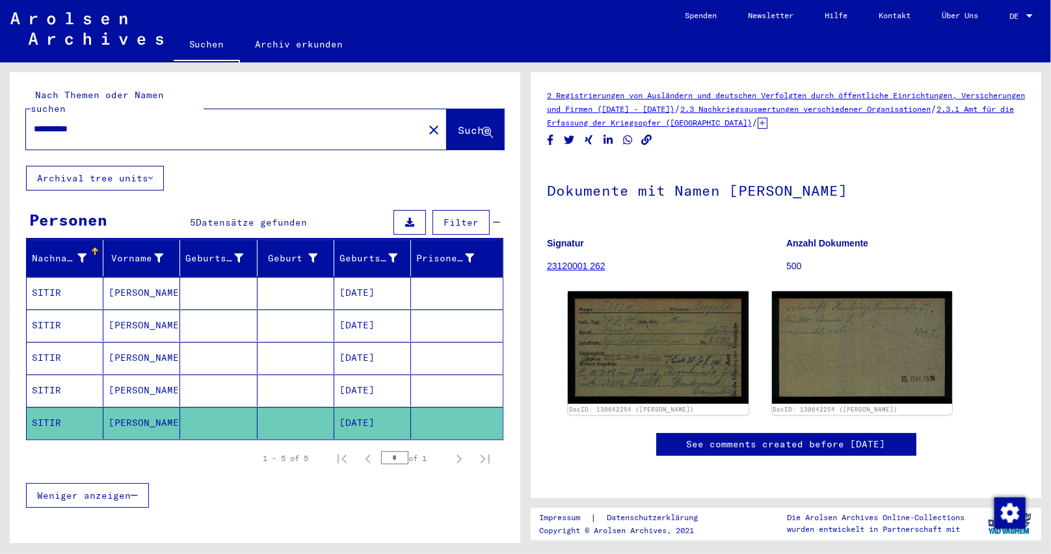
click at [371, 344] on mat-cell "[DATE]" at bounding box center [372, 358] width 77 height 32
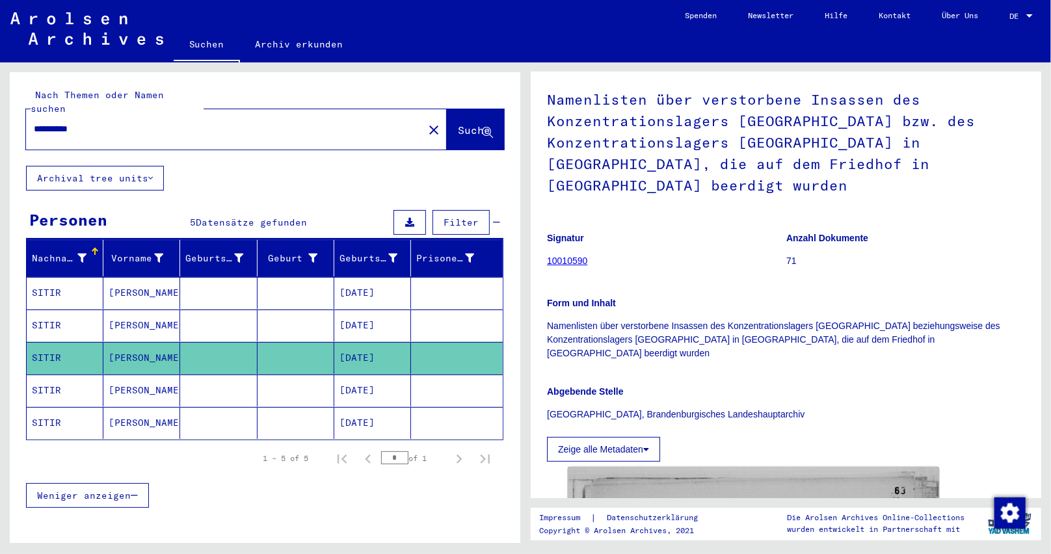
scroll to position [260, 0]
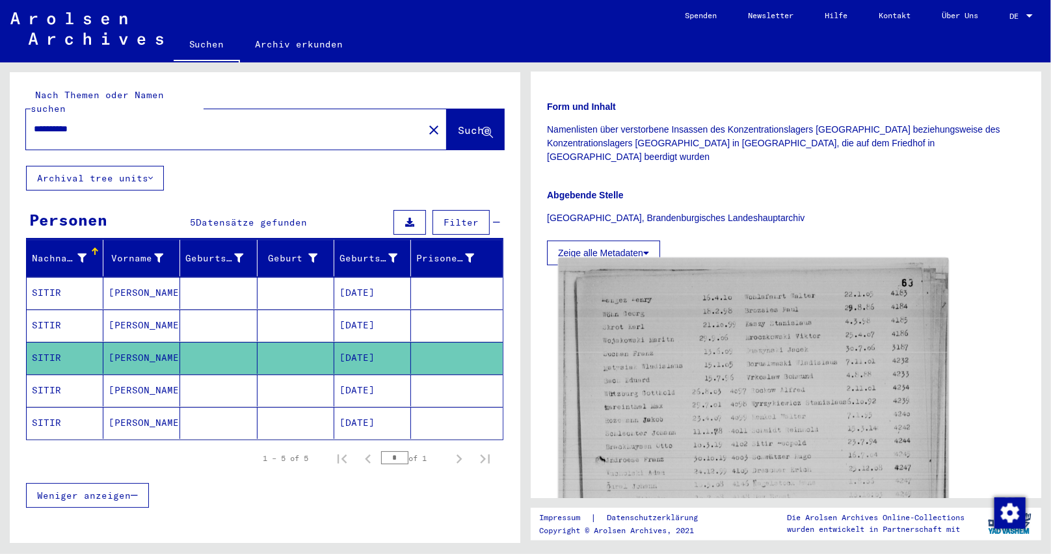
click at [734, 425] on img at bounding box center [754, 517] width 390 height 518
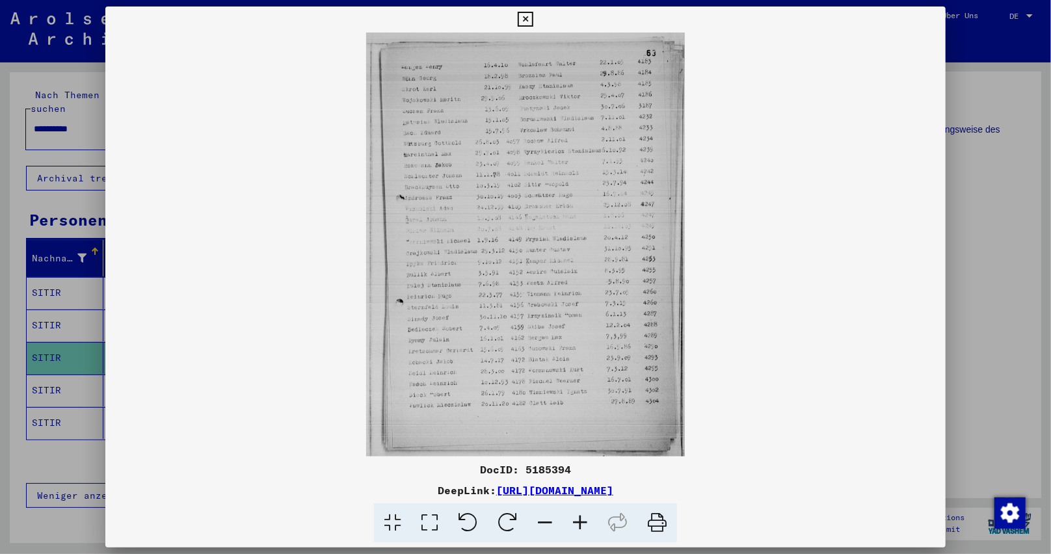
click at [578, 522] on icon at bounding box center [580, 523] width 35 height 40
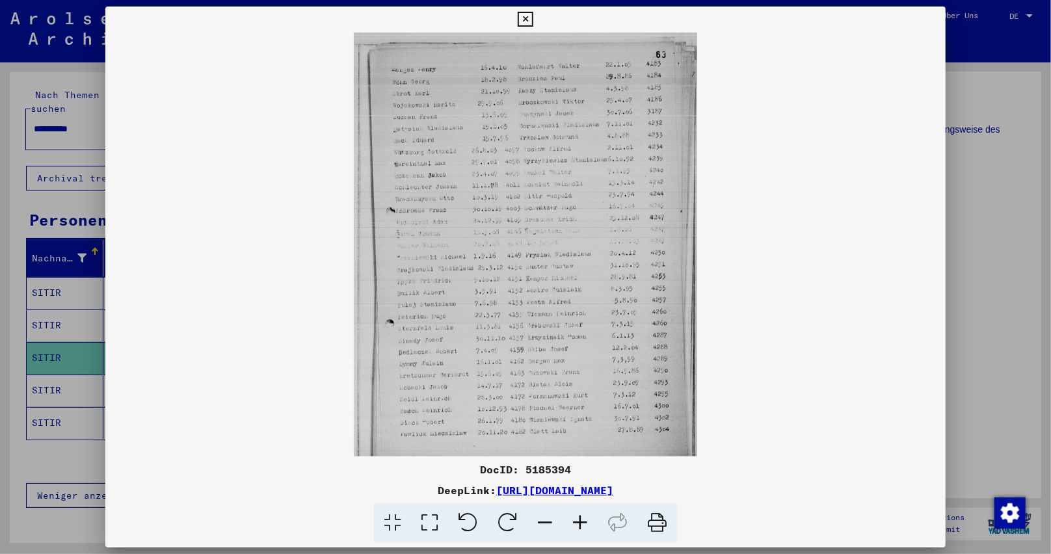
click at [578, 522] on icon at bounding box center [580, 523] width 35 height 40
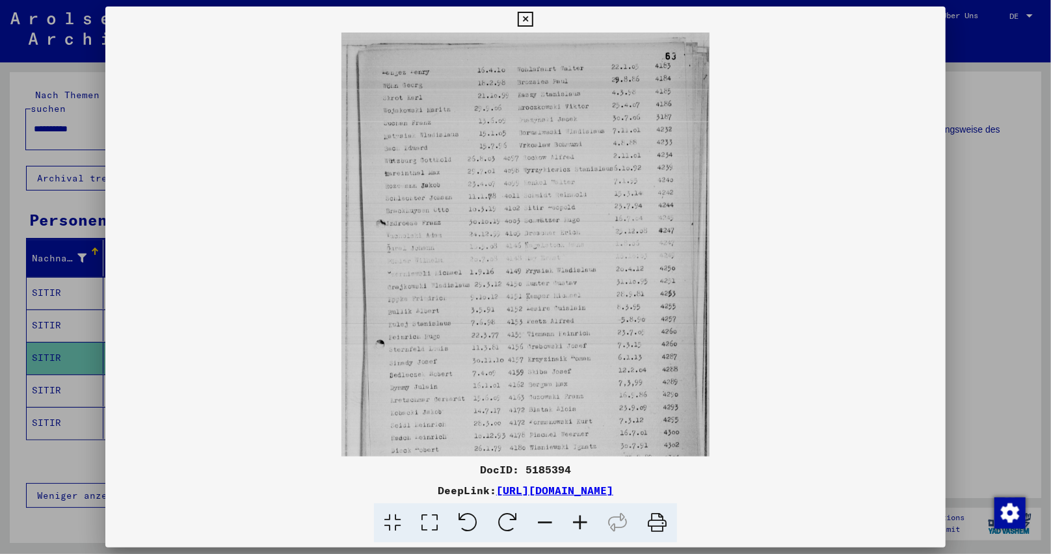
click at [578, 522] on icon at bounding box center [580, 523] width 35 height 40
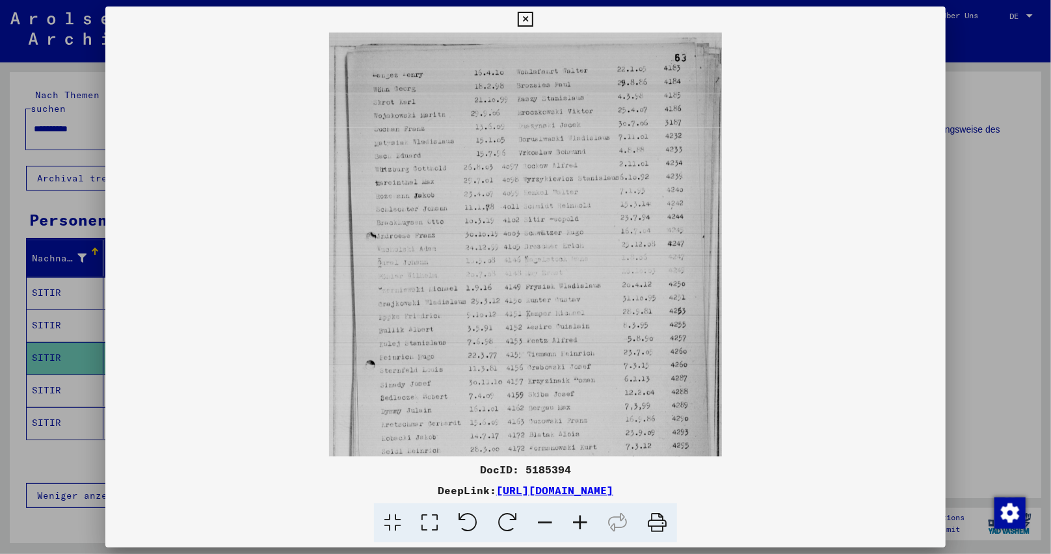
click at [578, 522] on icon at bounding box center [580, 523] width 35 height 40
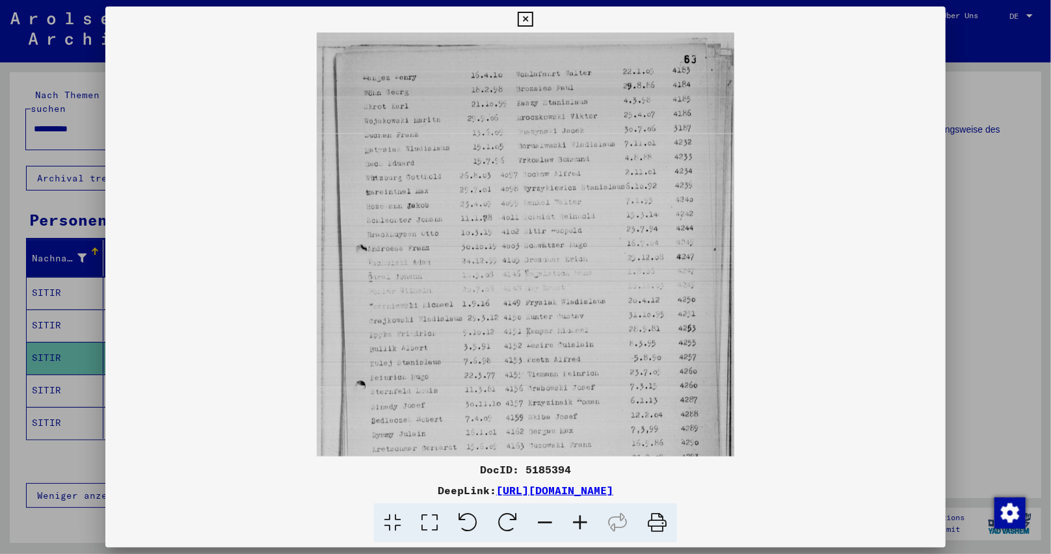
click at [578, 522] on icon at bounding box center [580, 523] width 35 height 40
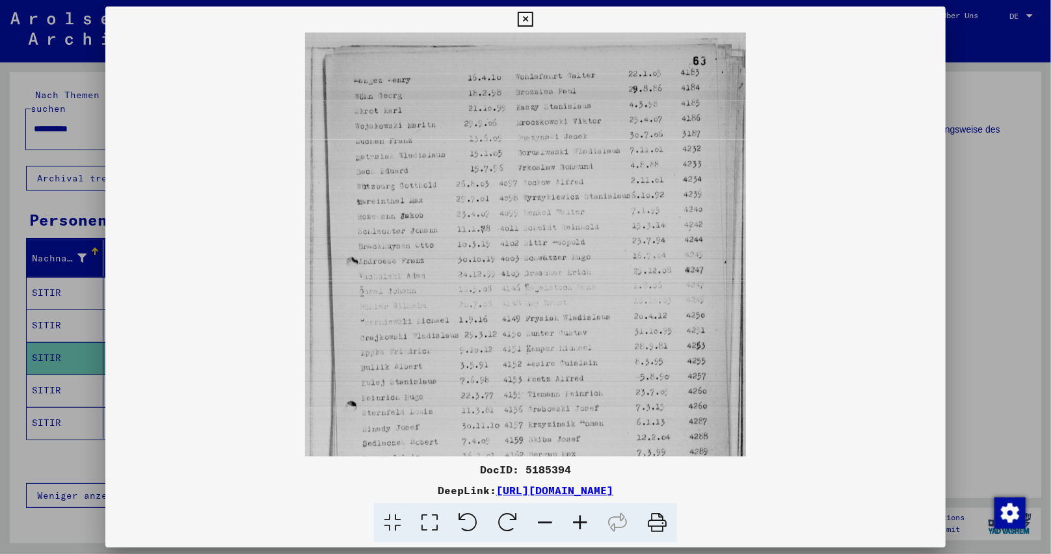
click at [579, 522] on icon at bounding box center [580, 523] width 35 height 40
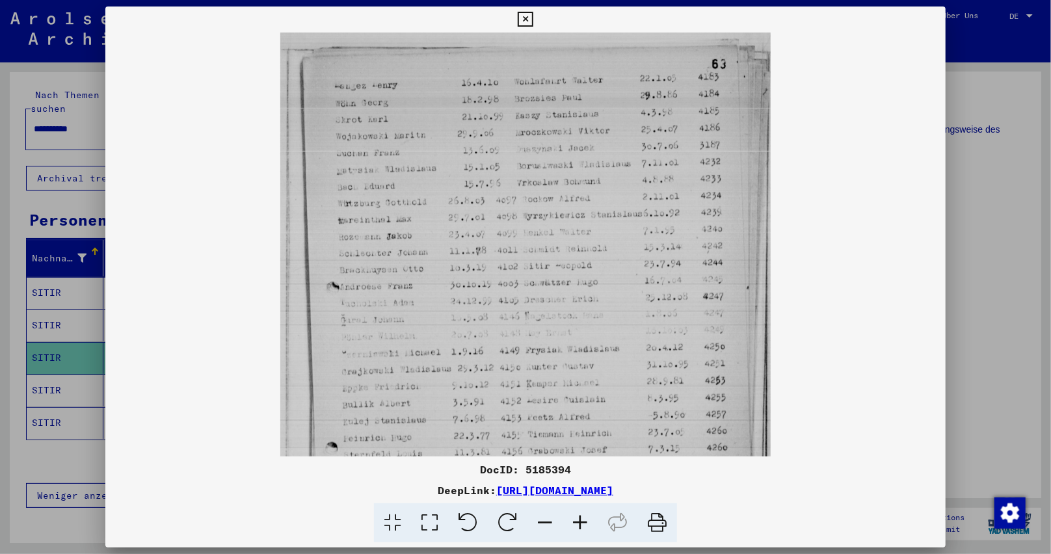
click at [579, 522] on icon at bounding box center [580, 523] width 35 height 40
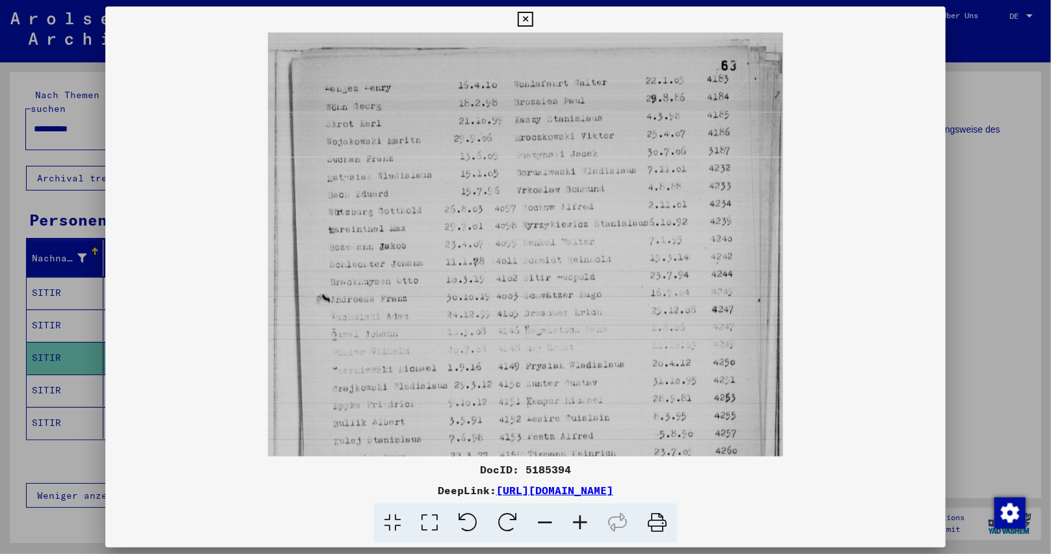
click at [579, 522] on icon at bounding box center [580, 523] width 35 height 40
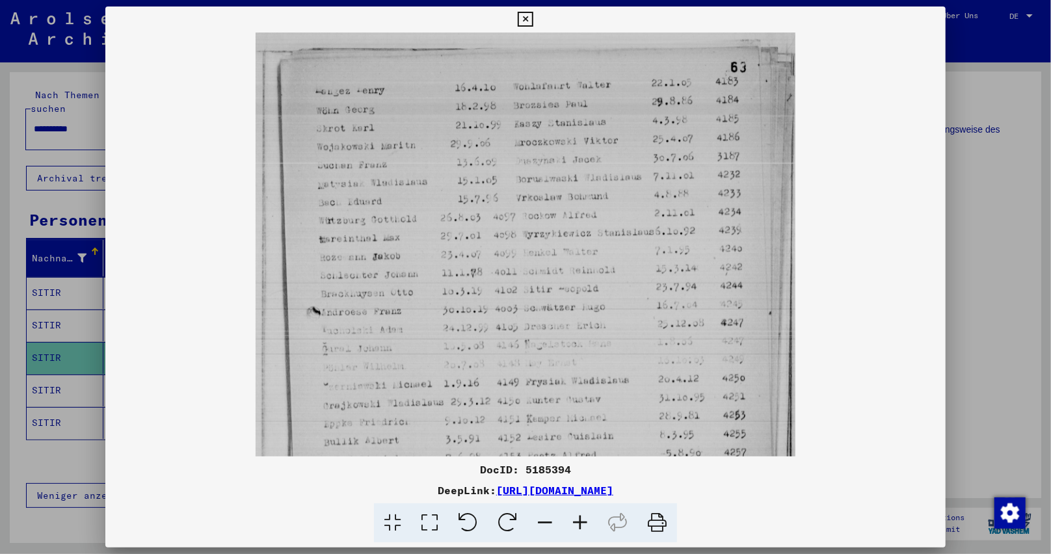
click at [579, 522] on icon at bounding box center [580, 523] width 35 height 40
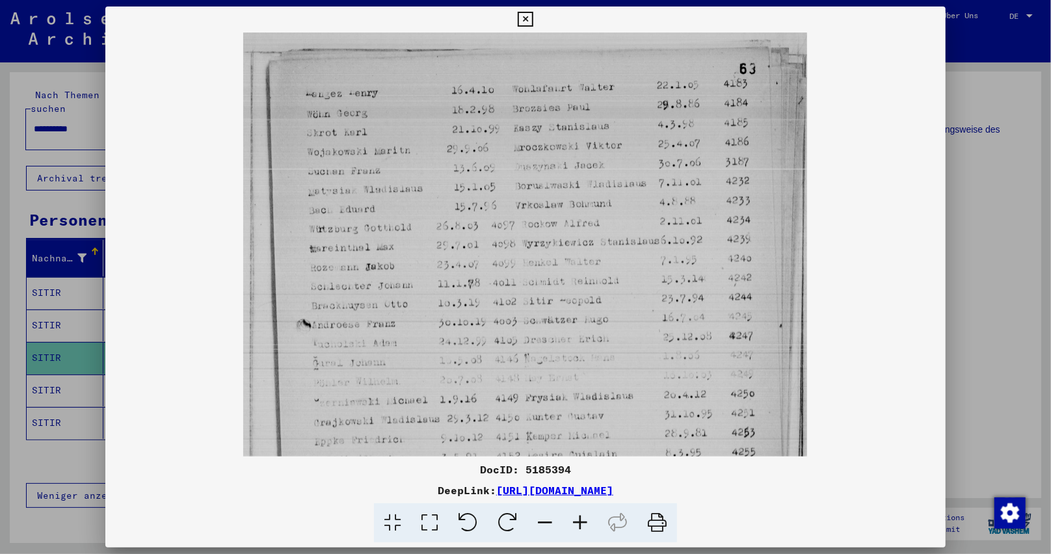
click at [579, 522] on icon at bounding box center [580, 523] width 35 height 40
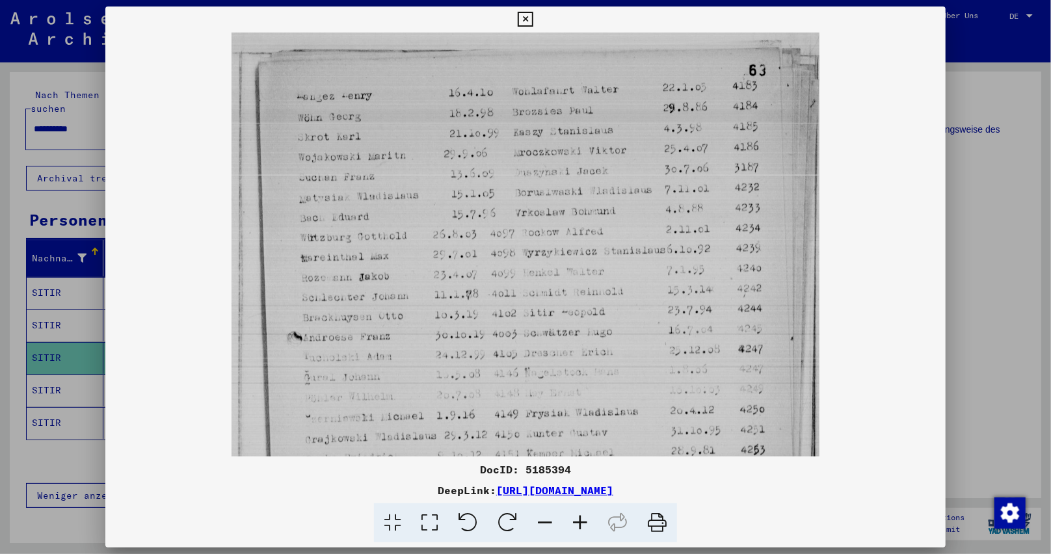
click at [579, 522] on icon at bounding box center [580, 523] width 35 height 40
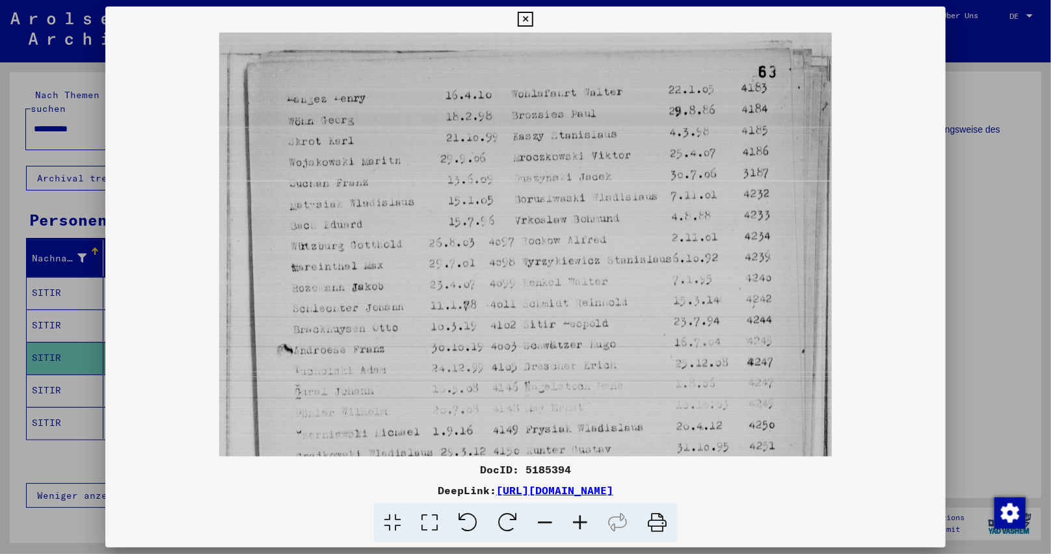
click at [579, 522] on icon at bounding box center [580, 523] width 35 height 40
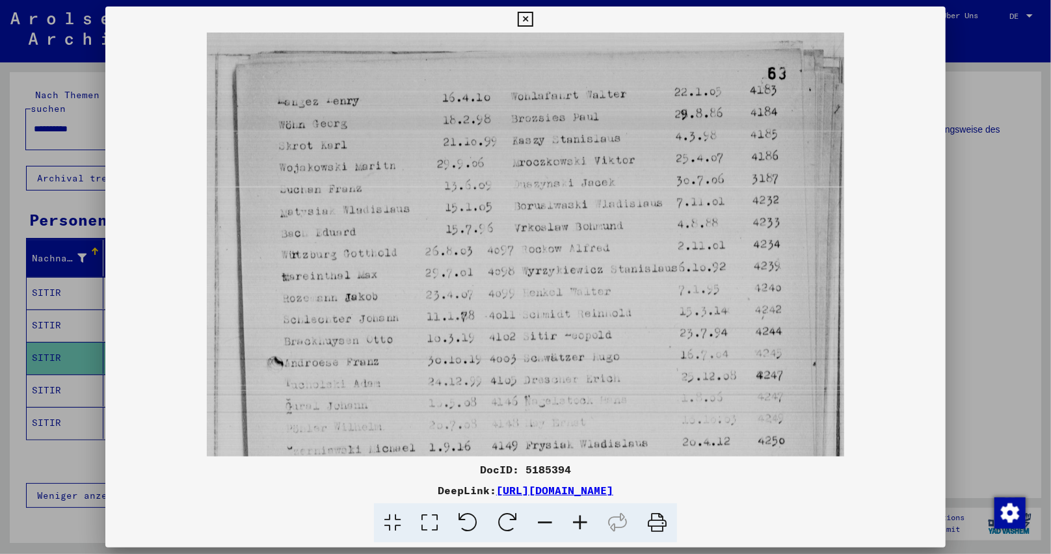
click at [579, 522] on icon at bounding box center [580, 523] width 35 height 40
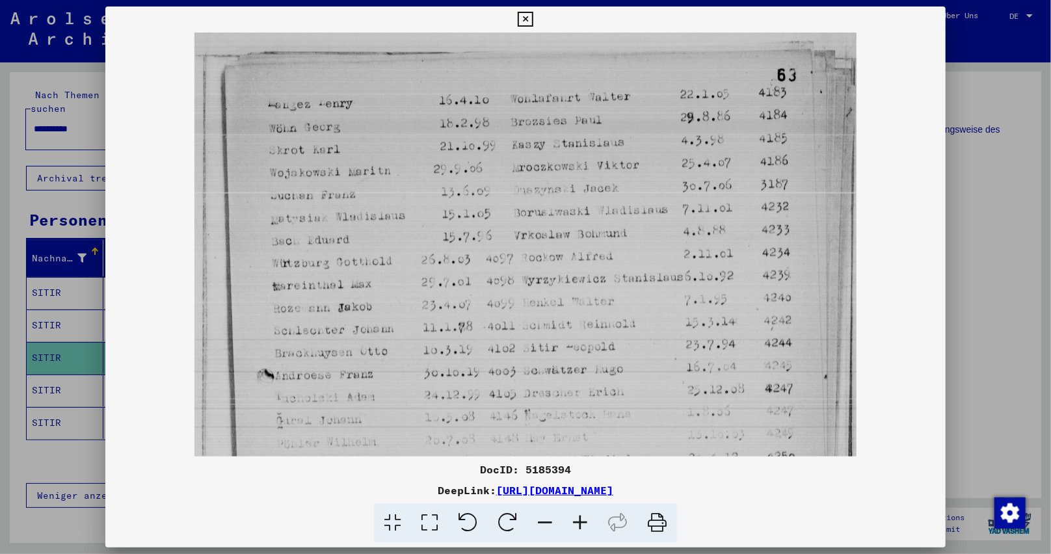
click at [579, 522] on icon at bounding box center [580, 523] width 35 height 40
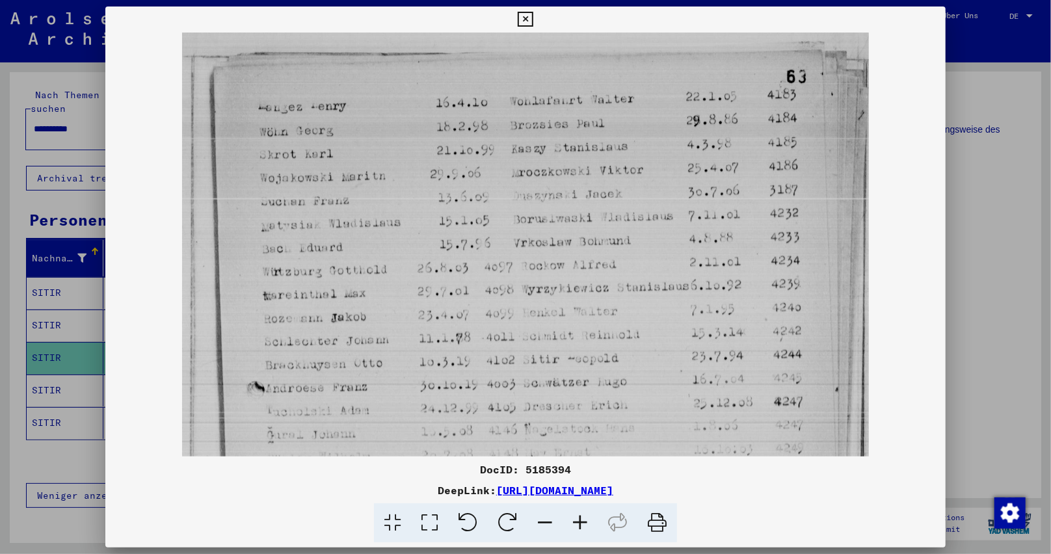
click at [579, 522] on icon at bounding box center [580, 523] width 35 height 40
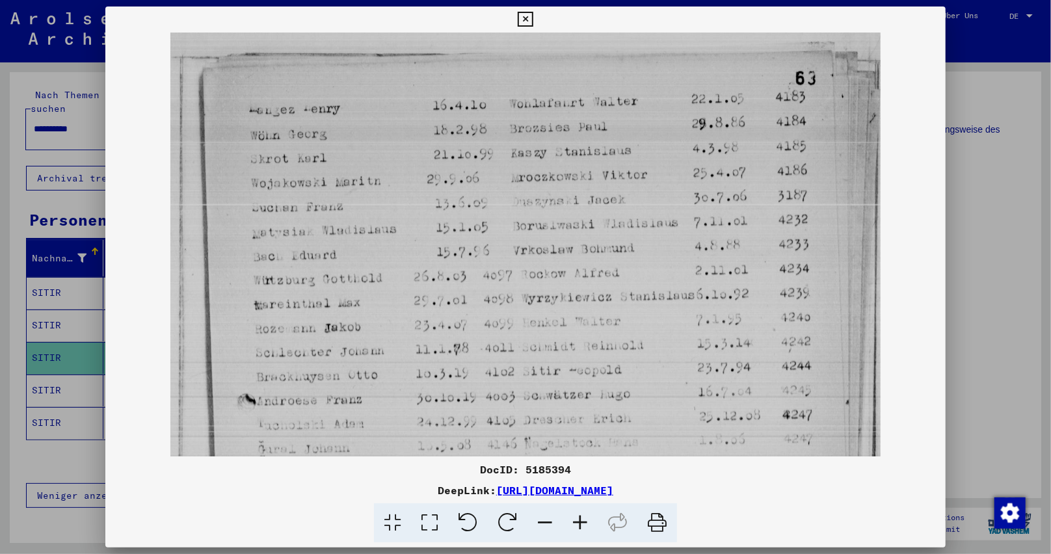
click at [579, 522] on icon at bounding box center [580, 523] width 35 height 40
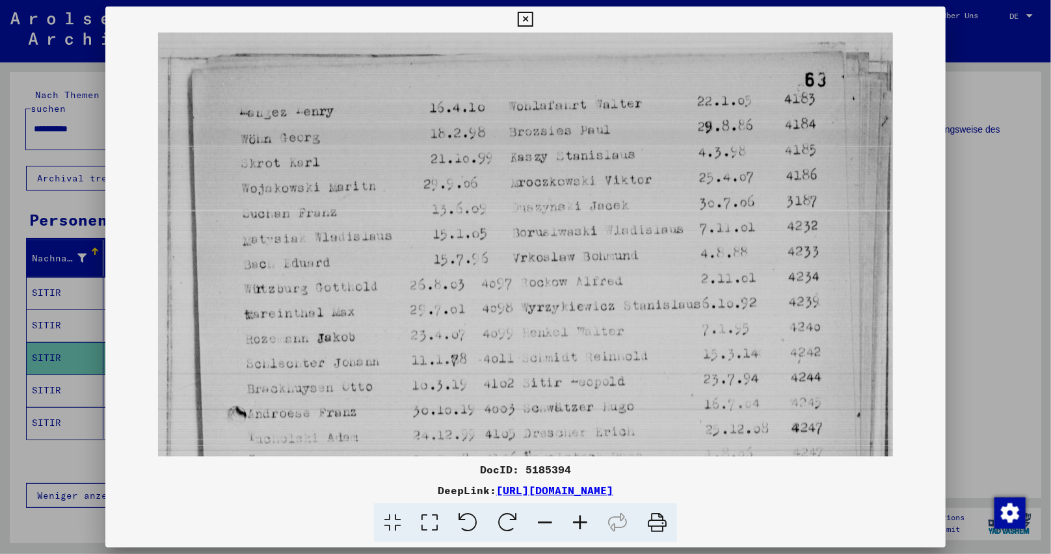
click at [579, 522] on icon at bounding box center [580, 523] width 35 height 40
drag, startPoint x: 524, startPoint y: 471, endPoint x: 595, endPoint y: 472, distance: 70.9
click at [595, 472] on div "DocID: 5185394" at bounding box center [525, 470] width 841 height 16
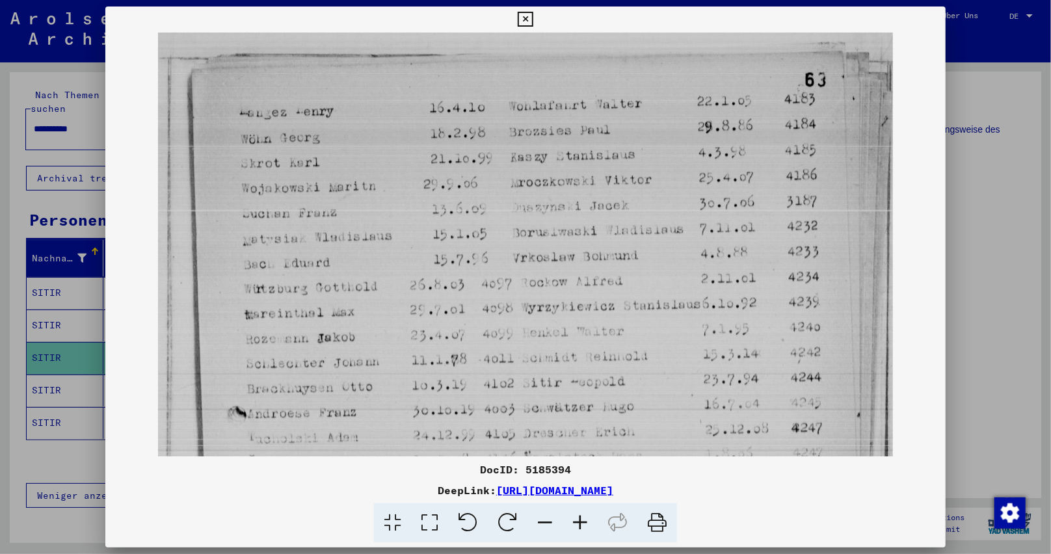
copy div "5185394"
click at [525, 18] on icon at bounding box center [525, 20] width 15 height 16
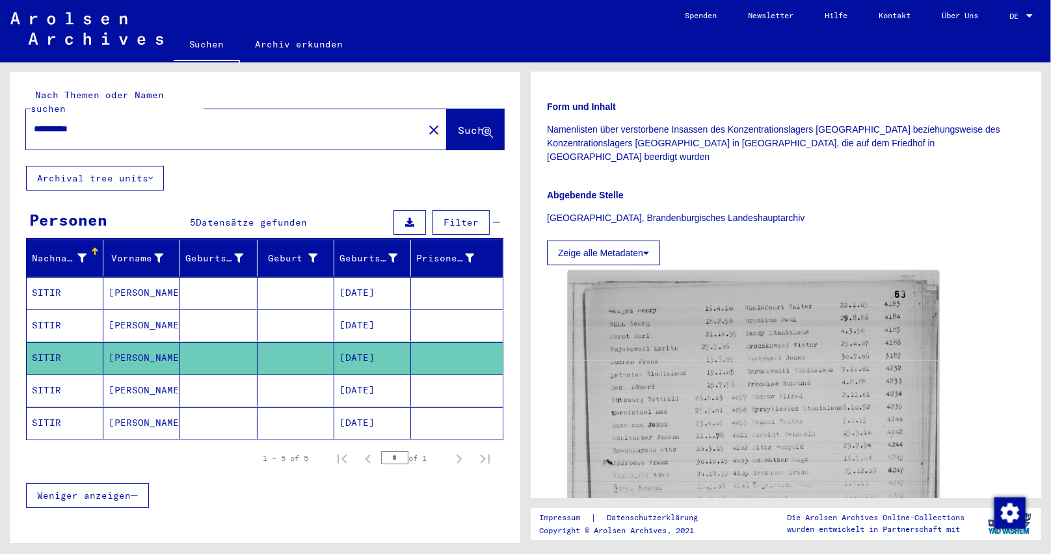
drag, startPoint x: 98, startPoint y: 113, endPoint x: 12, endPoint y: 133, distance: 88.0
click at [0, 125] on div "**********" at bounding box center [262, 302] width 525 height 481
paste input "text"
type input "*******"
click at [482, 127] on icon at bounding box center [487, 132] width 11 height 11
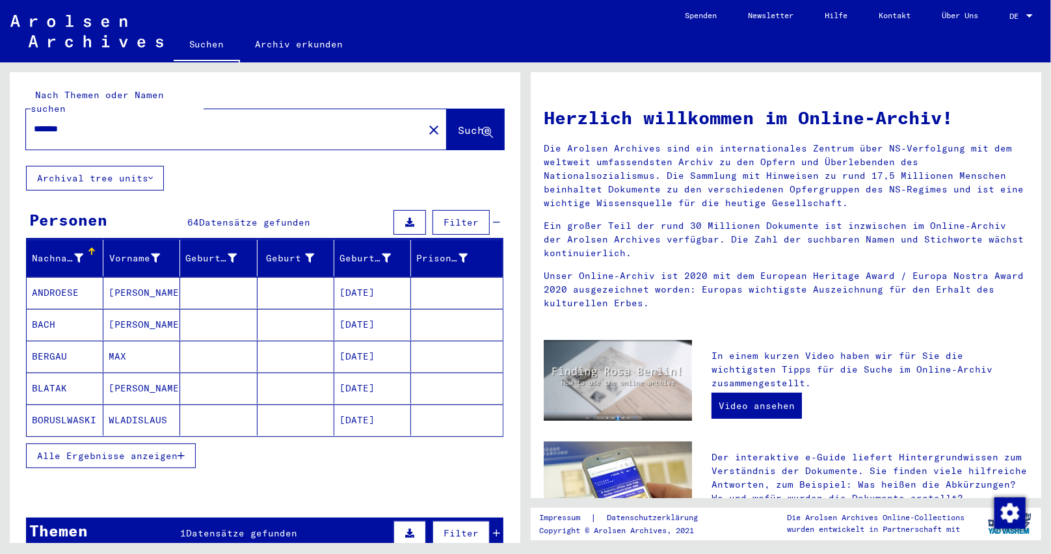
click at [182, 444] on button "Alle Ergebnisse anzeigen" at bounding box center [111, 456] width 170 height 25
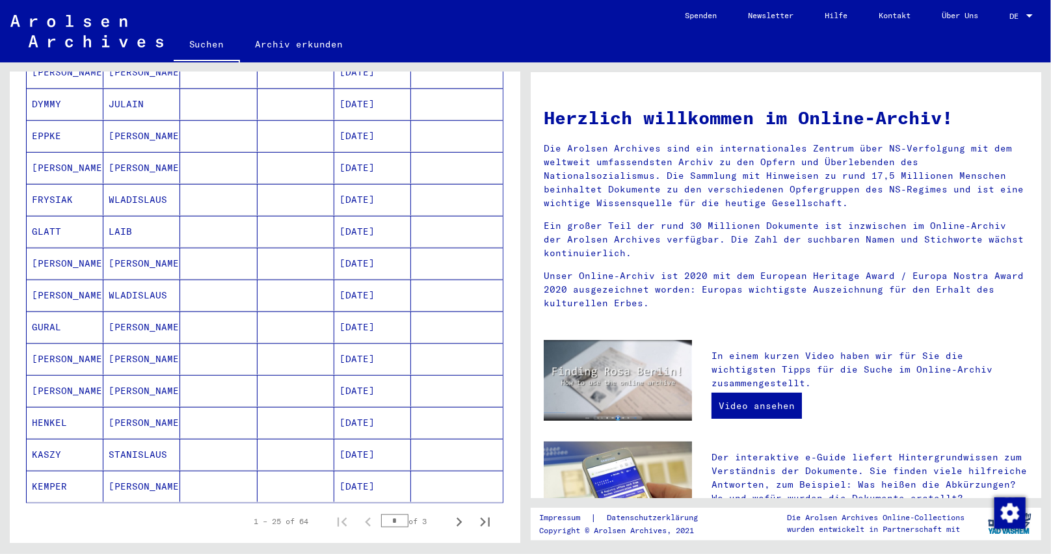
scroll to position [585, 0]
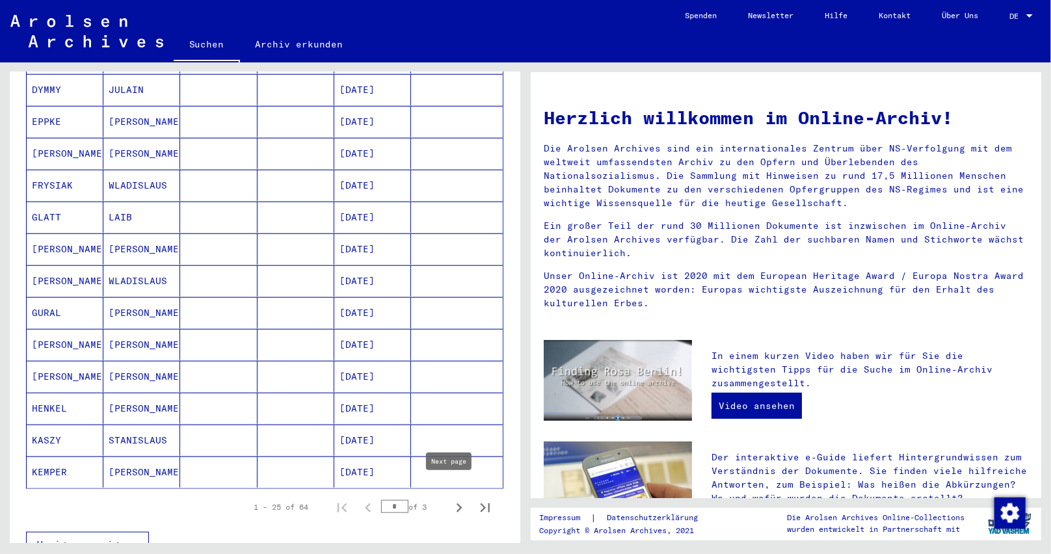
click at [457, 503] on icon "Next page" at bounding box center [460, 507] width 6 height 9
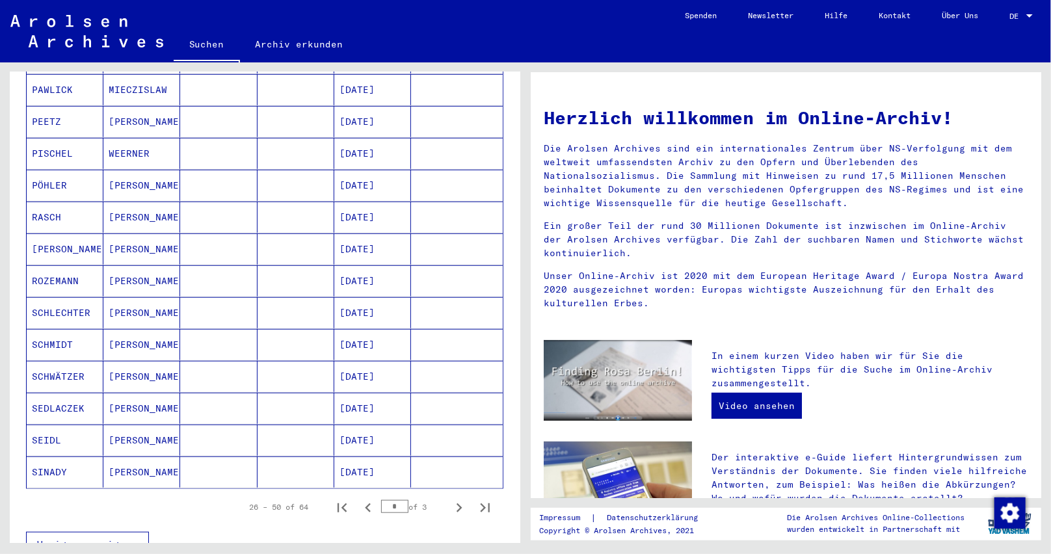
click at [457, 503] on icon "Next page" at bounding box center [460, 507] width 6 height 9
type input "*"
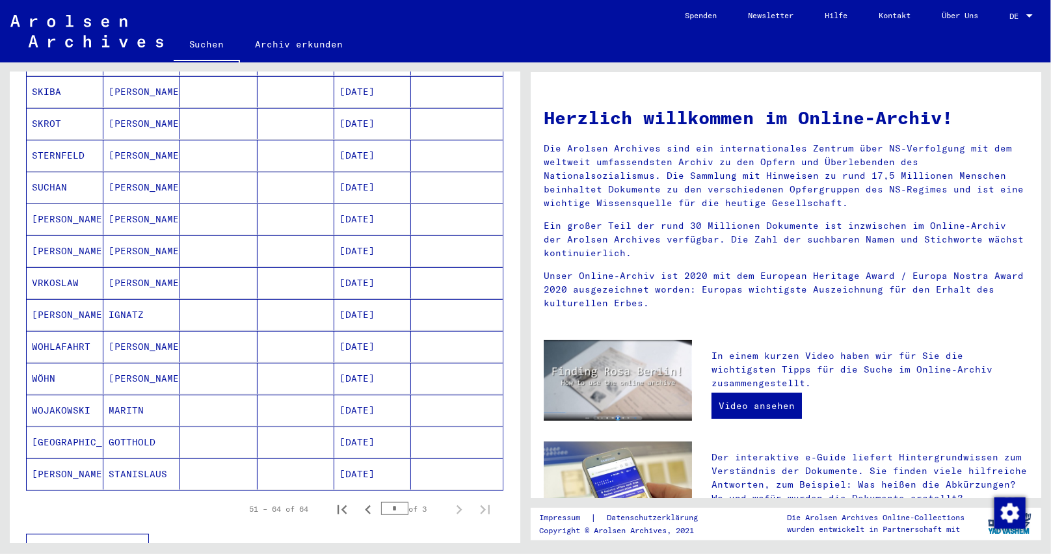
scroll to position [103, 0]
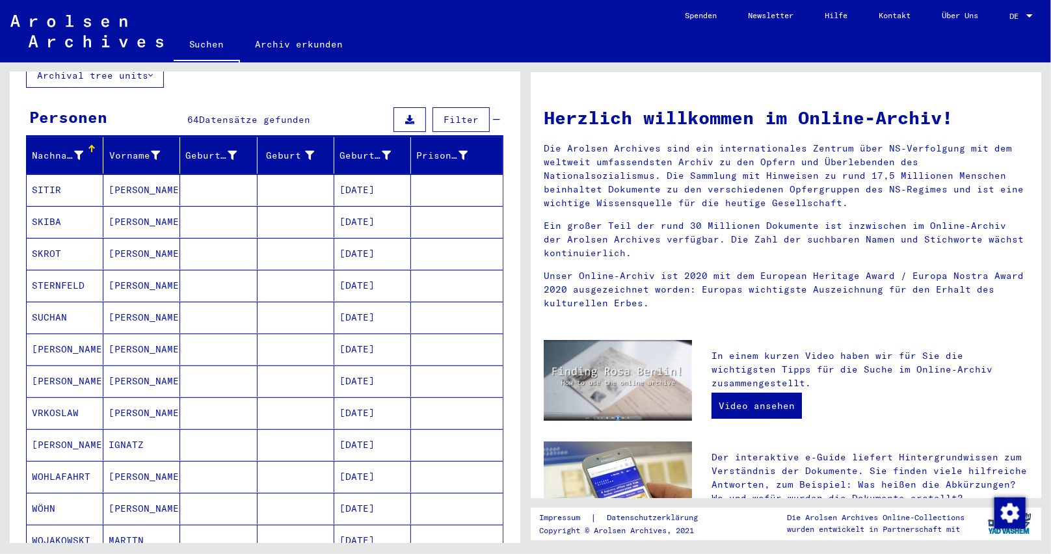
click at [377, 179] on mat-cell "[DATE]" at bounding box center [372, 189] width 77 height 31
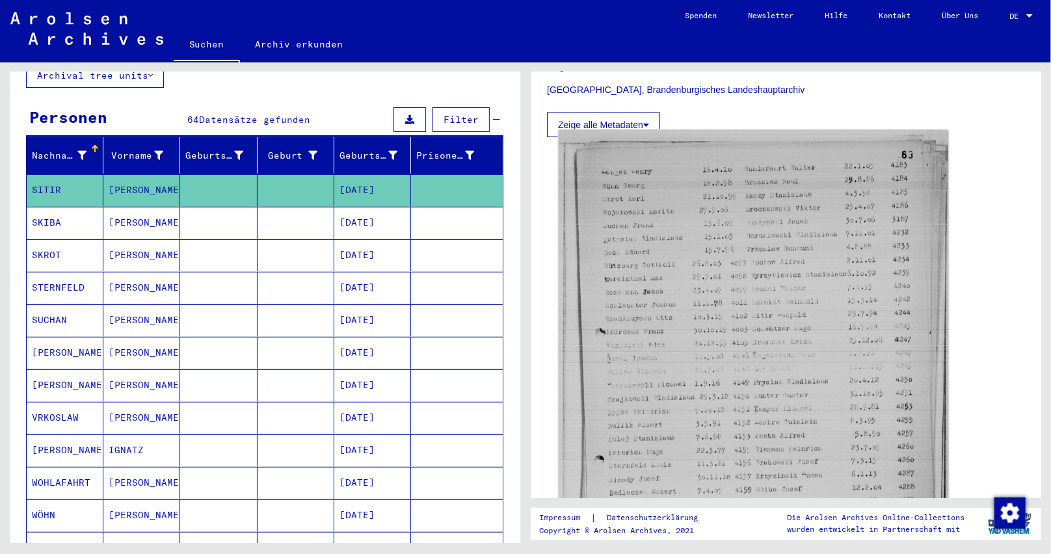
scroll to position [390, 0]
click at [708, 320] on img at bounding box center [754, 387] width 390 height 518
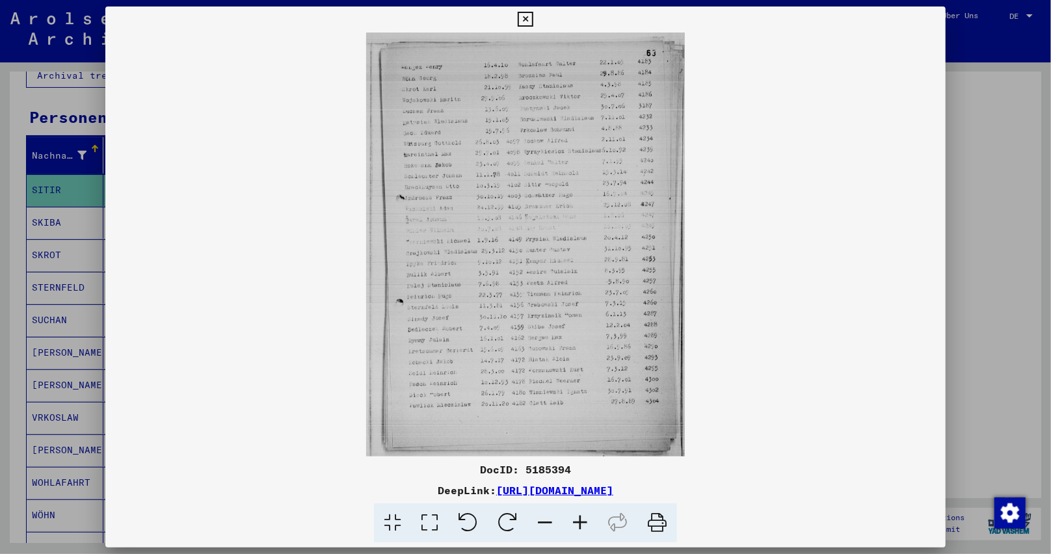
click at [579, 520] on icon at bounding box center [580, 523] width 35 height 40
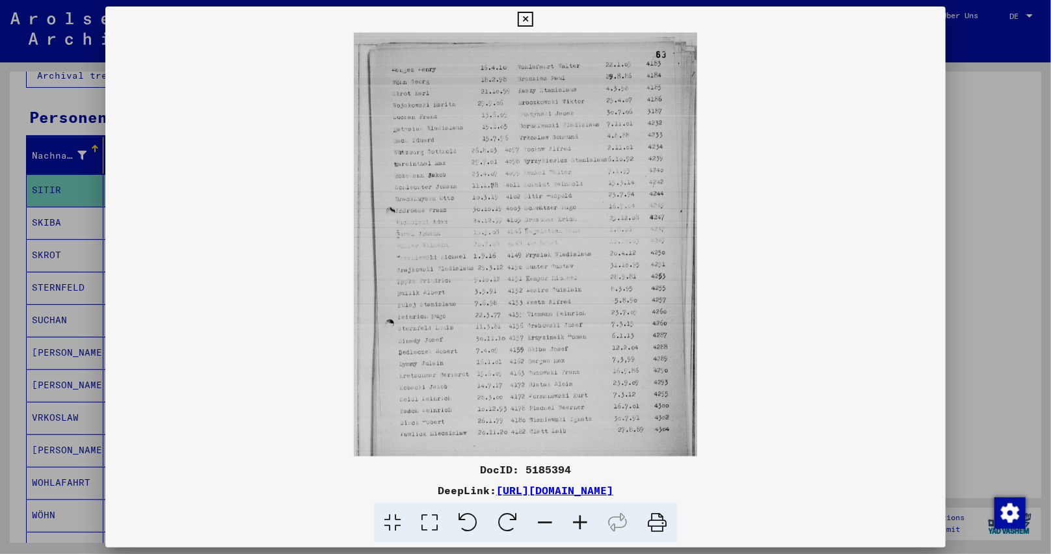
click at [579, 520] on icon at bounding box center [580, 523] width 35 height 40
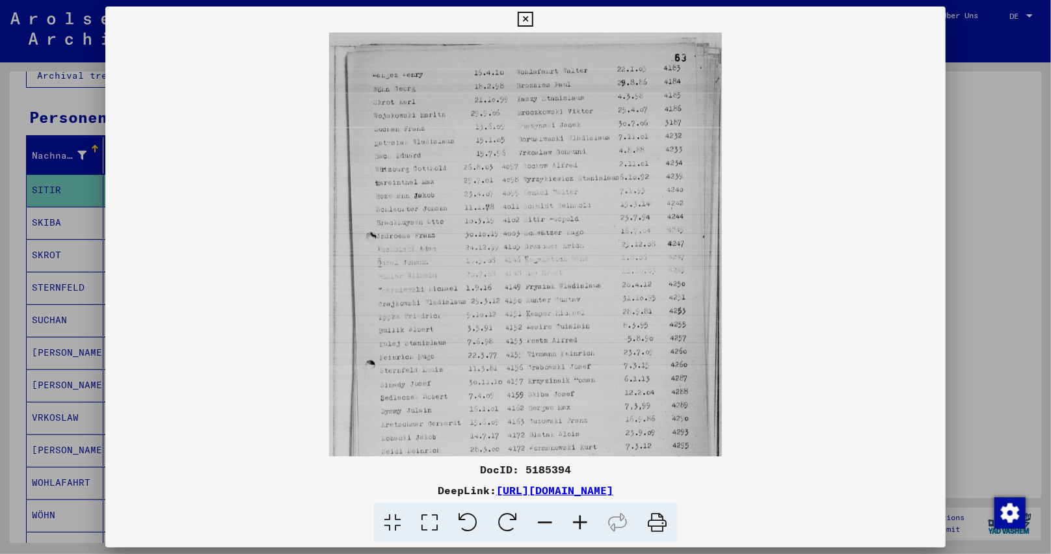
click at [579, 520] on icon at bounding box center [580, 523] width 35 height 40
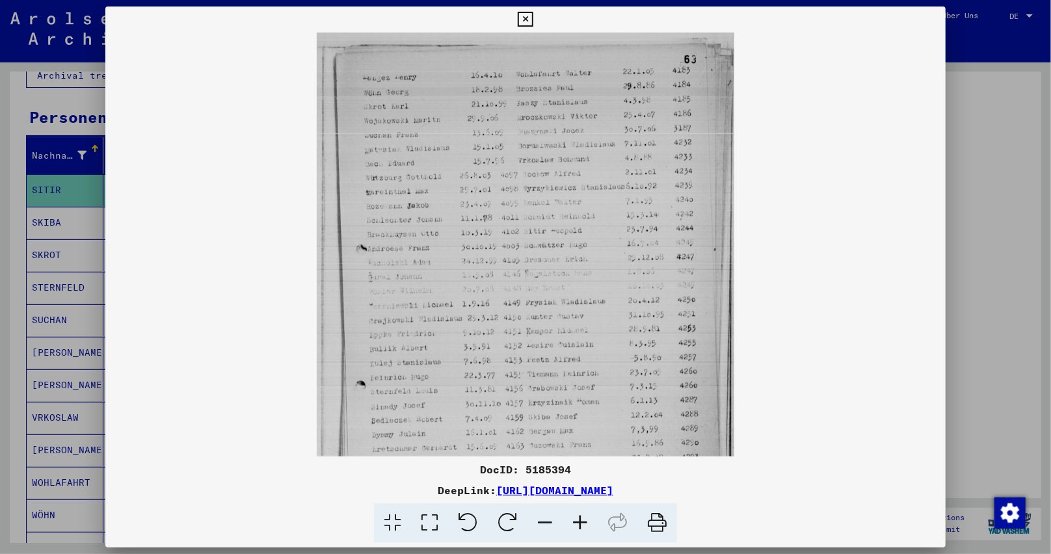
click at [579, 520] on icon at bounding box center [580, 523] width 35 height 40
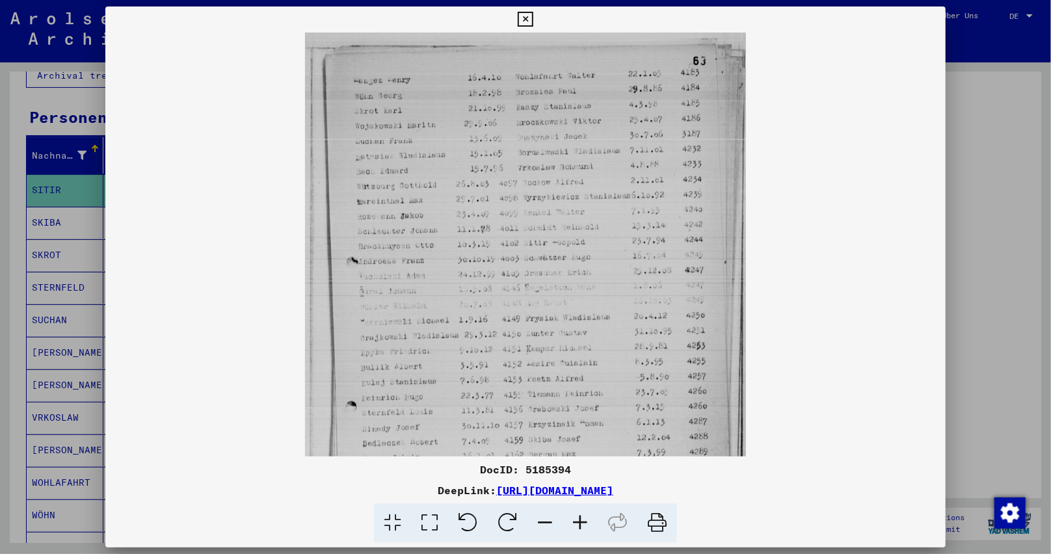
click at [579, 520] on icon at bounding box center [580, 523] width 35 height 40
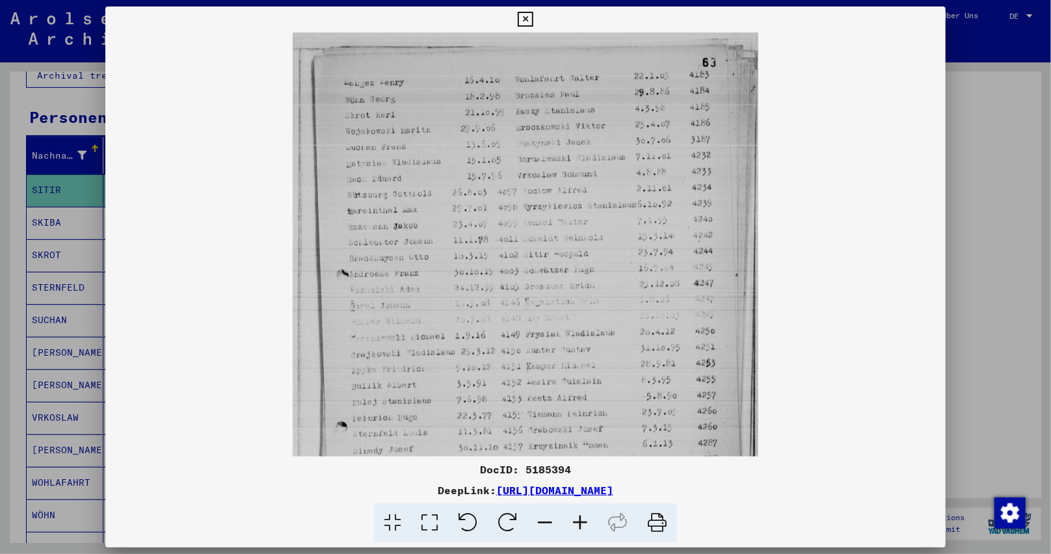
click at [579, 520] on icon at bounding box center [580, 523] width 35 height 40
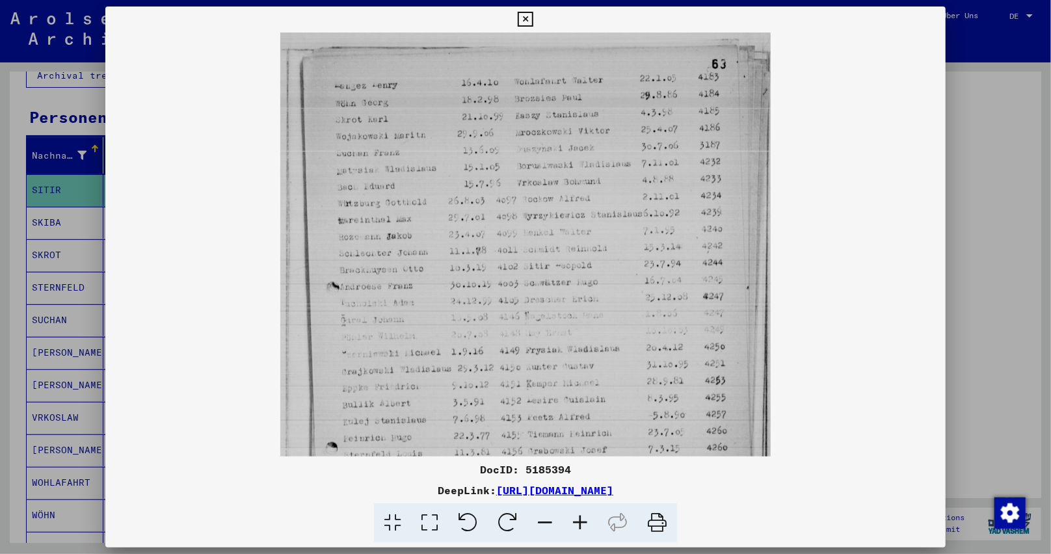
click at [579, 520] on icon at bounding box center [580, 523] width 35 height 40
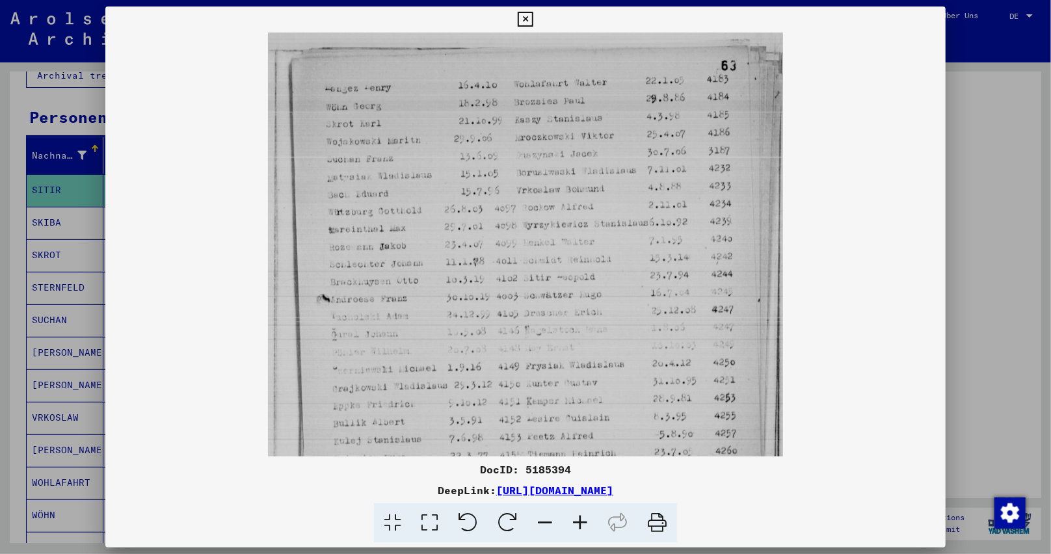
click at [579, 520] on icon at bounding box center [580, 523] width 35 height 40
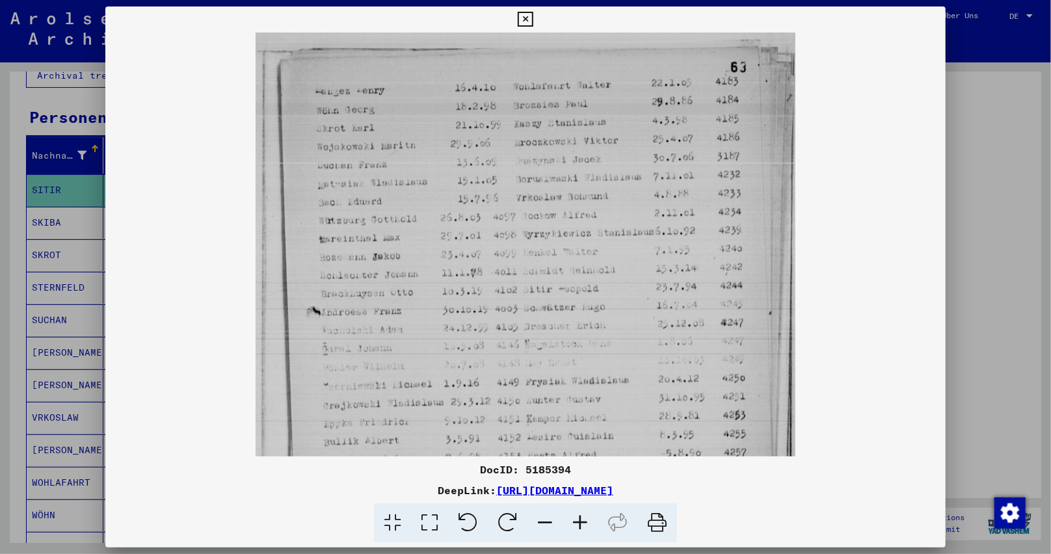
click at [534, 18] on button at bounding box center [525, 20] width 23 height 26
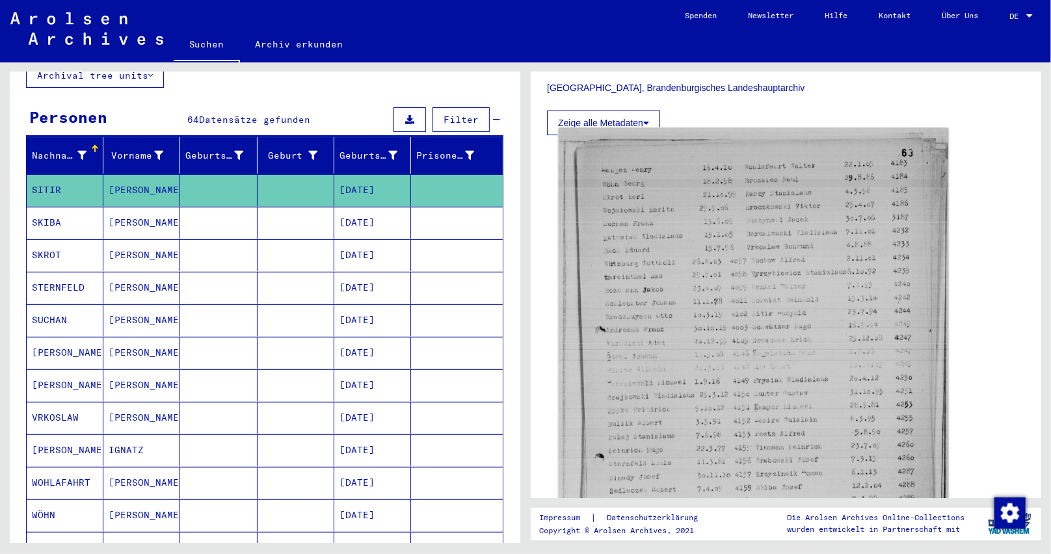
click at [703, 380] on img at bounding box center [754, 387] width 390 height 518
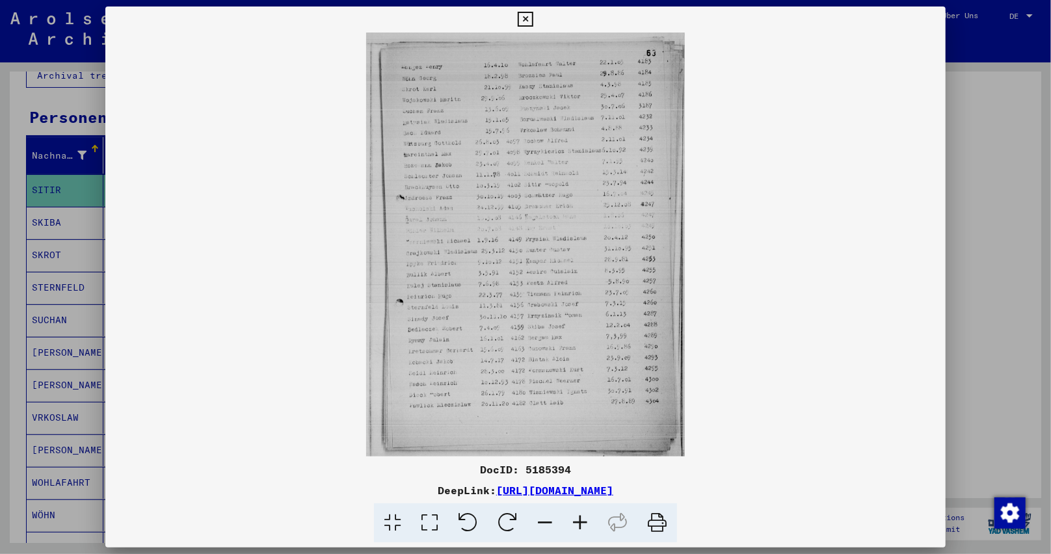
click at [587, 518] on icon at bounding box center [580, 523] width 35 height 40
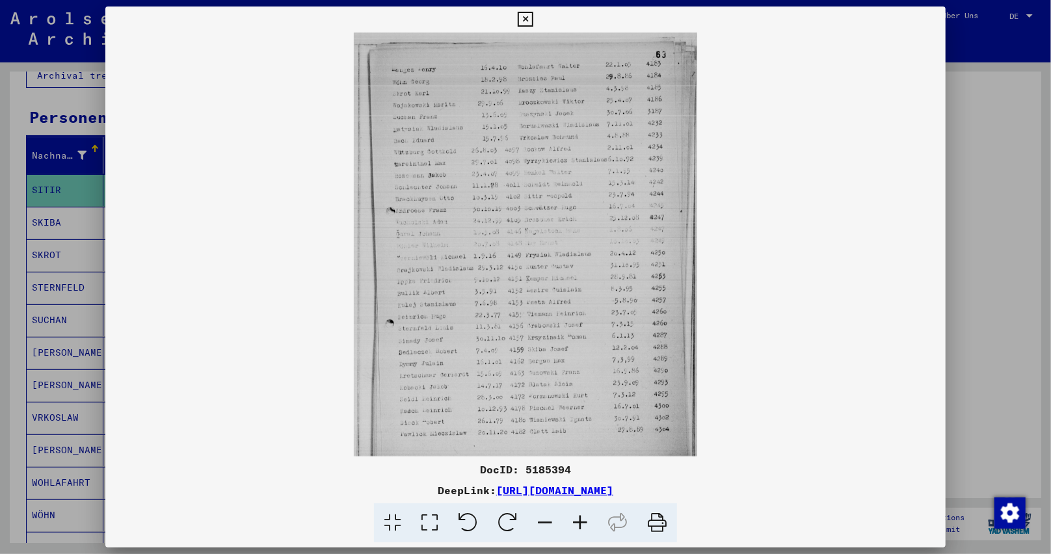
click at [587, 518] on icon at bounding box center [580, 523] width 35 height 40
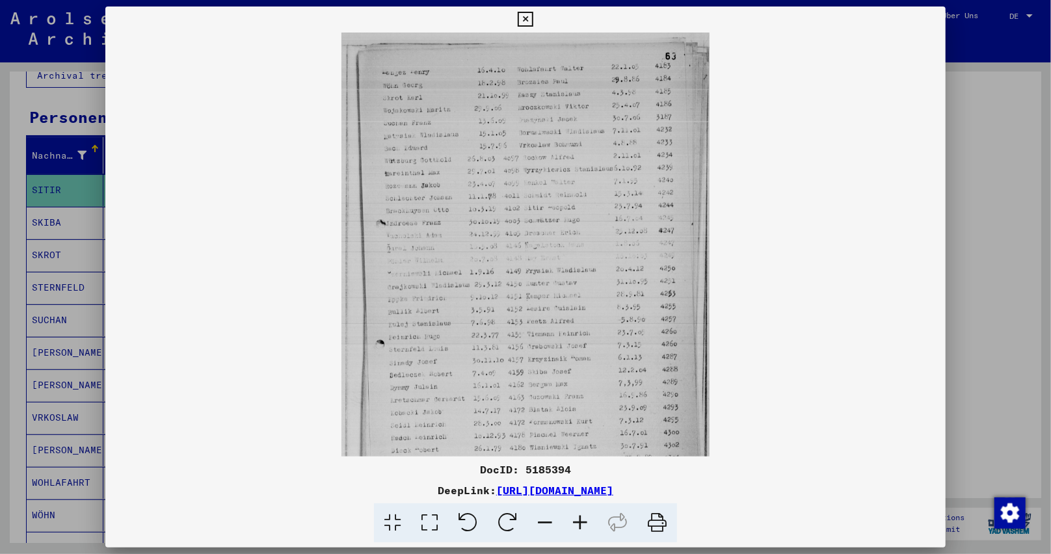
click at [587, 518] on icon at bounding box center [580, 523] width 35 height 40
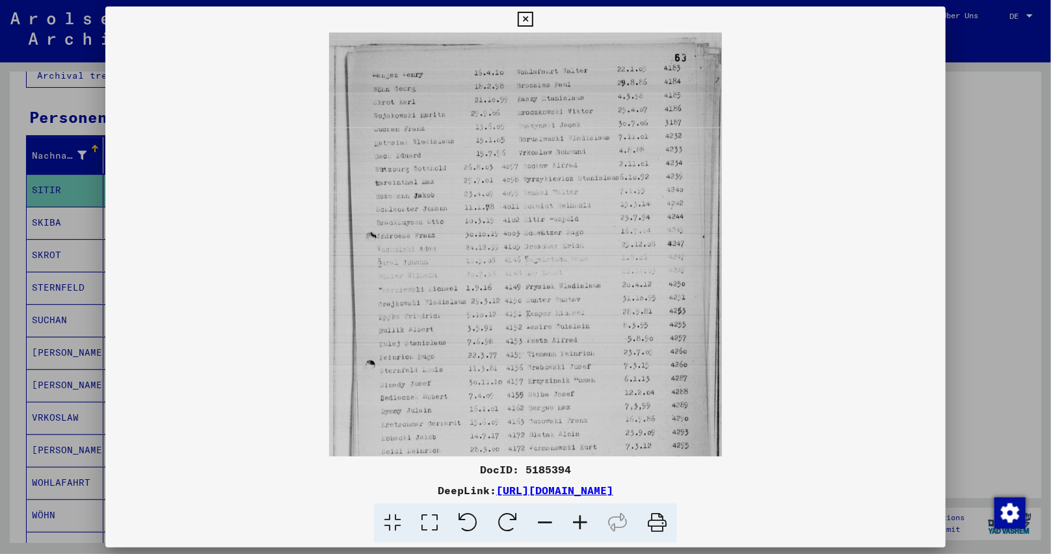
click at [587, 518] on icon at bounding box center [580, 523] width 35 height 40
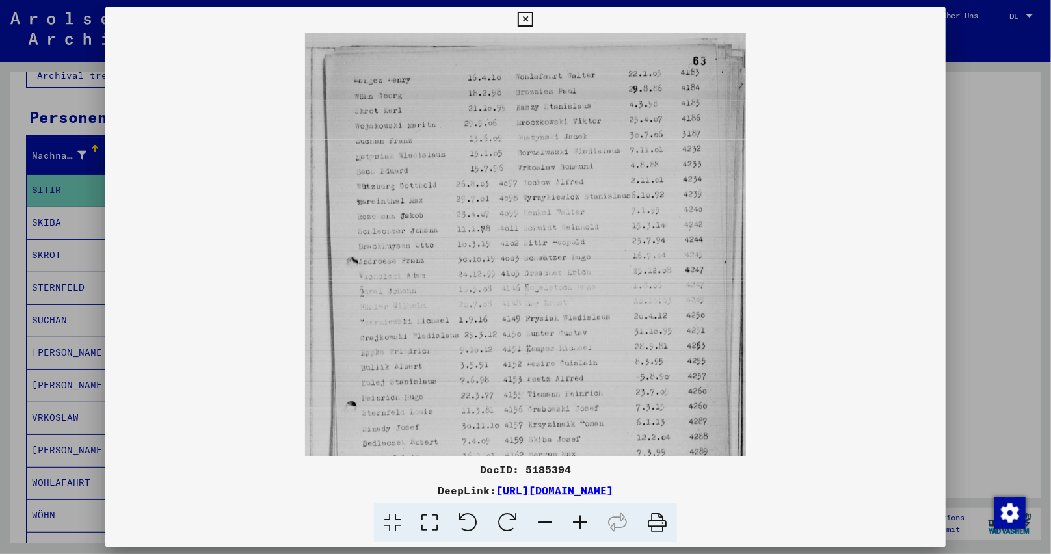
click at [587, 518] on icon at bounding box center [580, 523] width 35 height 40
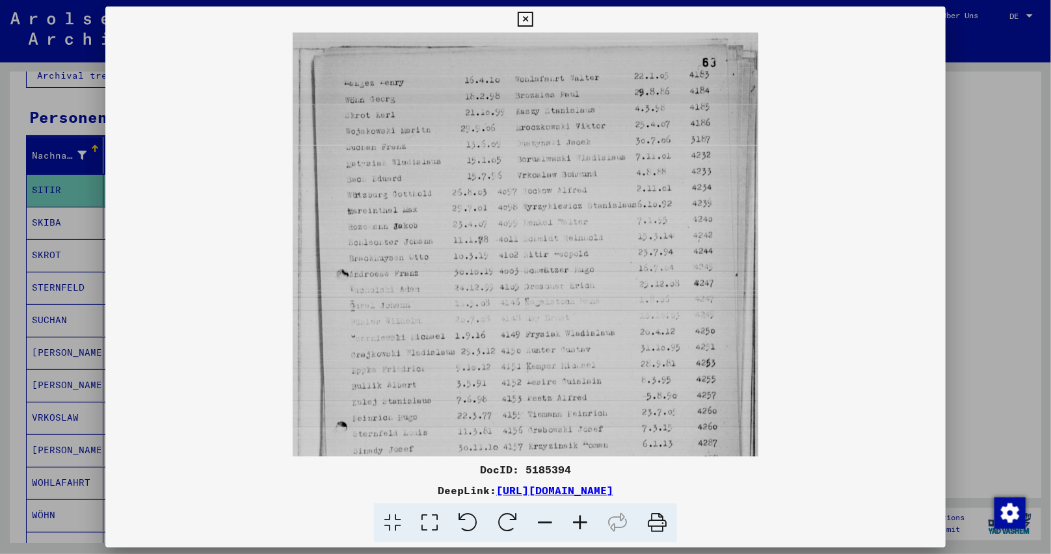
click at [587, 518] on icon at bounding box center [580, 523] width 35 height 40
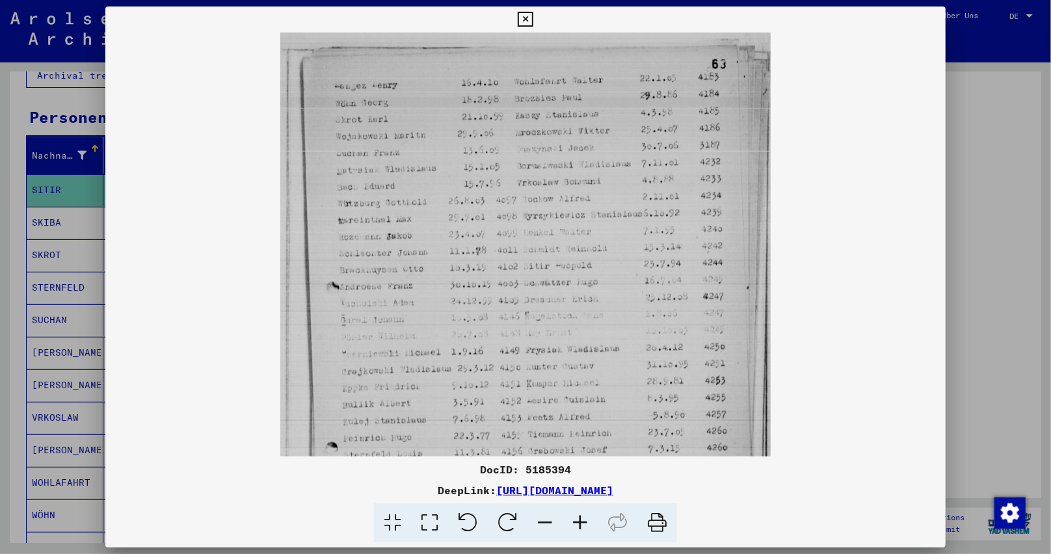
click at [587, 518] on icon at bounding box center [580, 523] width 35 height 40
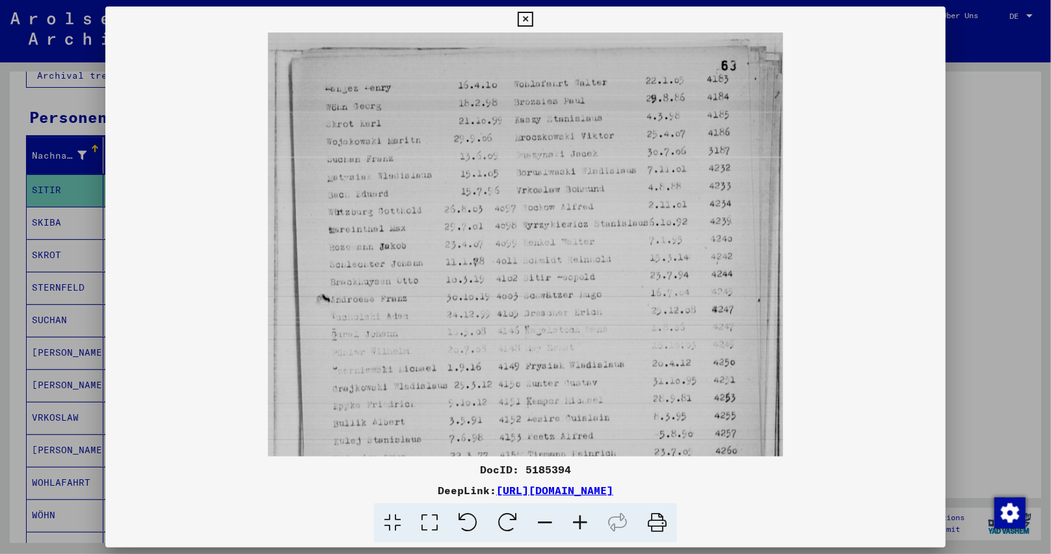
click at [585, 518] on icon at bounding box center [580, 523] width 35 height 40
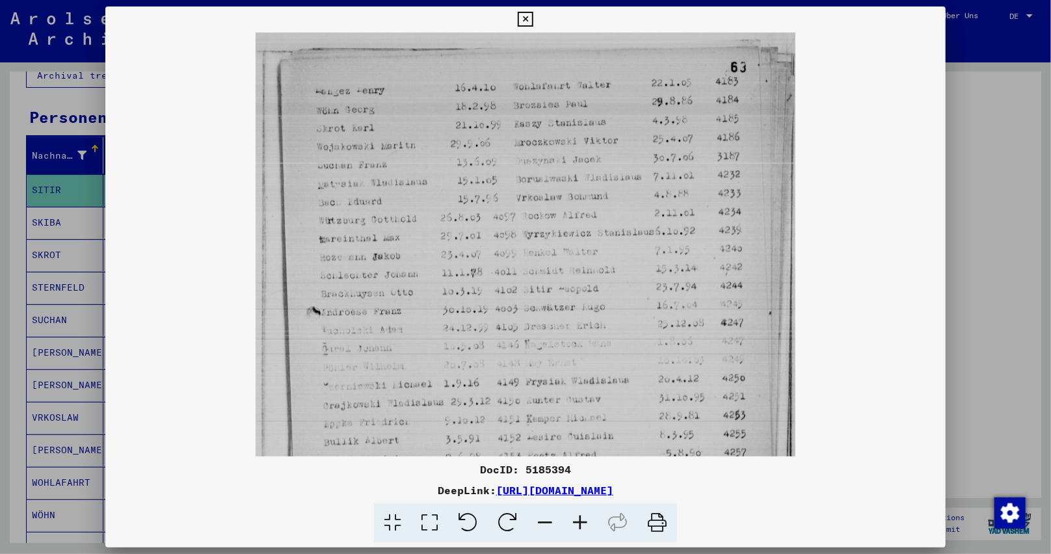
click at [585, 518] on icon at bounding box center [580, 523] width 35 height 40
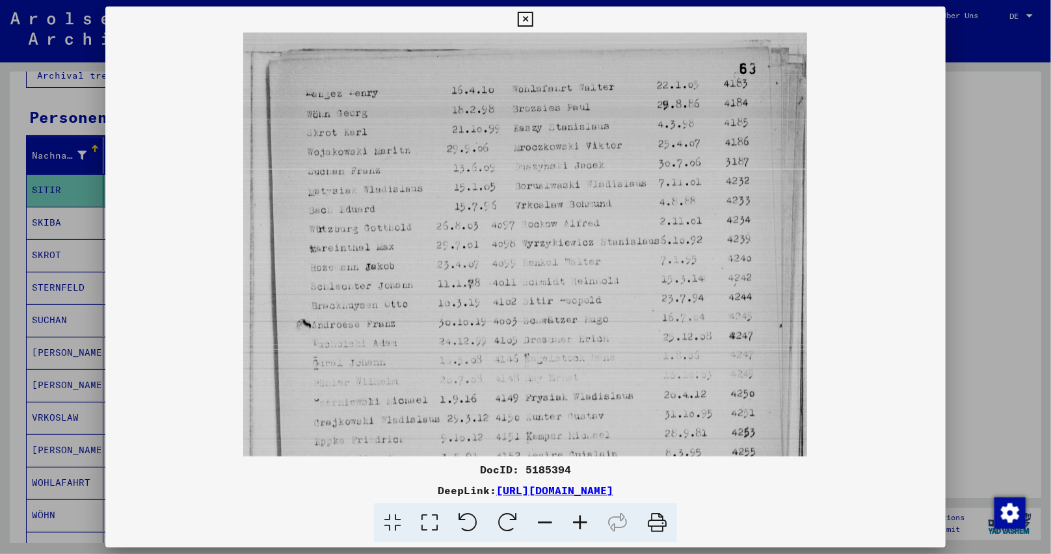
click at [585, 518] on icon at bounding box center [580, 523] width 35 height 40
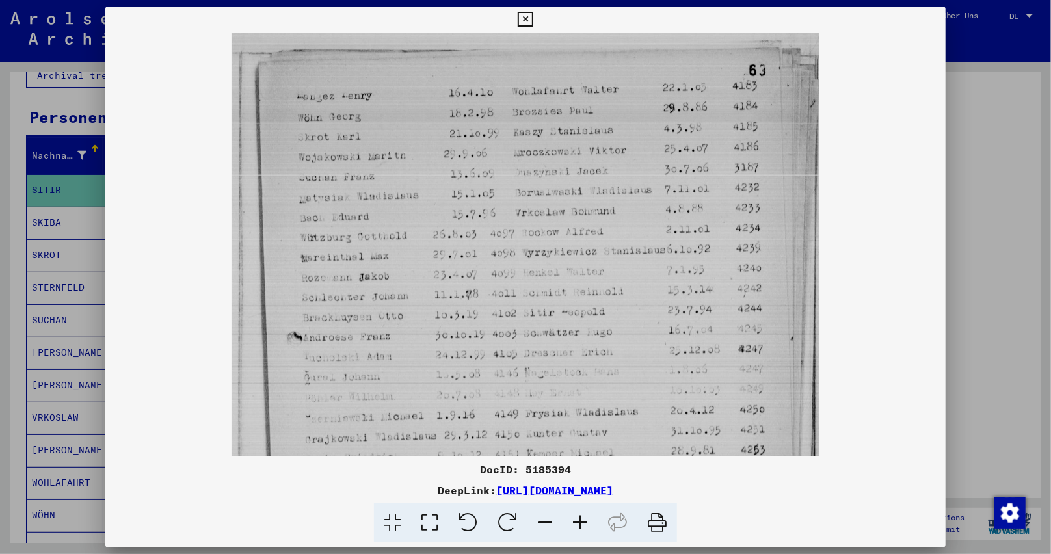
click at [585, 517] on icon at bounding box center [580, 523] width 35 height 40
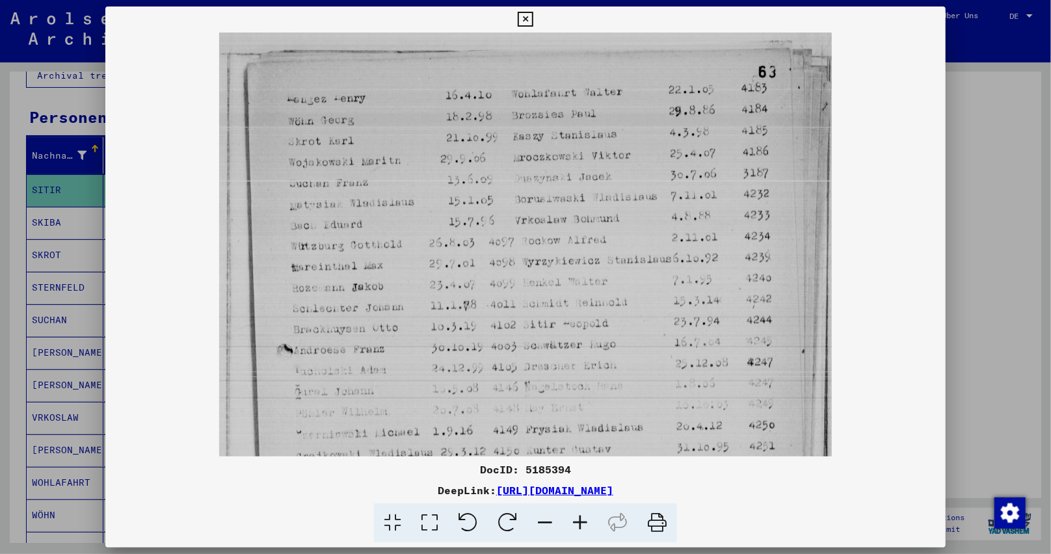
click at [585, 517] on icon at bounding box center [580, 523] width 35 height 40
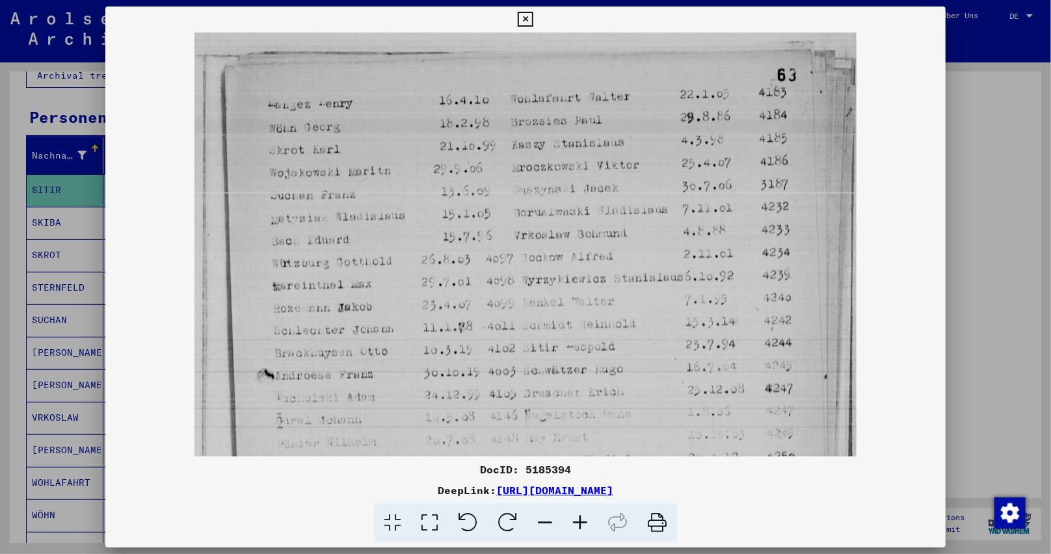
click at [585, 517] on icon at bounding box center [580, 523] width 35 height 40
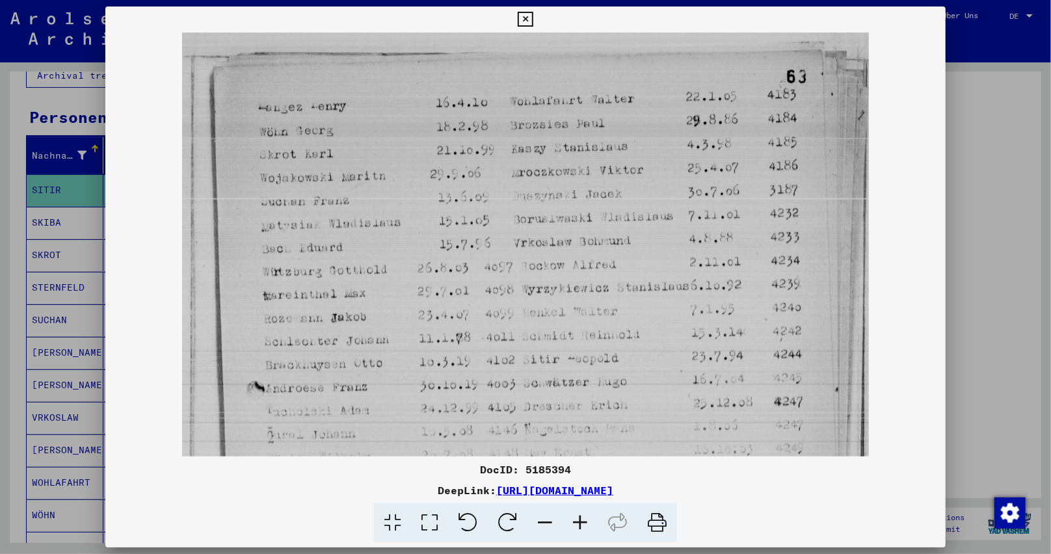
click at [585, 517] on icon at bounding box center [580, 523] width 35 height 40
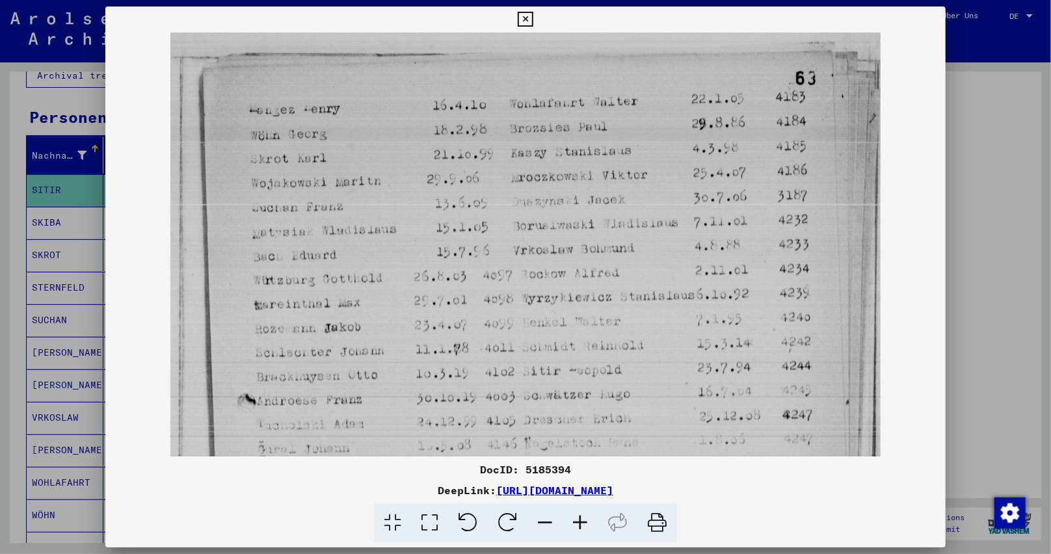
click at [585, 517] on icon at bounding box center [580, 523] width 35 height 40
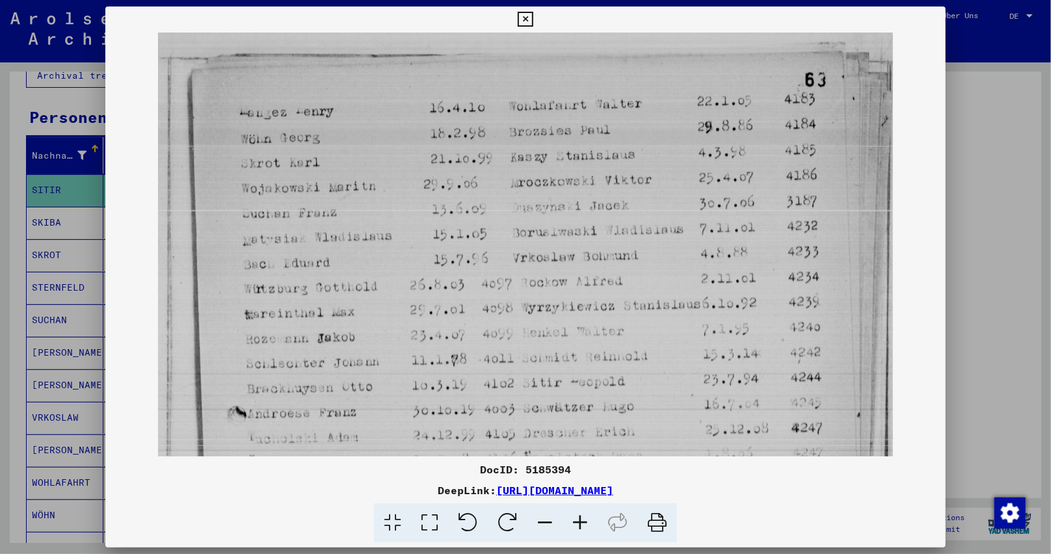
click at [585, 517] on icon at bounding box center [580, 523] width 35 height 40
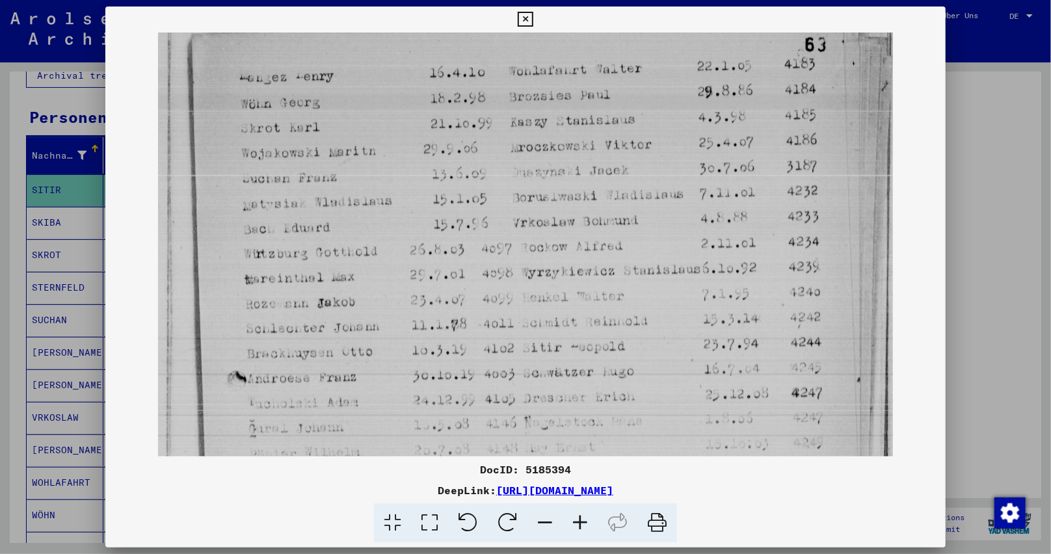
drag, startPoint x: 650, startPoint y: 306, endPoint x: 652, endPoint y: 269, distance: 37.1
click at [652, 269] on img at bounding box center [525, 485] width 735 height 977
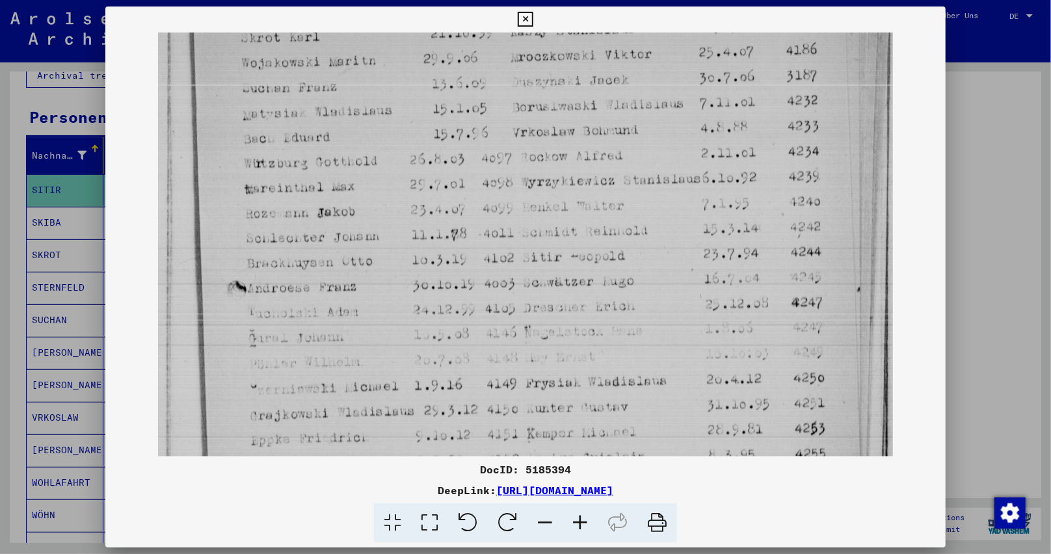
drag, startPoint x: 689, startPoint y: 310, endPoint x: 688, endPoint y: 213, distance: 97.6
click at [689, 219] on img at bounding box center [525, 395] width 735 height 977
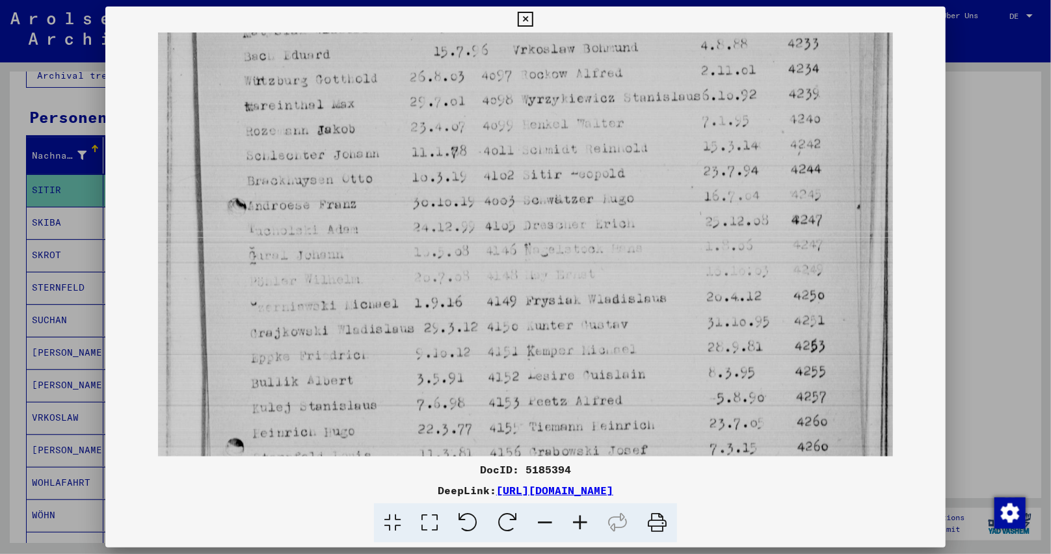
drag, startPoint x: 707, startPoint y: 253, endPoint x: 705, endPoint y: 195, distance: 57.9
click at [707, 207] on img at bounding box center [525, 312] width 735 height 977
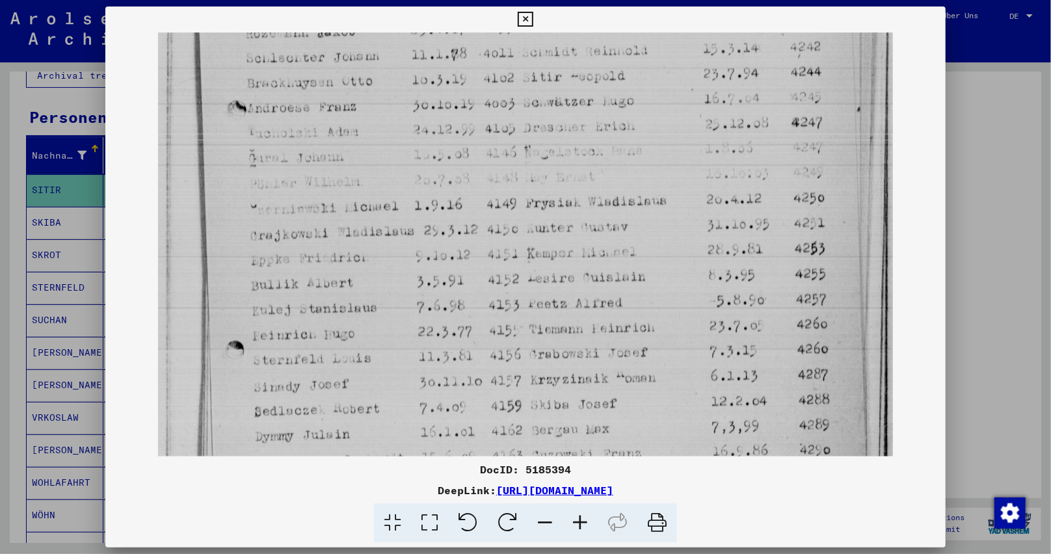
drag, startPoint x: 717, startPoint y: 185, endPoint x: 712, endPoint y: 131, distance: 54.8
click at [714, 149] on img at bounding box center [525, 215] width 735 height 977
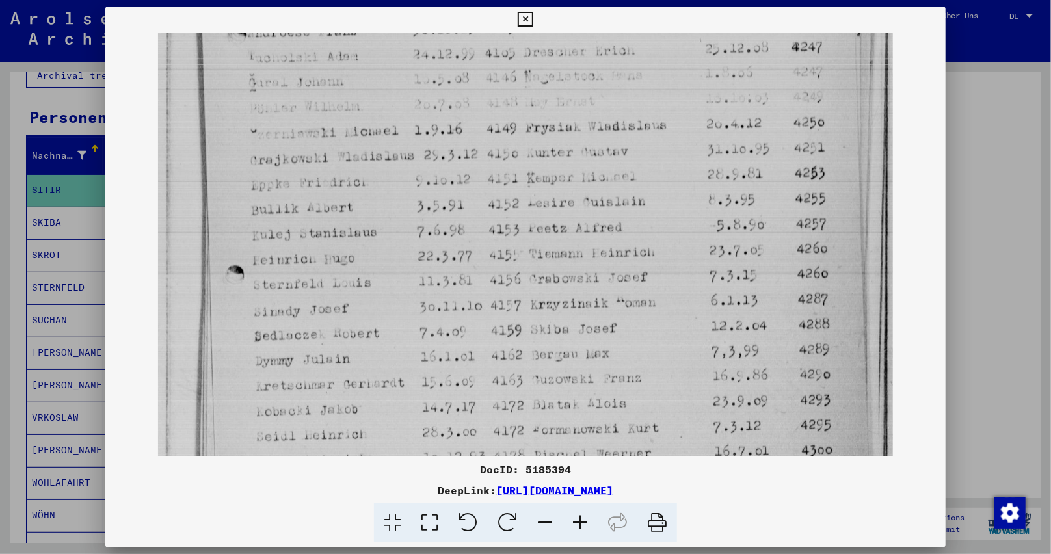
drag, startPoint x: 704, startPoint y: 244, endPoint x: 704, endPoint y: 158, distance: 85.8
click at [704, 171] on img at bounding box center [525, 139] width 735 height 977
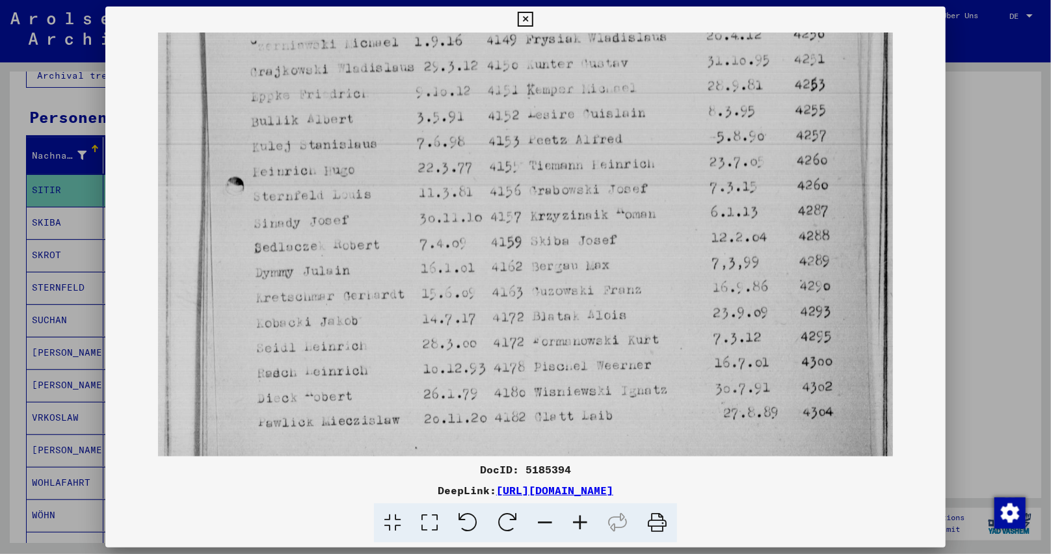
drag, startPoint x: 697, startPoint y: 248, endPoint x: 681, endPoint y: 144, distance: 105.2
click at [682, 149] on img at bounding box center [525, 51] width 735 height 977
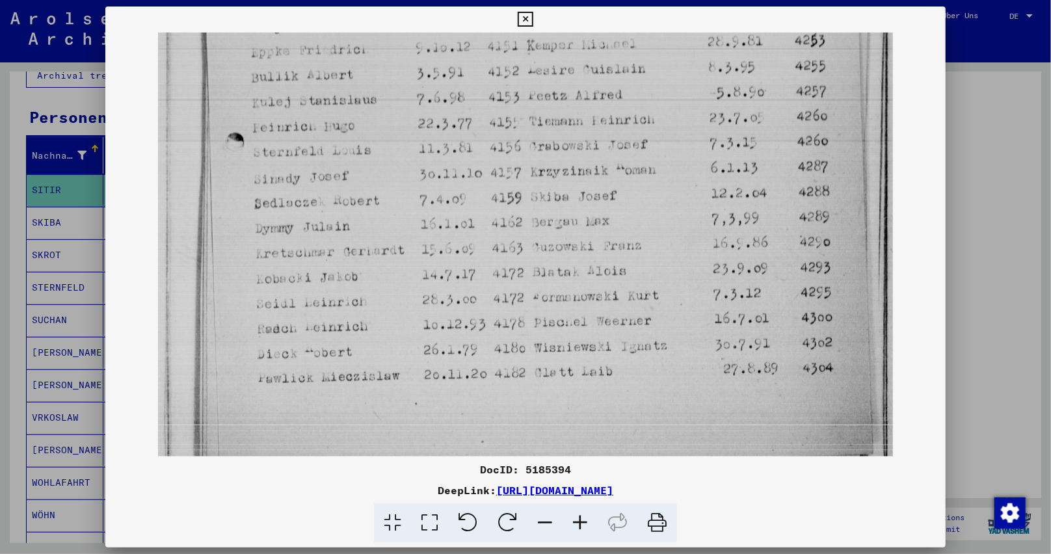
drag, startPoint x: 684, startPoint y: 347, endPoint x: 691, endPoint y: 360, distance: 14.0
click at [688, 364] on img at bounding box center [525, 7] width 735 height 977
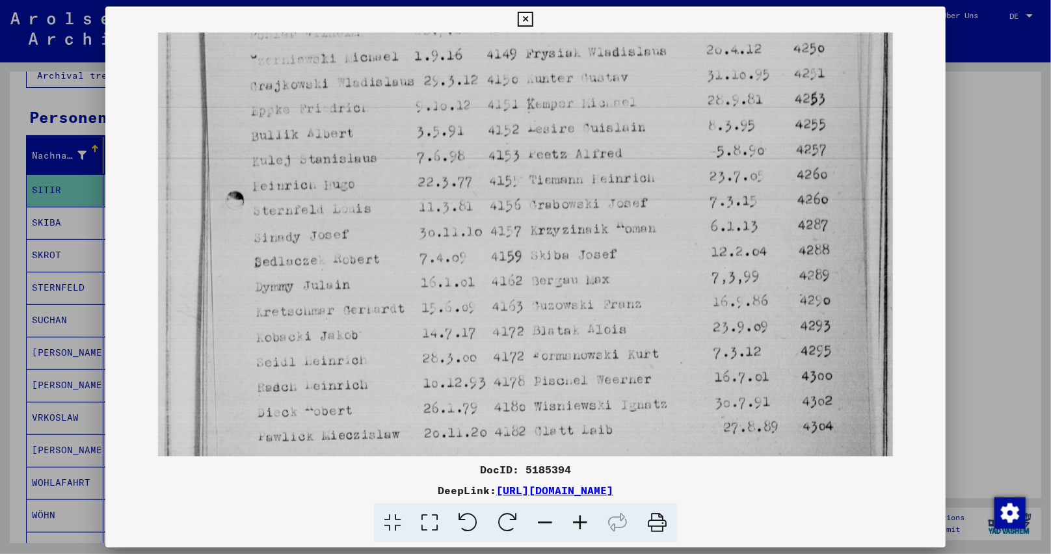
drag, startPoint x: 691, startPoint y: 288, endPoint x: 704, endPoint y: 332, distance: 45.9
click at [703, 339] on img at bounding box center [525, 65] width 735 height 977
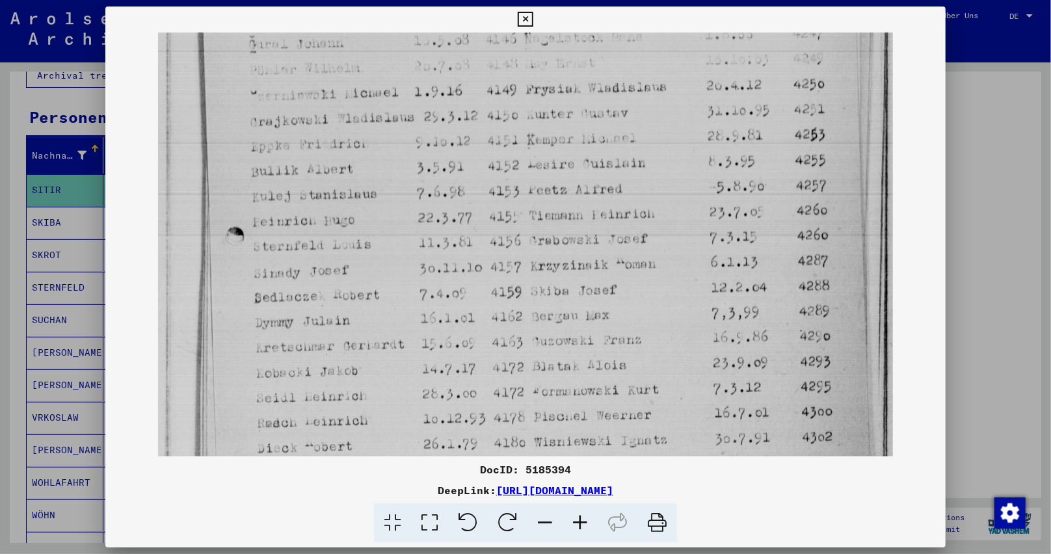
drag, startPoint x: 702, startPoint y: 280, endPoint x: 706, endPoint y: 312, distance: 31.5
click at [706, 312] on img at bounding box center [525, 101] width 735 height 977
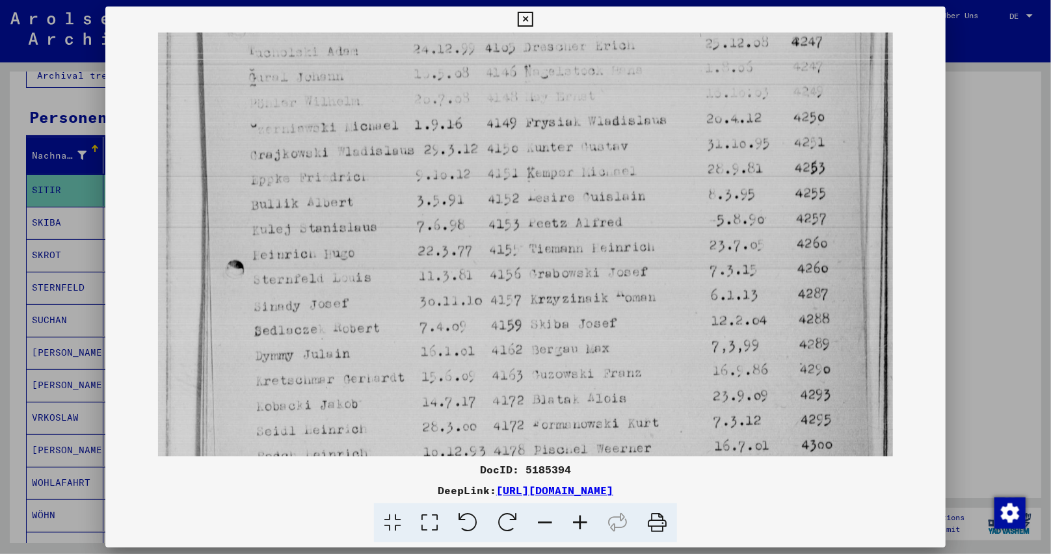
drag, startPoint x: 710, startPoint y: 240, endPoint x: 715, endPoint y: 245, distance: 7.4
click at [710, 278] on img at bounding box center [525, 134] width 735 height 977
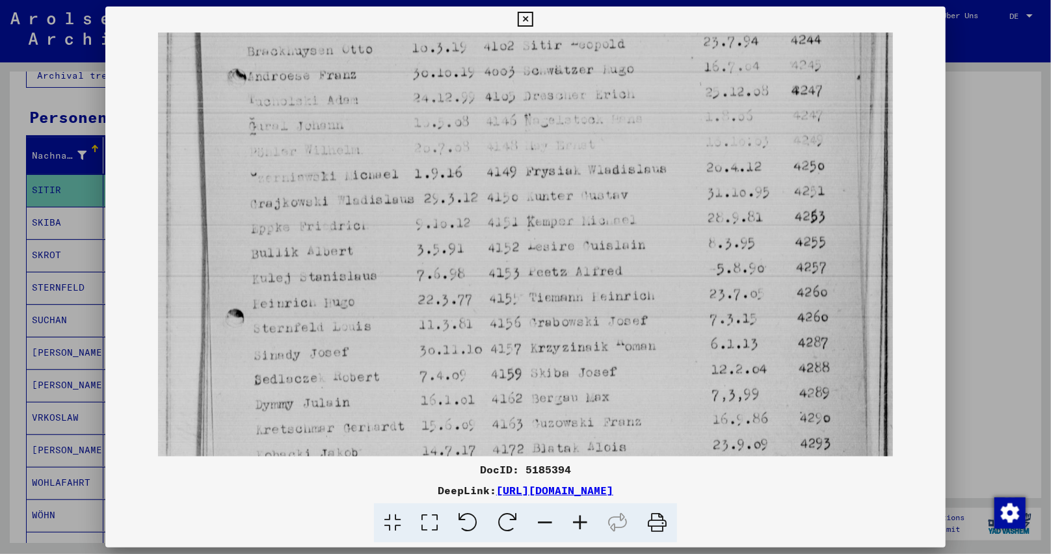
drag, startPoint x: 715, startPoint y: 252, endPoint x: 715, endPoint y: 259, distance: 7.2
click at [715, 259] on img at bounding box center [525, 183] width 735 height 977
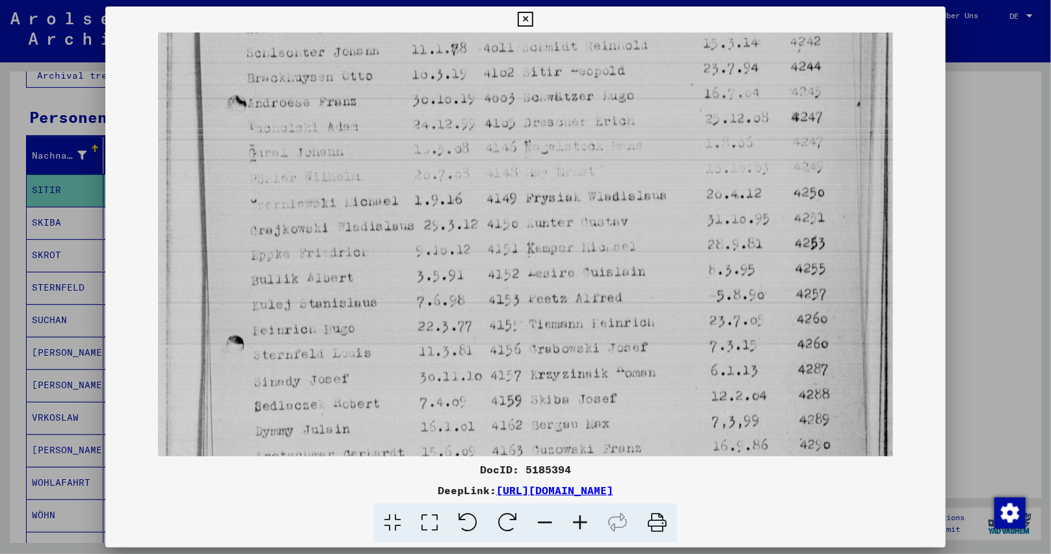
drag, startPoint x: 715, startPoint y: 244, endPoint x: 715, endPoint y: 251, distance: 7.2
click at [715, 251] on img at bounding box center [525, 210] width 735 height 977
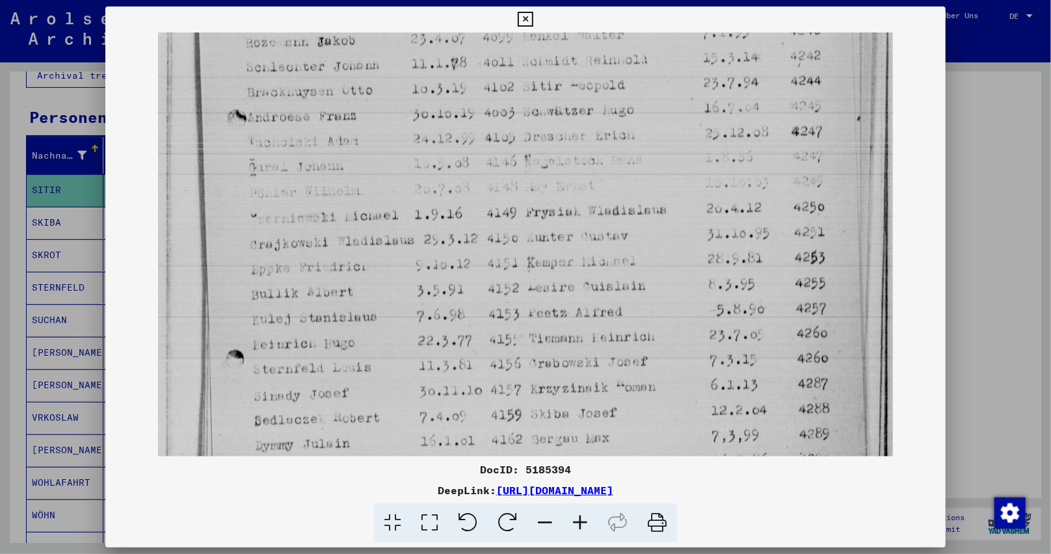
click at [721, 247] on img at bounding box center [525, 224] width 735 height 977
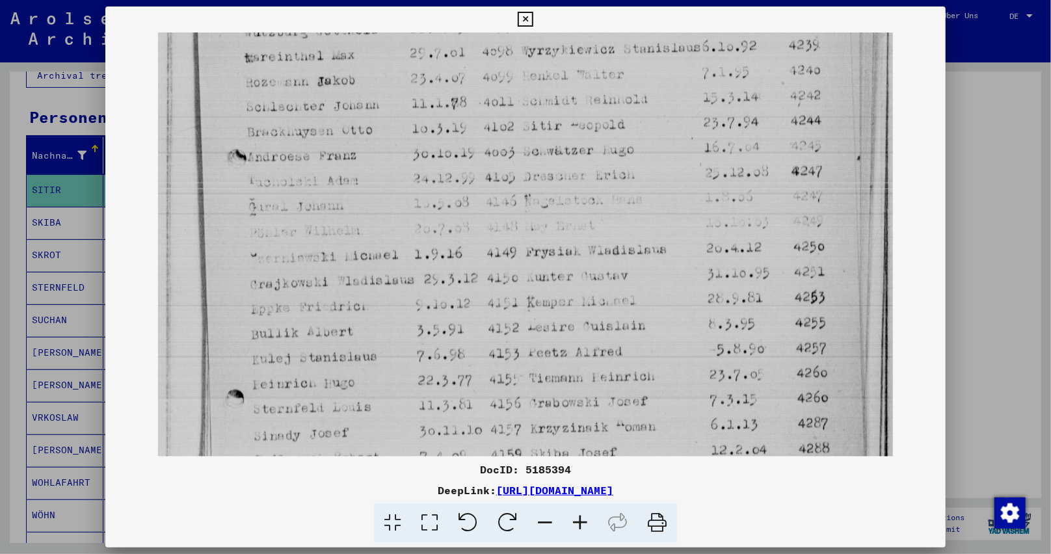
drag, startPoint x: 727, startPoint y: 197, endPoint x: 727, endPoint y: 237, distance: 40.3
click at [727, 237] on img at bounding box center [525, 264] width 735 height 977
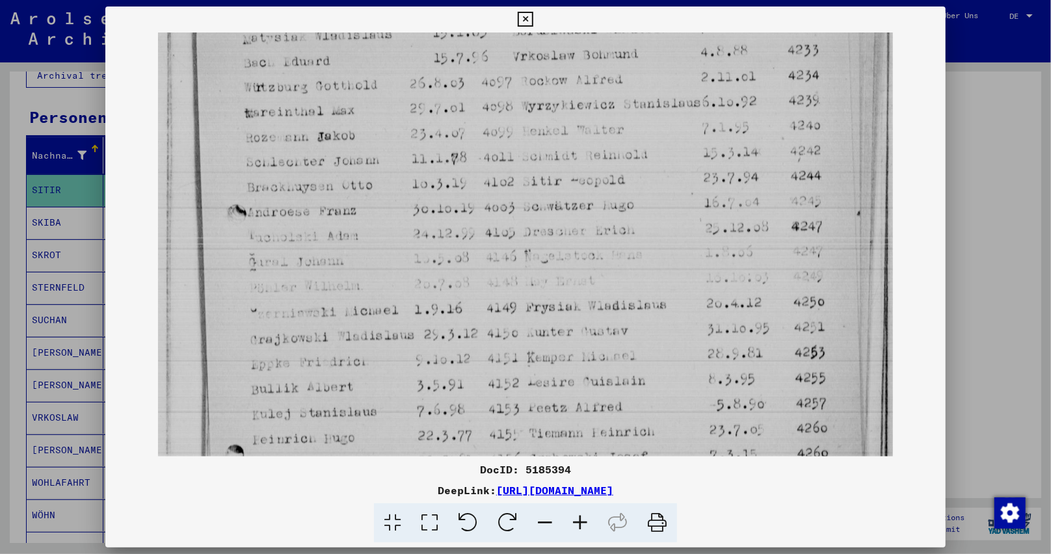
drag, startPoint x: 732, startPoint y: 201, endPoint x: 734, endPoint y: 250, distance: 48.8
click at [734, 250] on img at bounding box center [525, 319] width 735 height 977
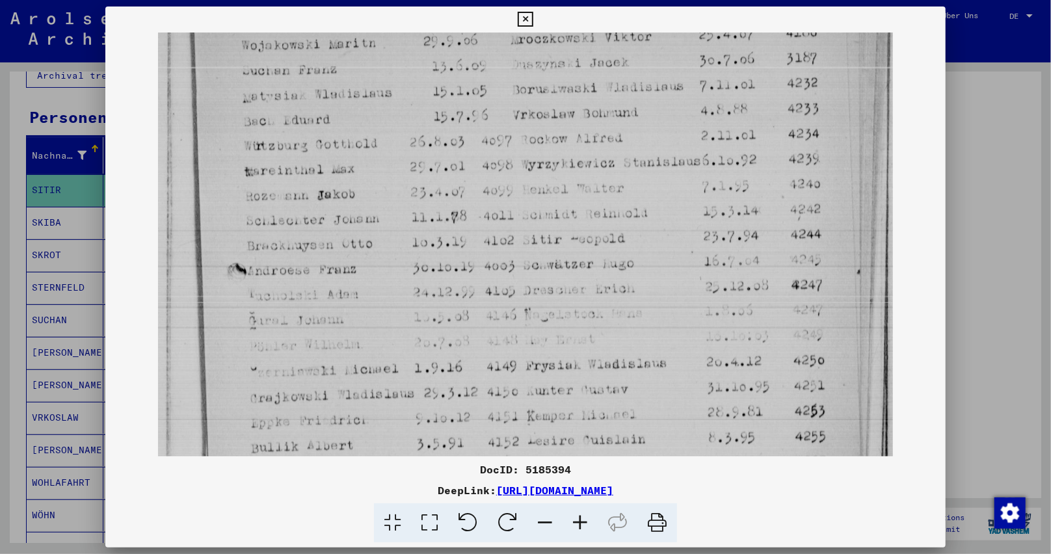
drag, startPoint x: 739, startPoint y: 217, endPoint x: 745, endPoint y: 271, distance: 54.3
click at [745, 271] on img at bounding box center [525, 377] width 735 height 977
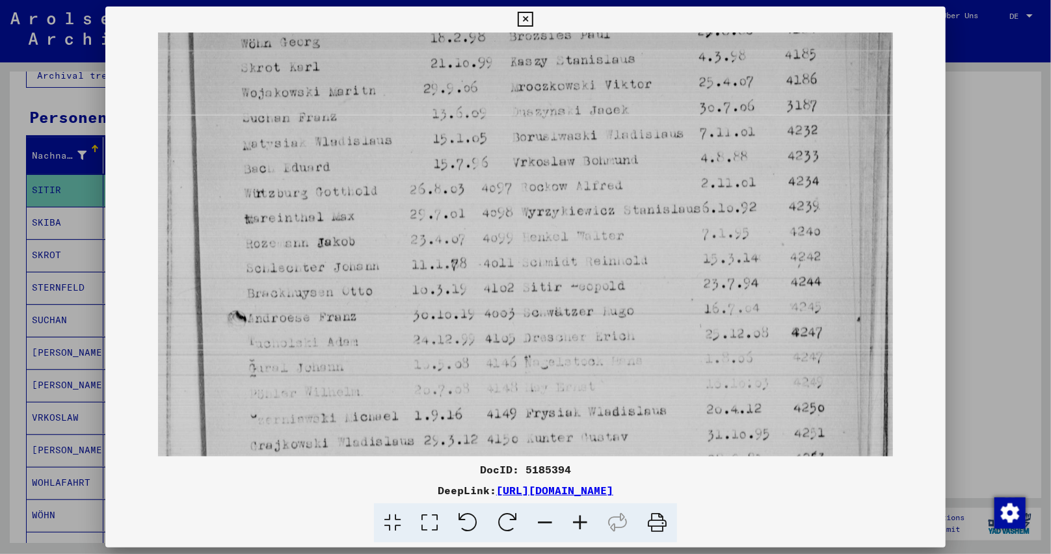
drag, startPoint x: 734, startPoint y: 202, endPoint x: 739, endPoint y: 252, distance: 51.1
click at [739, 252] on img at bounding box center [525, 425] width 735 height 977
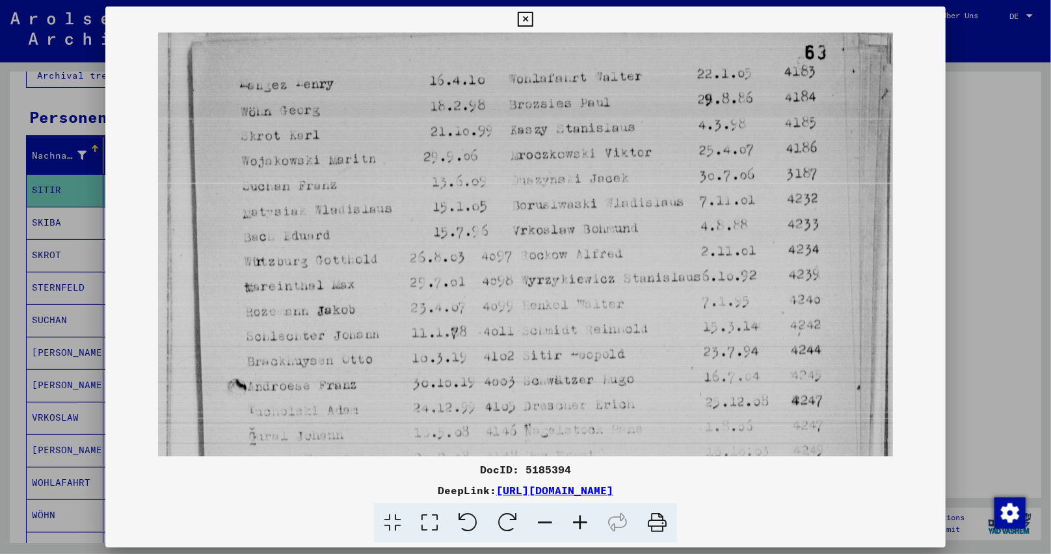
scroll to position [21, 0]
drag, startPoint x: 734, startPoint y: 196, endPoint x: 748, endPoint y: 253, distance: 58.4
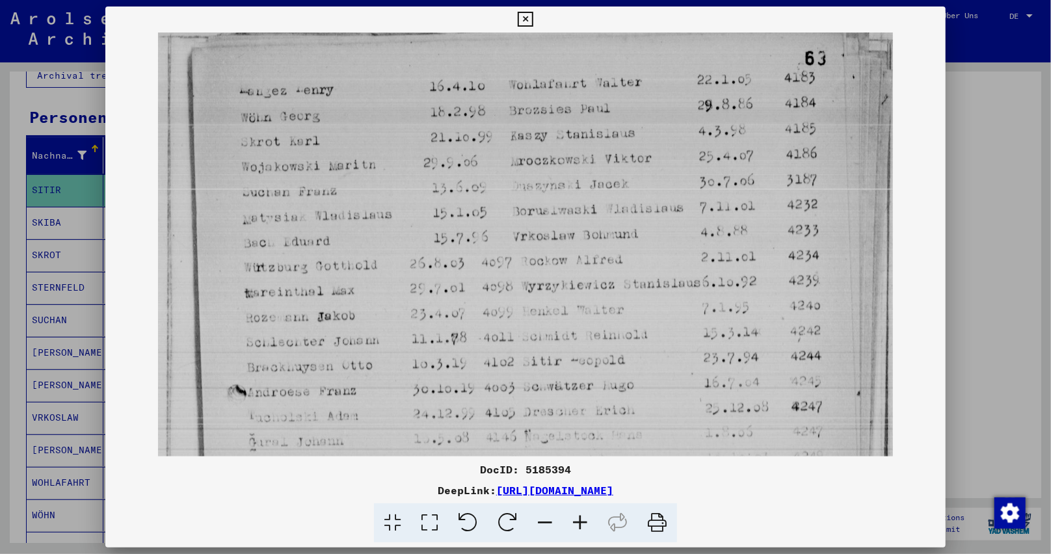
click at [748, 263] on img at bounding box center [525, 499] width 735 height 977
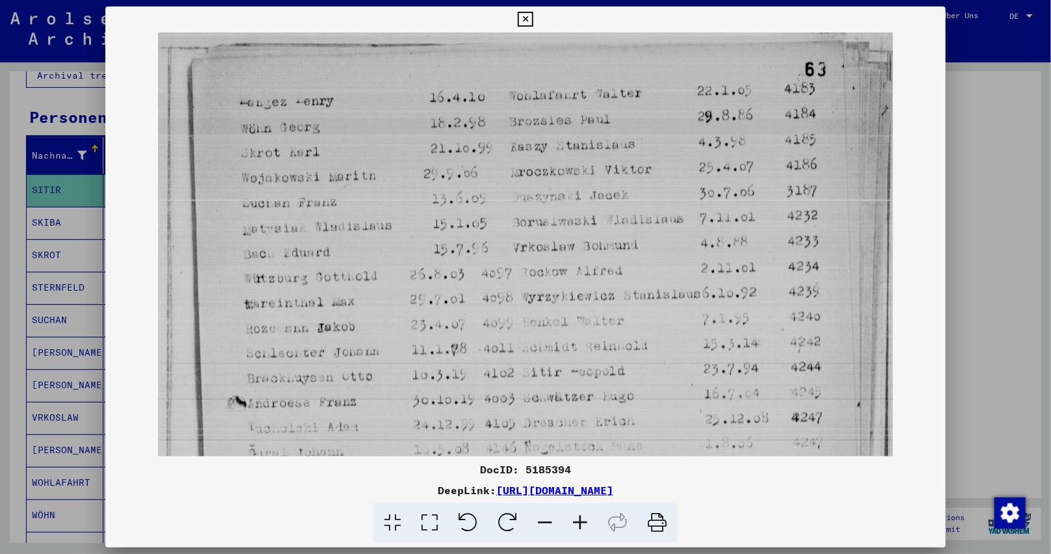
drag, startPoint x: 741, startPoint y: 191, endPoint x: 746, endPoint y: 206, distance: 16.5
click at [746, 204] on img at bounding box center [525, 510] width 735 height 977
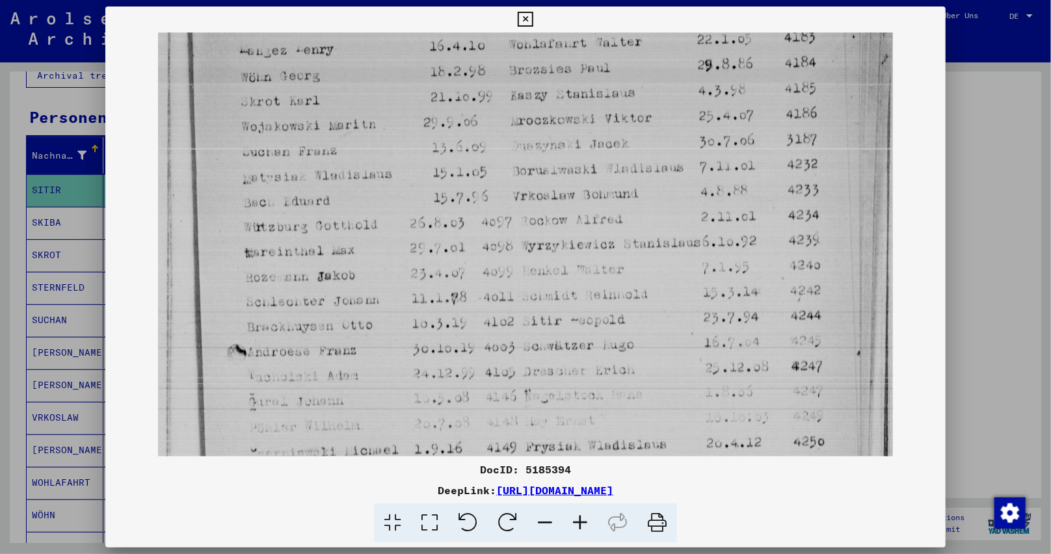
drag, startPoint x: 451, startPoint y: 237, endPoint x: 457, endPoint y: 172, distance: 65.2
click at [458, 168] on img at bounding box center [525, 459] width 735 height 977
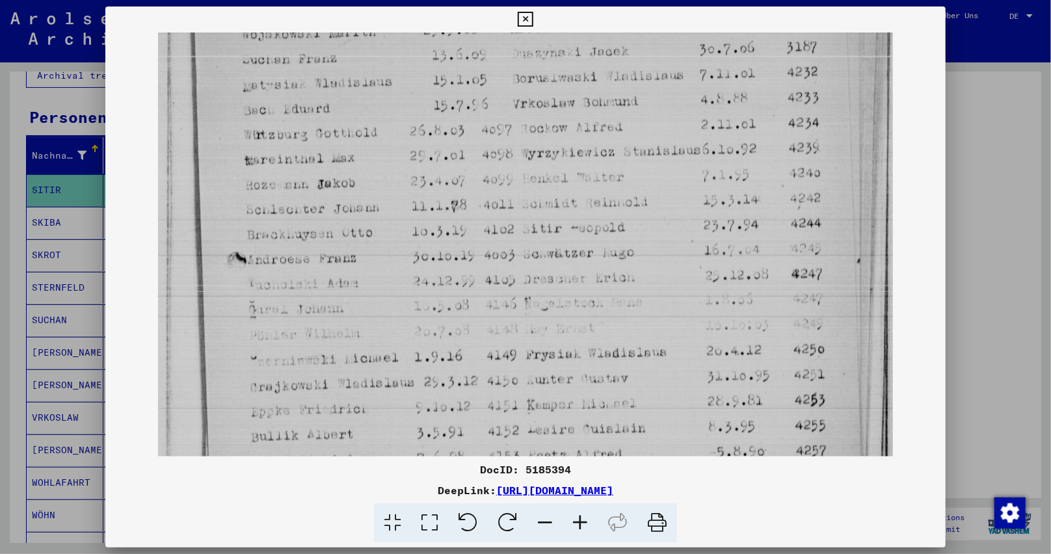
drag, startPoint x: 471, startPoint y: 197, endPoint x: 471, endPoint y: 166, distance: 30.6
click at [471, 157] on img at bounding box center [525, 366] width 735 height 977
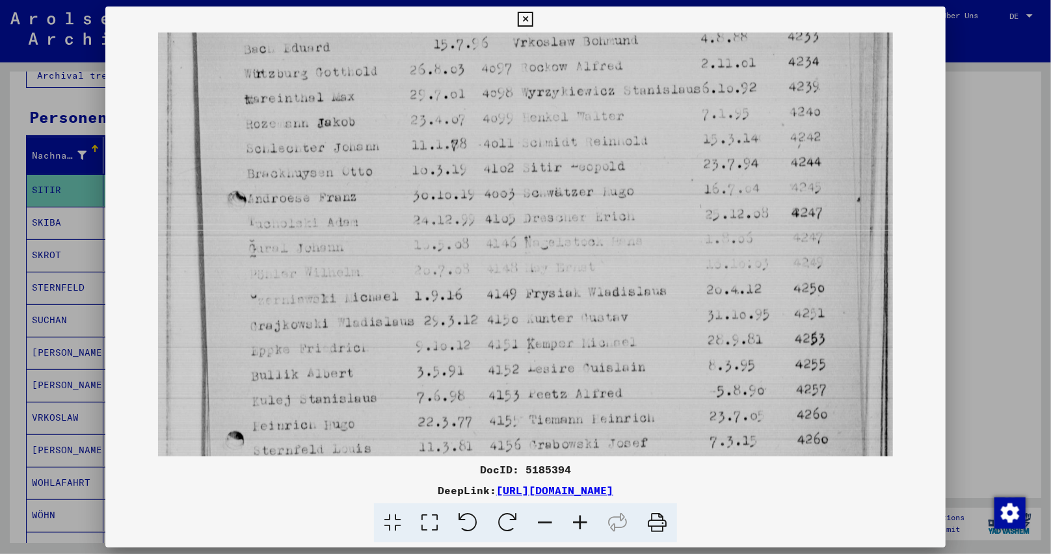
drag, startPoint x: 478, startPoint y: 202, endPoint x: 478, endPoint y: 184, distance: 17.6
click at [478, 184] on img at bounding box center [525, 305] width 735 height 977
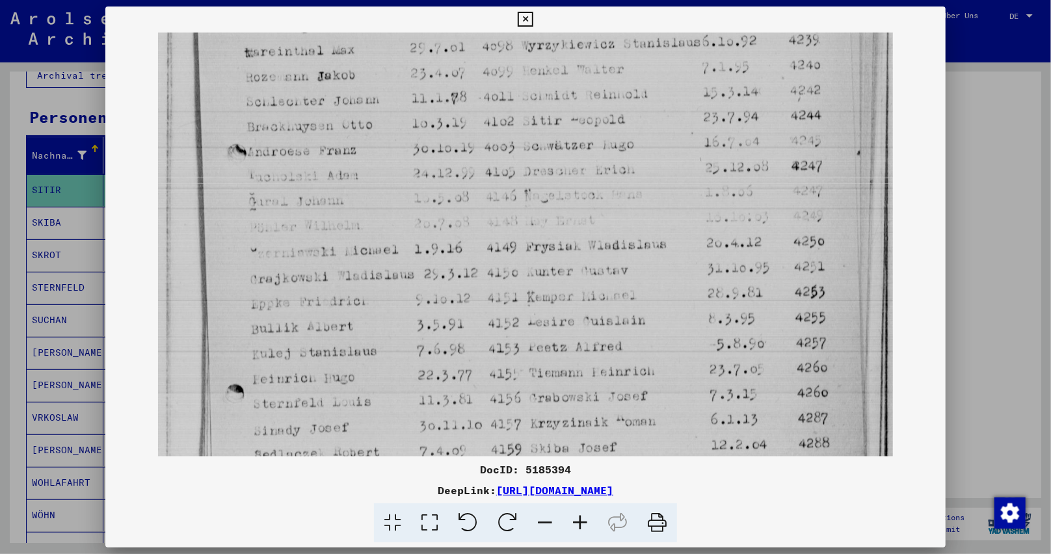
drag, startPoint x: 496, startPoint y: 245, endPoint x: 499, endPoint y: 196, distance: 49.5
click at [499, 199] on img at bounding box center [525, 258] width 735 height 977
click at [503, 201] on img at bounding box center [525, 255] width 735 height 977
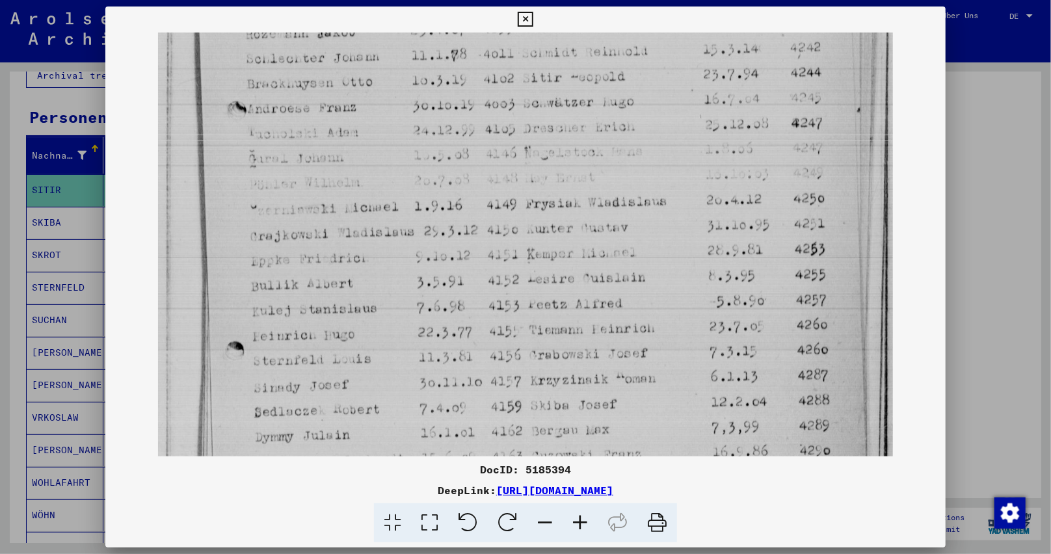
click at [525, 15] on icon at bounding box center [525, 20] width 15 height 16
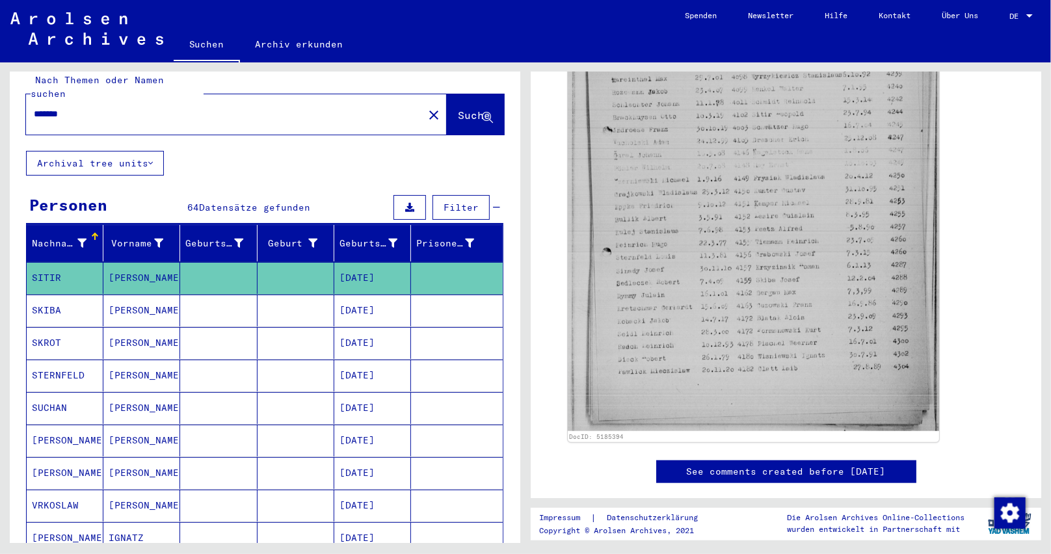
scroll to position [0, 0]
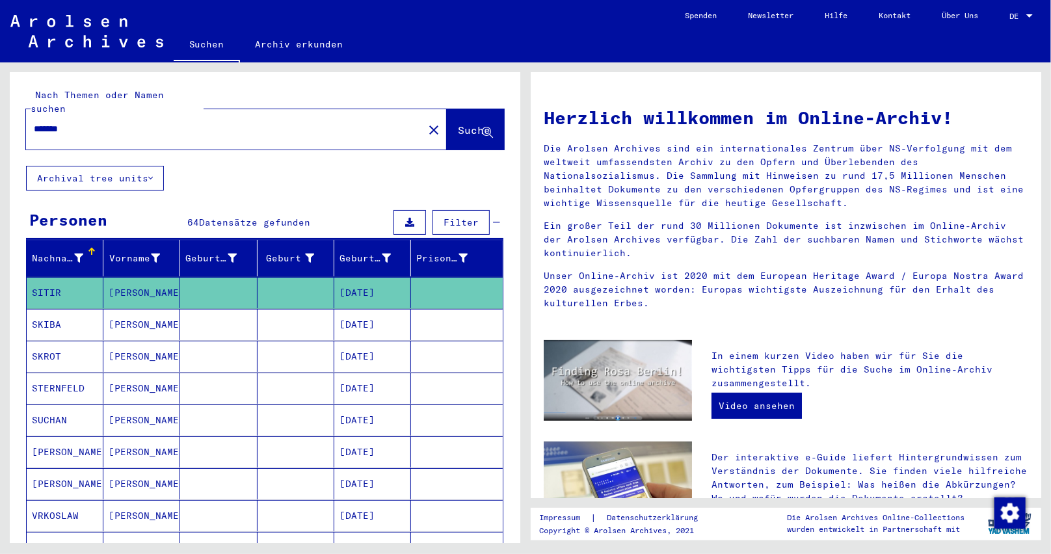
type input "**********"
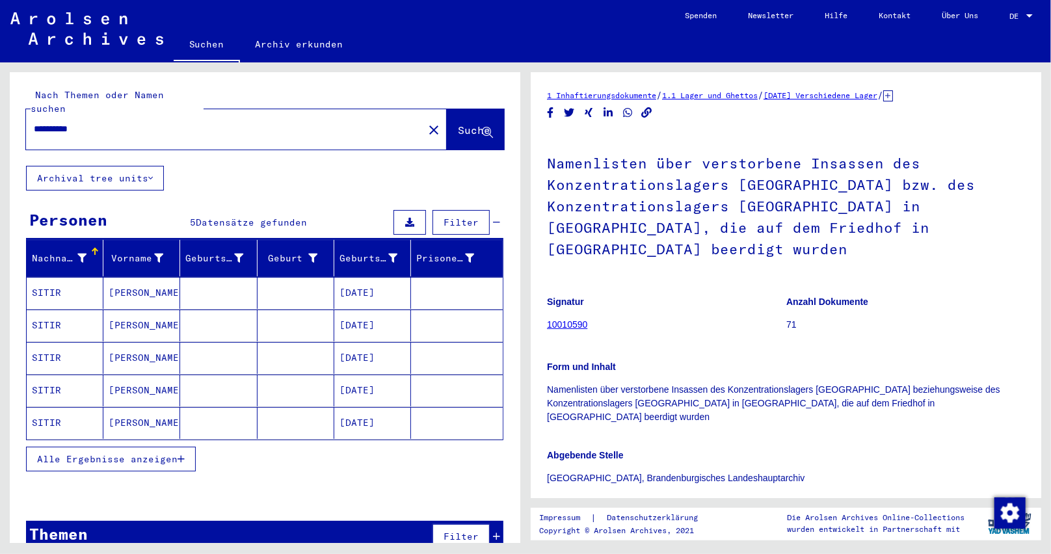
click at [185, 447] on button "Alle Ergebnisse anzeigen" at bounding box center [111, 459] width 170 height 25
